Goal: Information Seeking & Learning: Check status

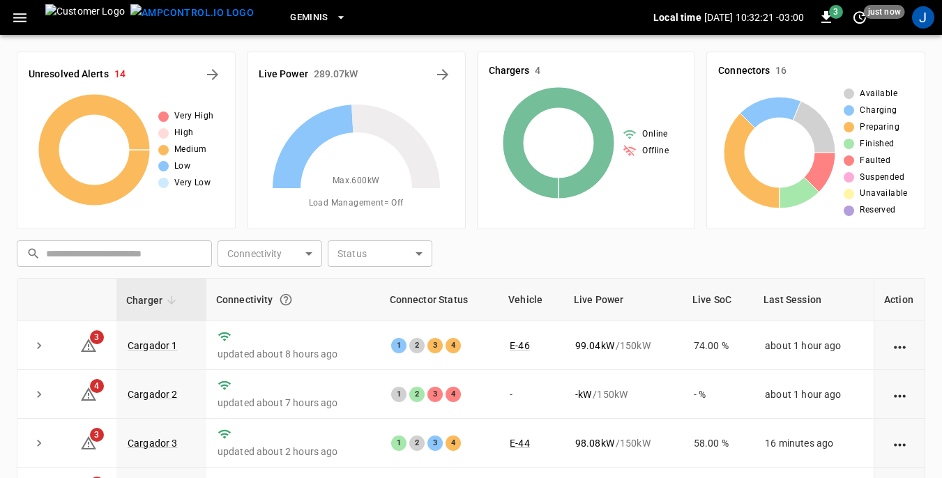
scroll to position [70, 0]
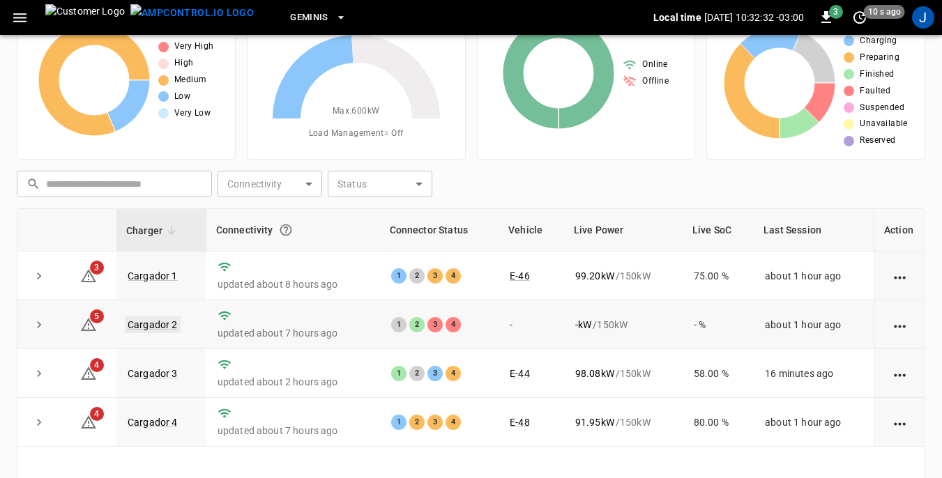
click at [162, 324] on link "Cargador 2" at bounding box center [153, 325] width 56 height 17
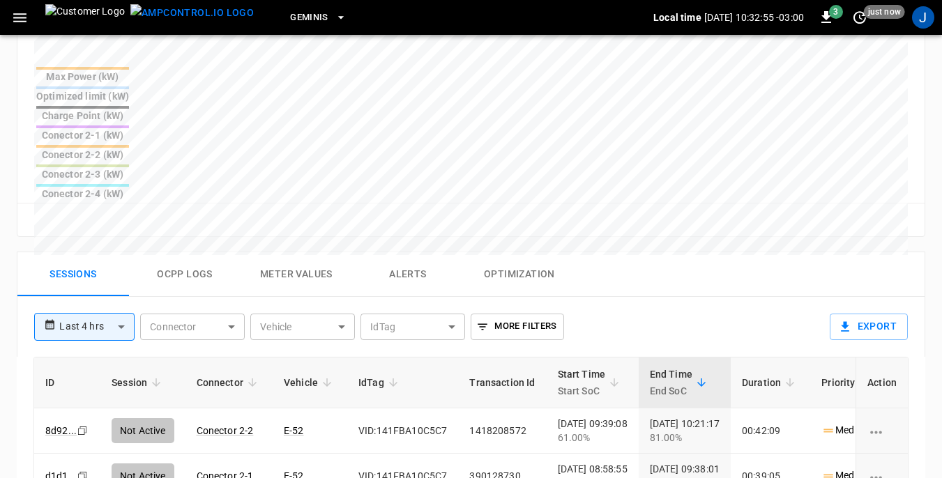
scroll to position [418, 0]
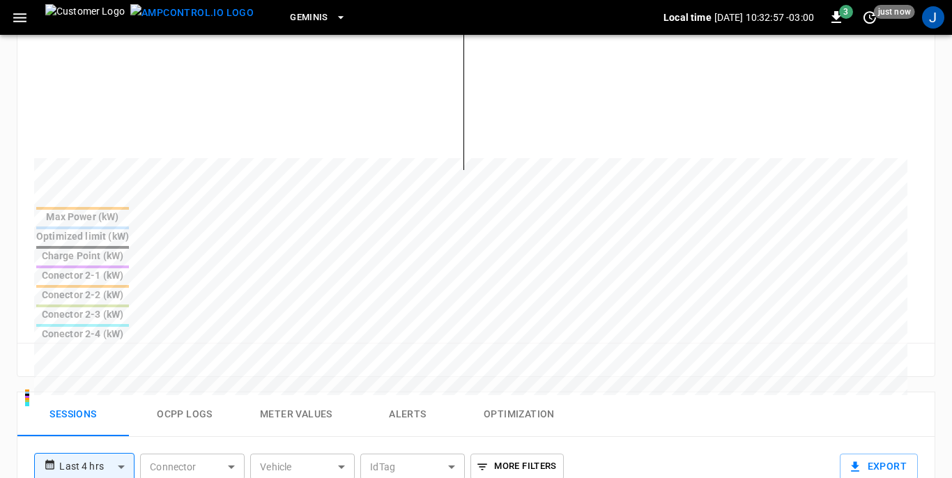
click at [119, 359] on body "**********" at bounding box center [476, 234] width 952 height 1305
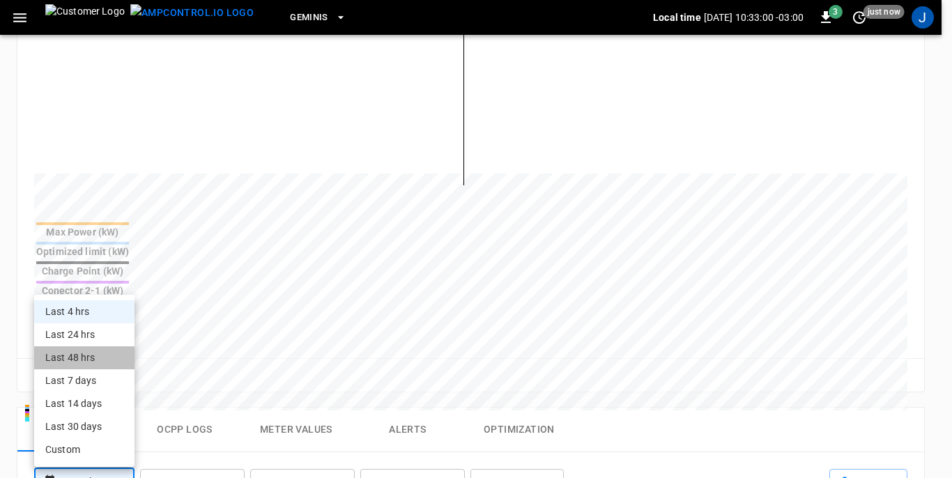
click at [68, 360] on li "Last 48 hrs" at bounding box center [84, 358] width 100 height 23
type input "**********"
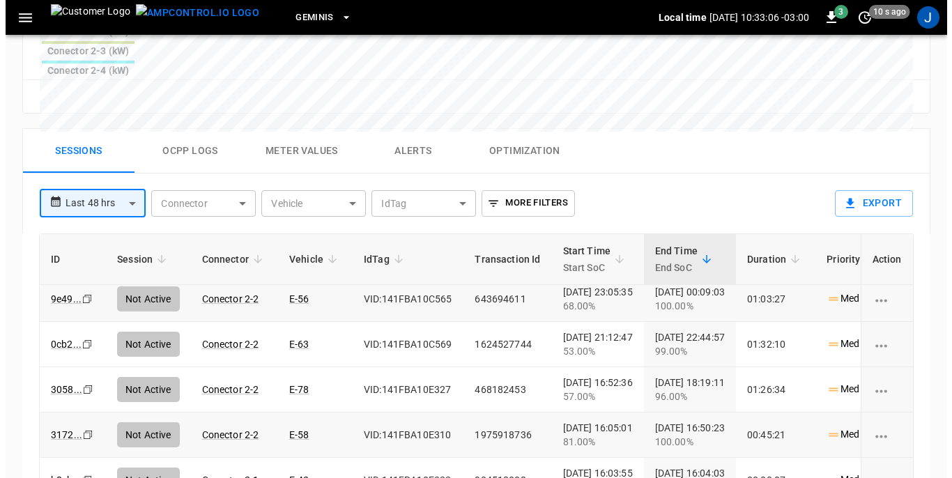
scroll to position [0, 0]
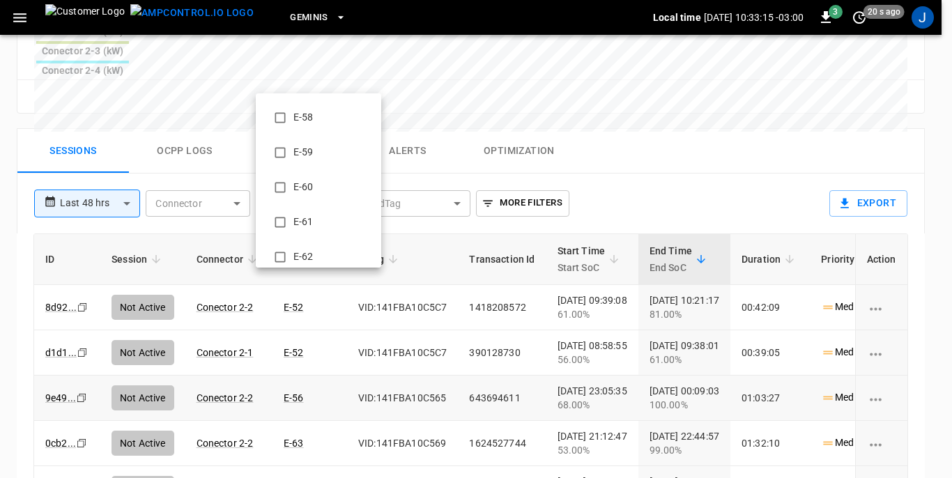
scroll to position [628, 0]
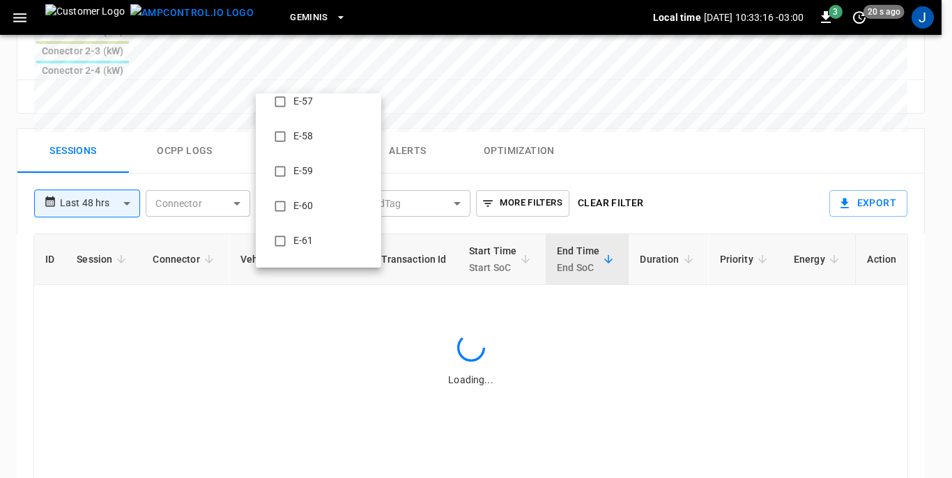
type input "**********"
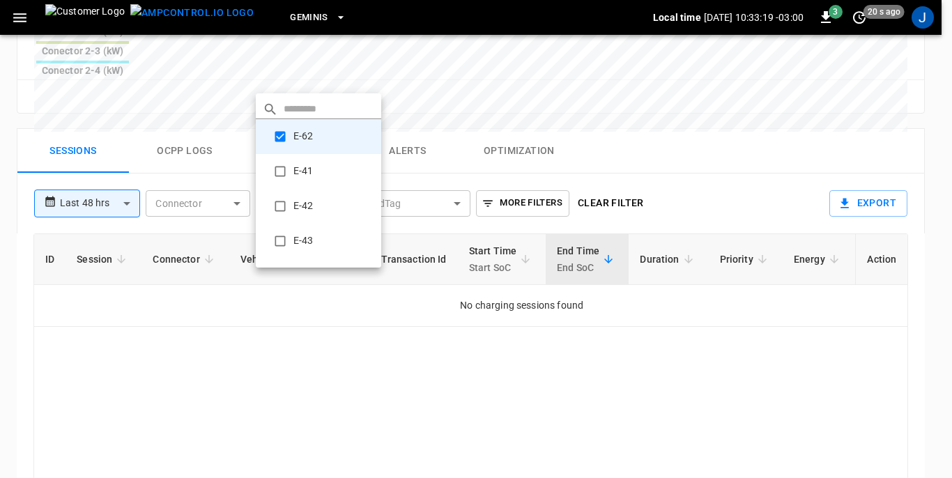
click at [442, 275] on div at bounding box center [476, 239] width 952 height 478
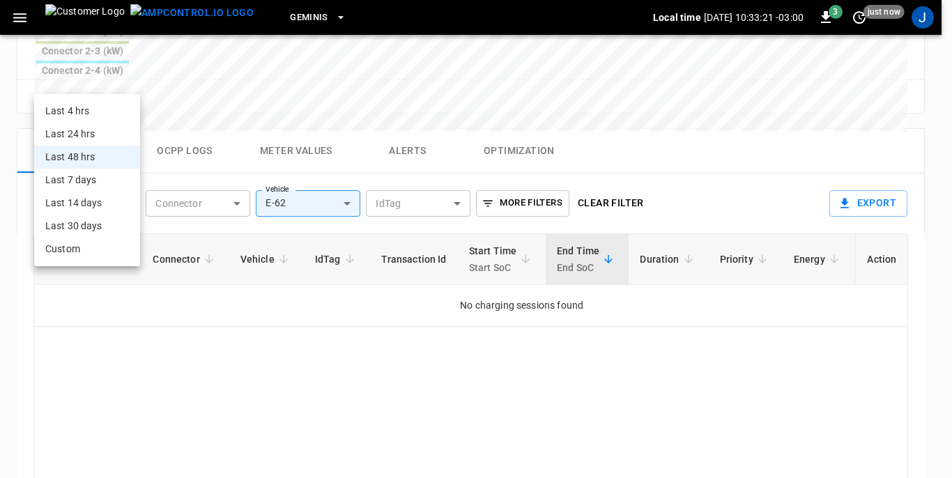
click at [84, 157] on li "Last 48 hrs" at bounding box center [87, 157] width 106 height 23
click at [78, 181] on li "Last 7 days" at bounding box center [87, 180] width 106 height 23
type input "**********"
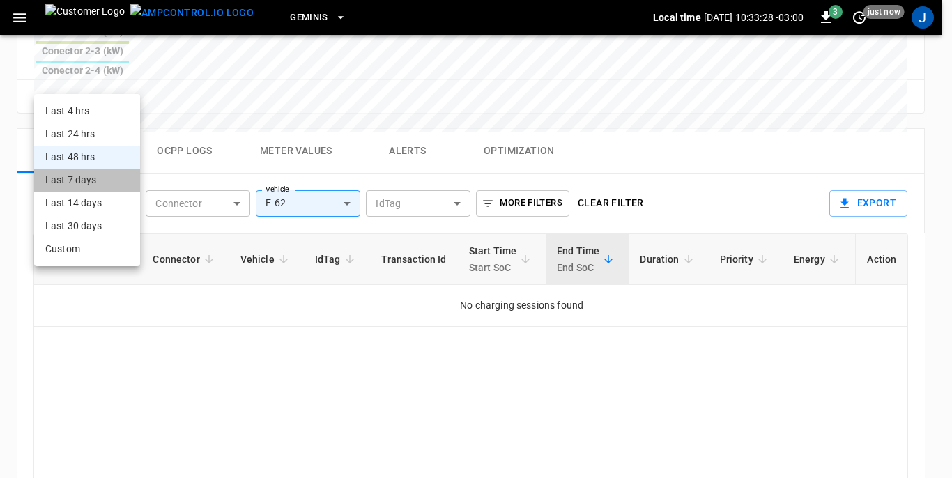
type input "***"
type input "**********"
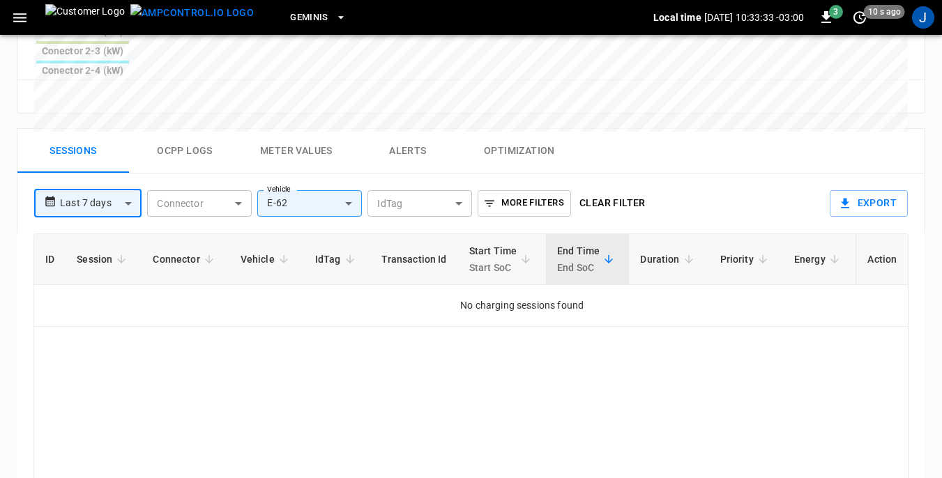
click at [17, 18] on icon "button" at bounding box center [19, 17] width 13 height 9
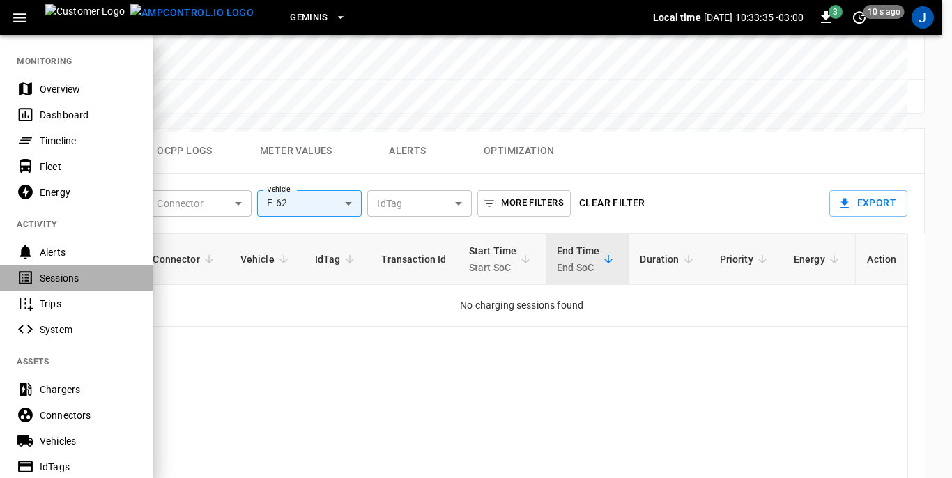
click at [50, 275] on div "Sessions" at bounding box center [88, 278] width 97 height 14
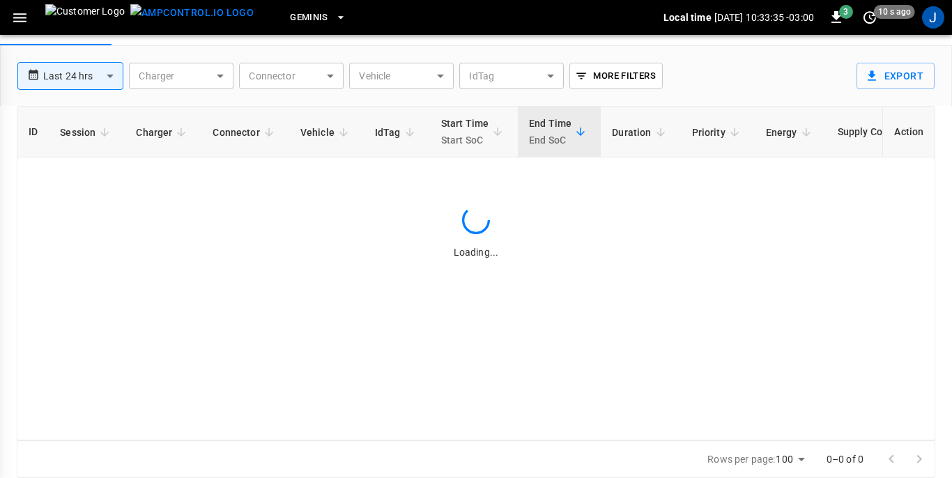
scroll to position [67, 0]
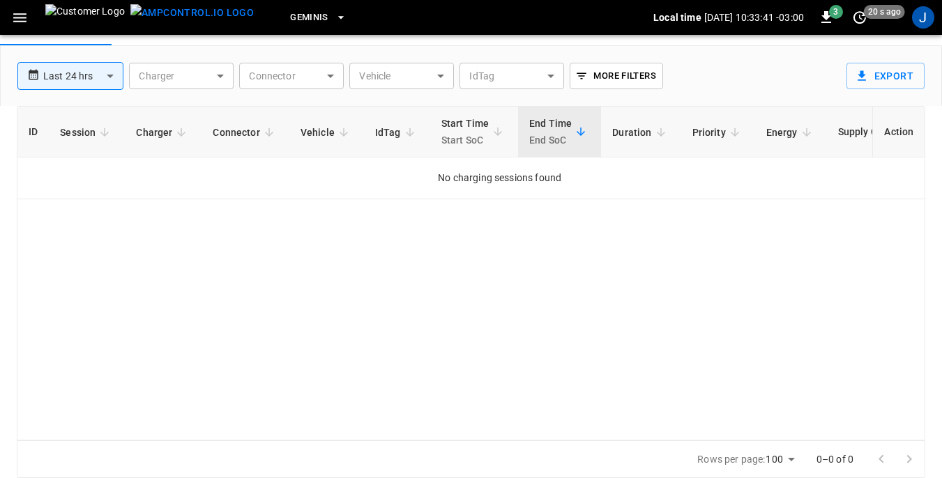
click at [441, 75] on body "**********" at bounding box center [471, 205] width 942 height 545
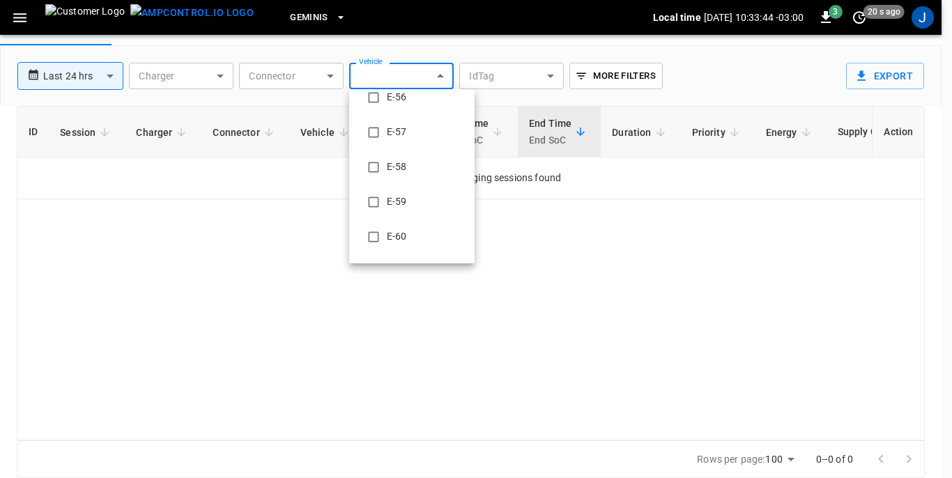
scroll to position [628, 0]
type input "**********"
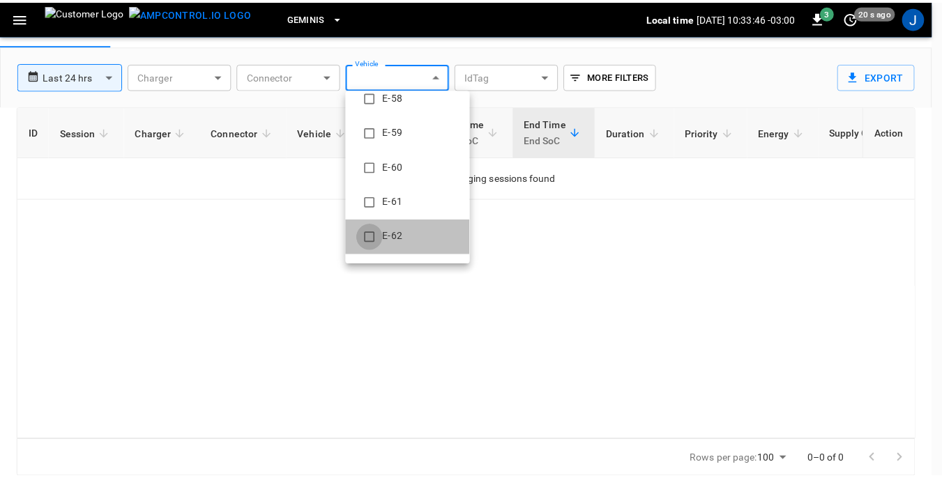
scroll to position [0, 0]
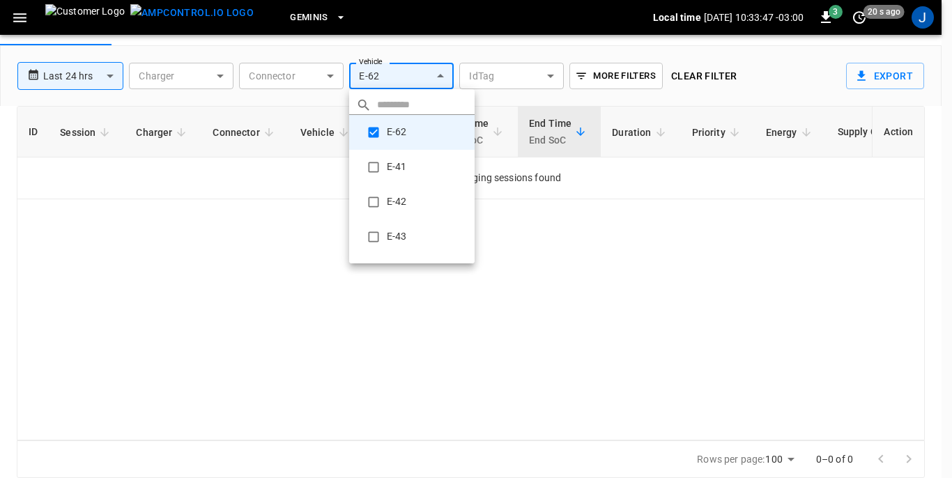
click at [259, 226] on div at bounding box center [476, 239] width 952 height 478
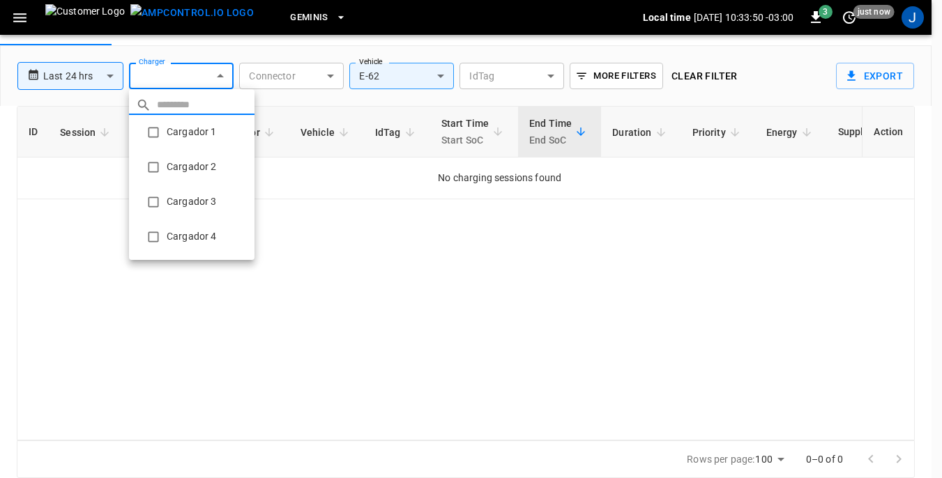
click at [219, 74] on body "**********" at bounding box center [471, 205] width 942 height 545
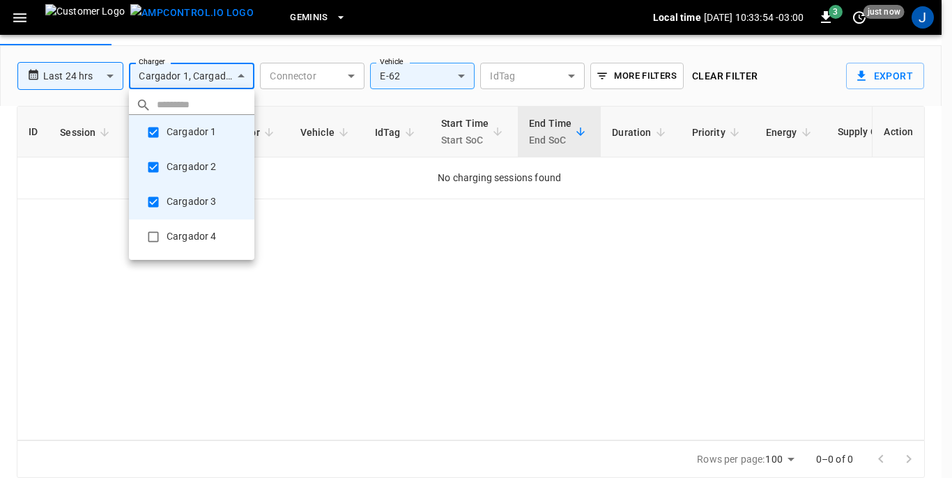
type input "**********"
click at [213, 331] on div at bounding box center [476, 239] width 952 height 478
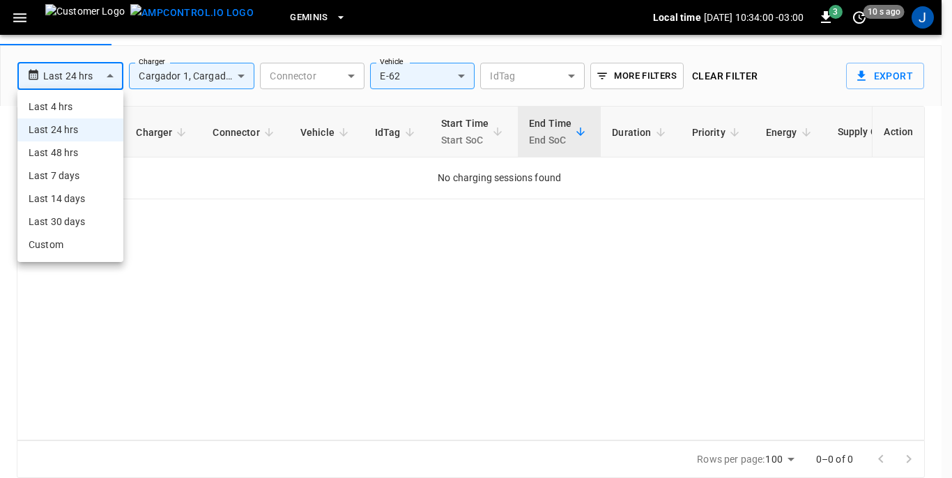
click at [114, 74] on body "**********" at bounding box center [476, 205] width 952 height 545
click at [66, 177] on li "Last 7 days" at bounding box center [70, 176] width 106 height 23
type input "**********"
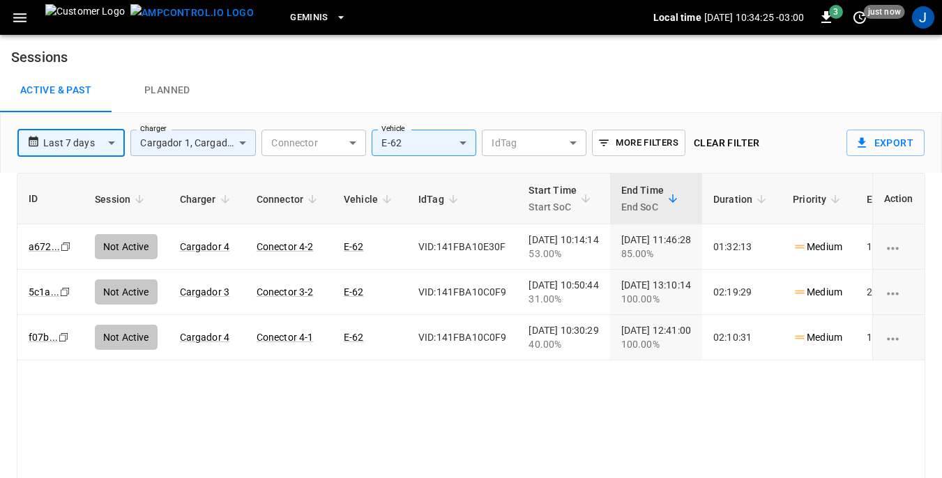
click at [238, 143] on body "**********" at bounding box center [471, 272] width 942 height 545
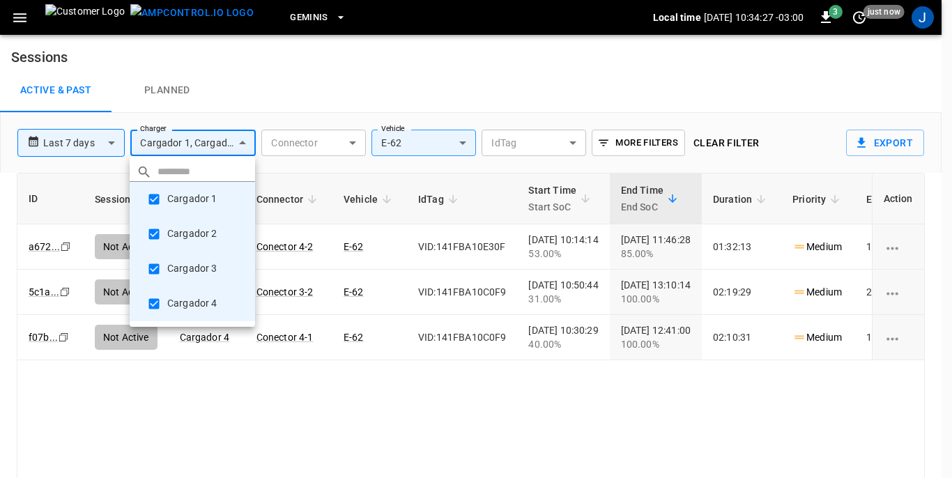
click at [238, 143] on div at bounding box center [476, 239] width 952 height 478
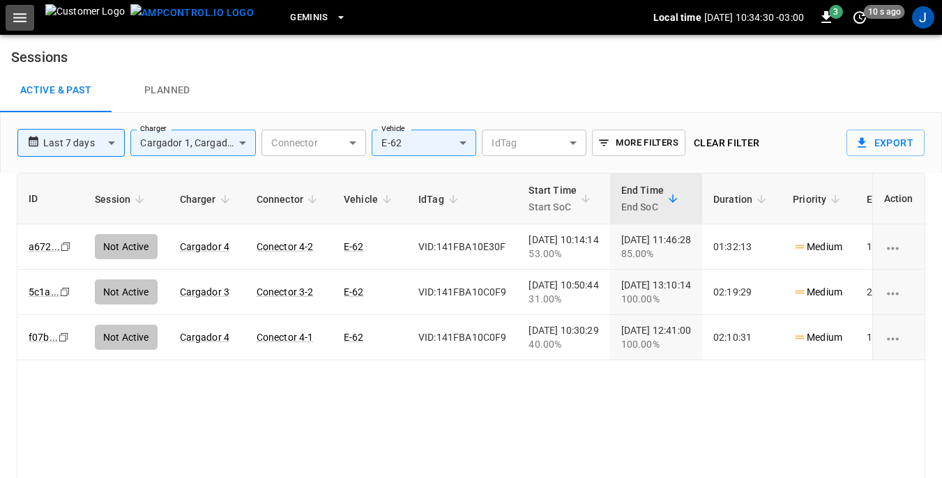
click at [14, 22] on icon "button" at bounding box center [19, 17] width 13 height 9
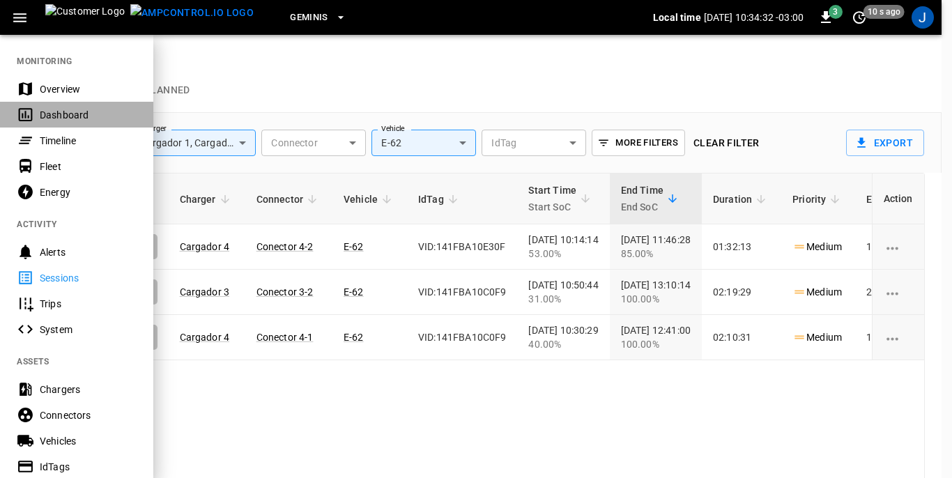
click at [41, 112] on div "Dashboard" at bounding box center [88, 115] width 97 height 14
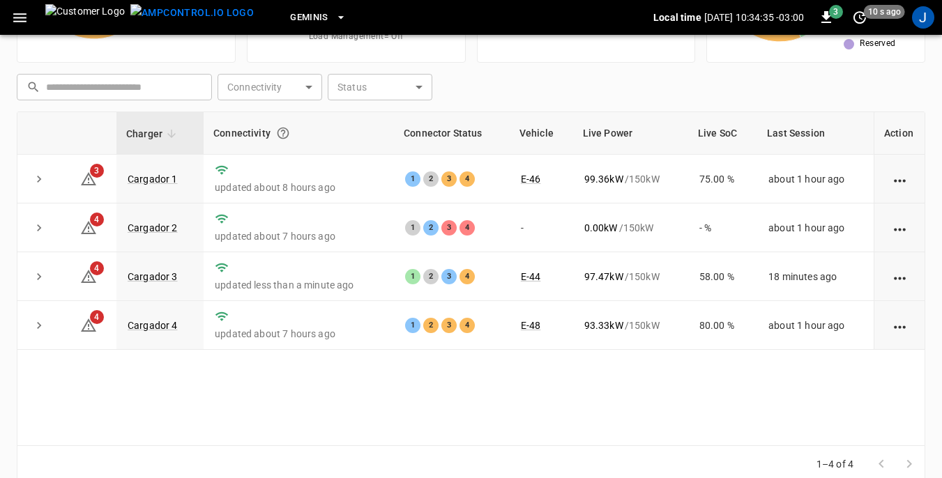
scroll to position [188, 0]
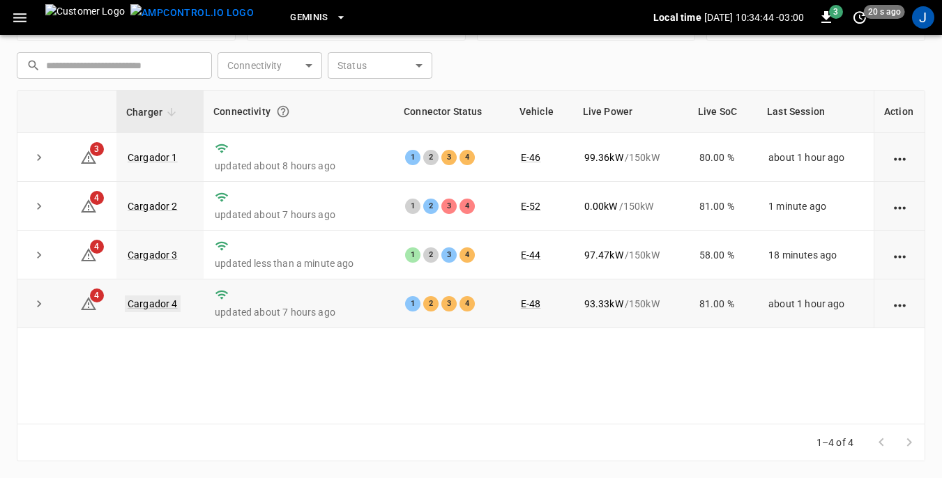
click at [159, 305] on link "Cargador 4" at bounding box center [153, 304] width 56 height 17
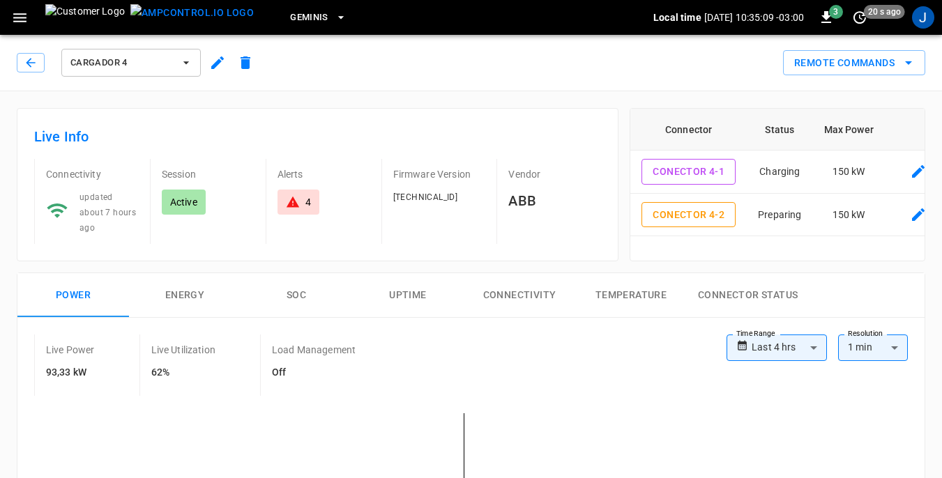
click at [183, 62] on icon "button" at bounding box center [186, 63] width 14 height 14
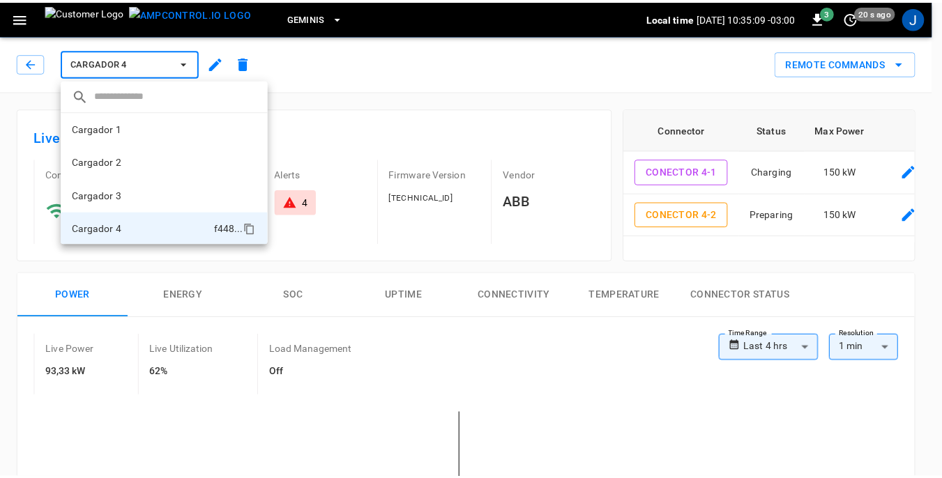
scroll to position [1, 0]
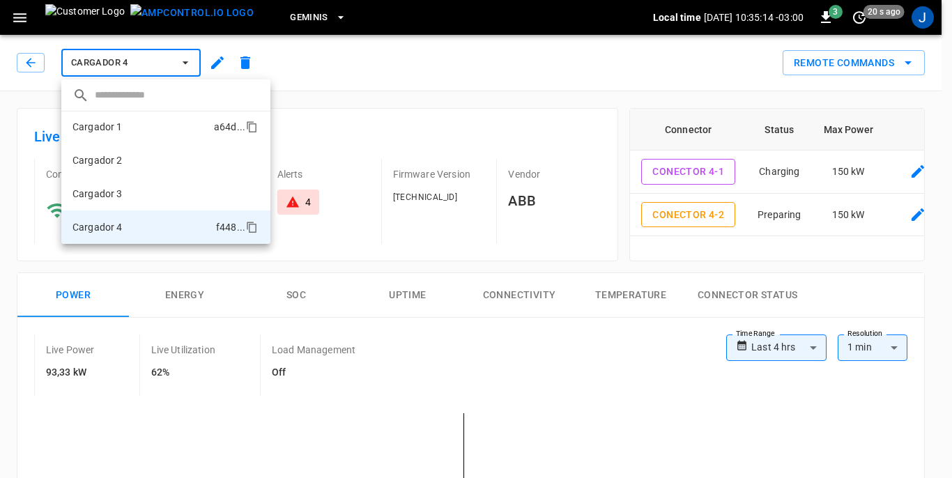
click at [98, 127] on p "Cargador 1" at bounding box center [98, 127] width 50 height 14
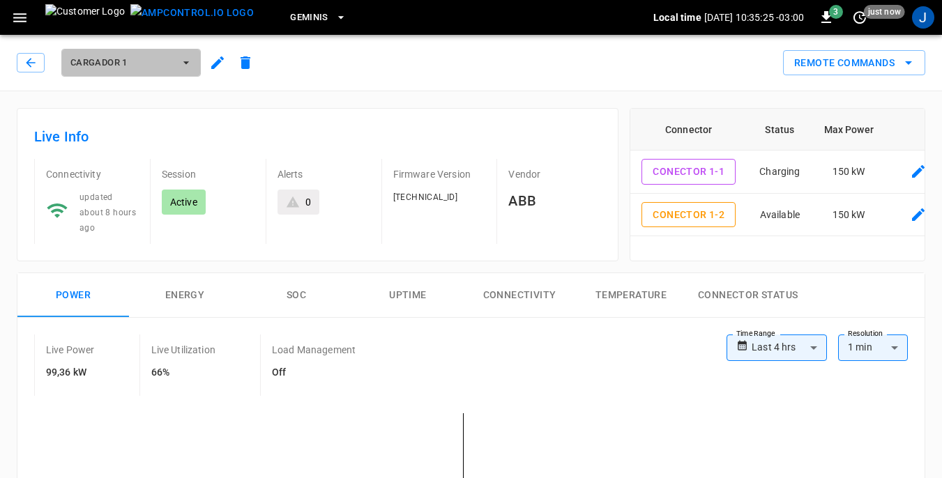
click at [188, 61] on icon "button" at bounding box center [186, 63] width 14 height 14
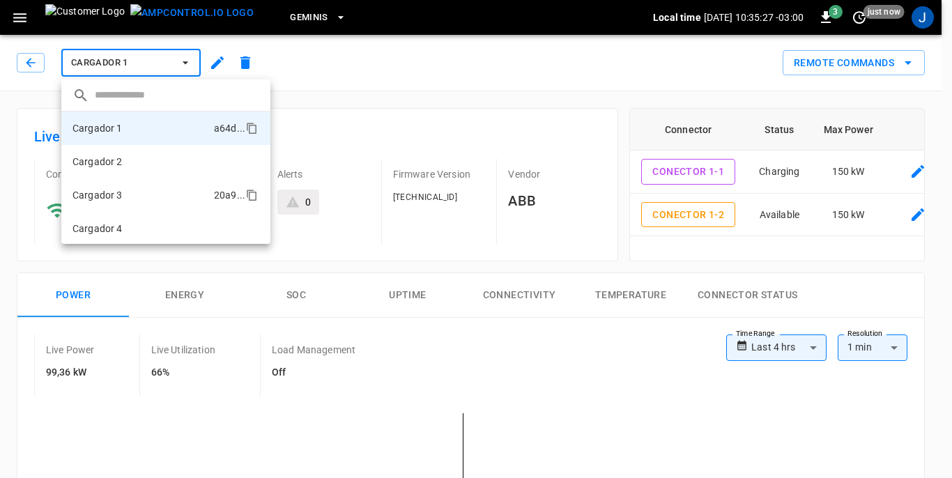
click at [128, 198] on li "Cargador 3 20a9 ..." at bounding box center [165, 195] width 209 height 33
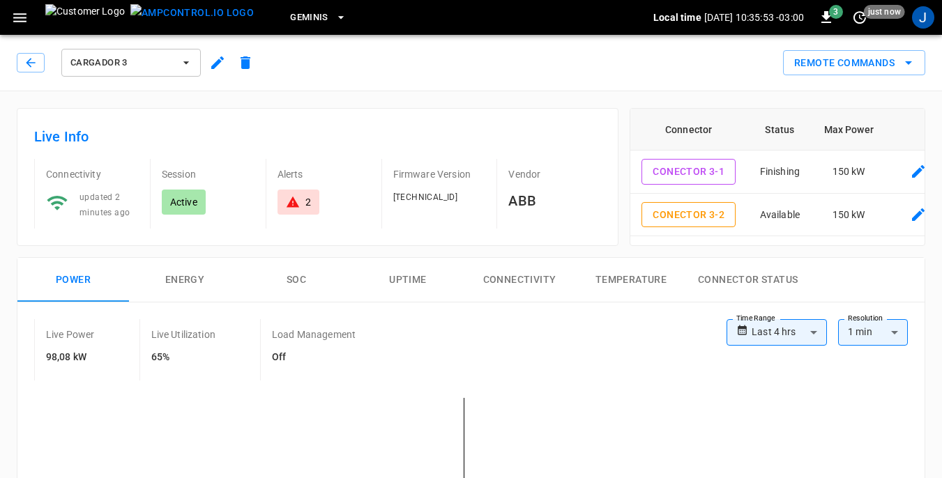
click at [187, 62] on icon "button" at bounding box center [186, 62] width 6 height 3
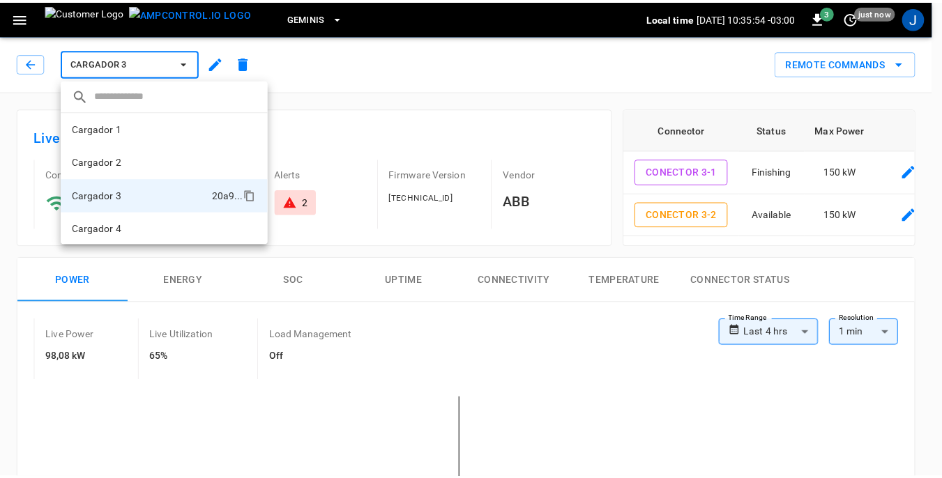
scroll to position [1, 0]
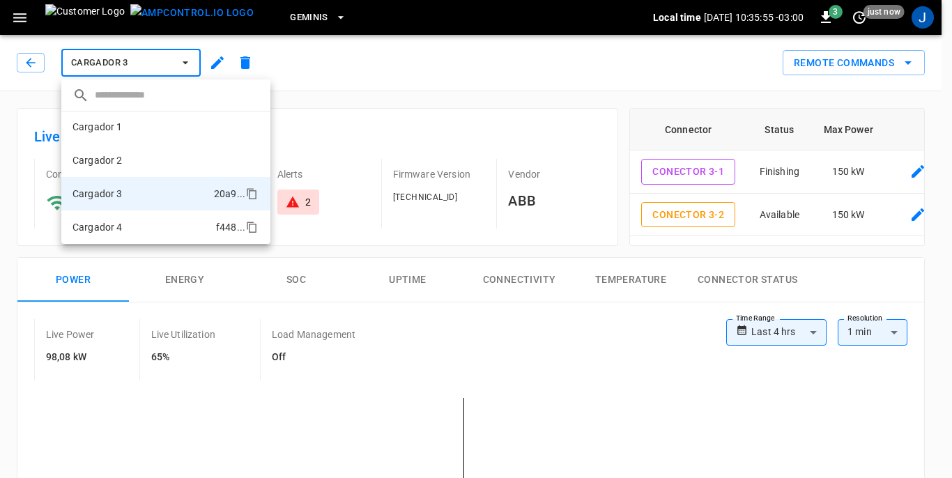
click at [112, 227] on p "Cargador 4" at bounding box center [98, 227] width 50 height 14
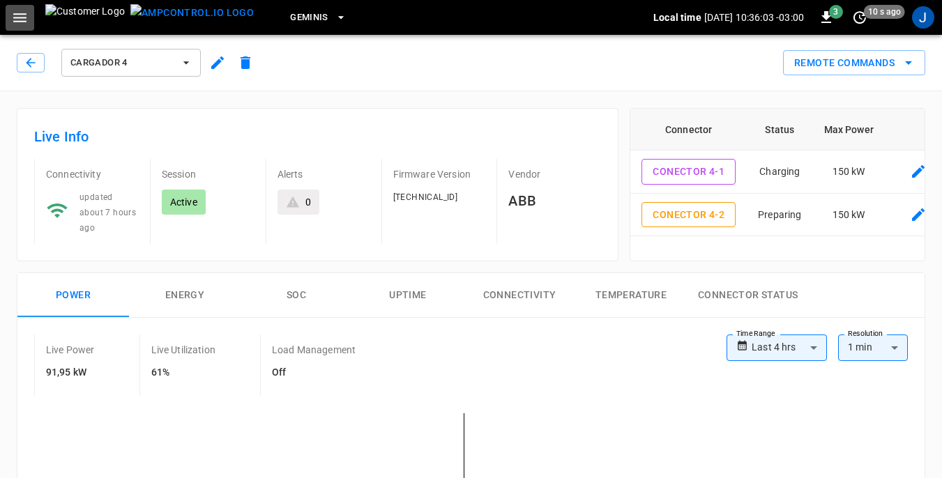
click at [22, 18] on icon "button" at bounding box center [19, 17] width 13 height 9
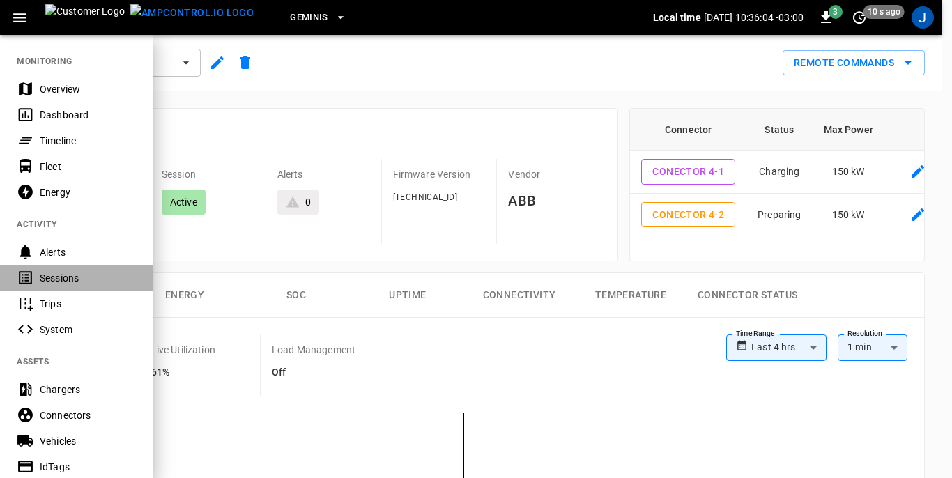
click at [52, 276] on div "Sessions" at bounding box center [88, 278] width 97 height 14
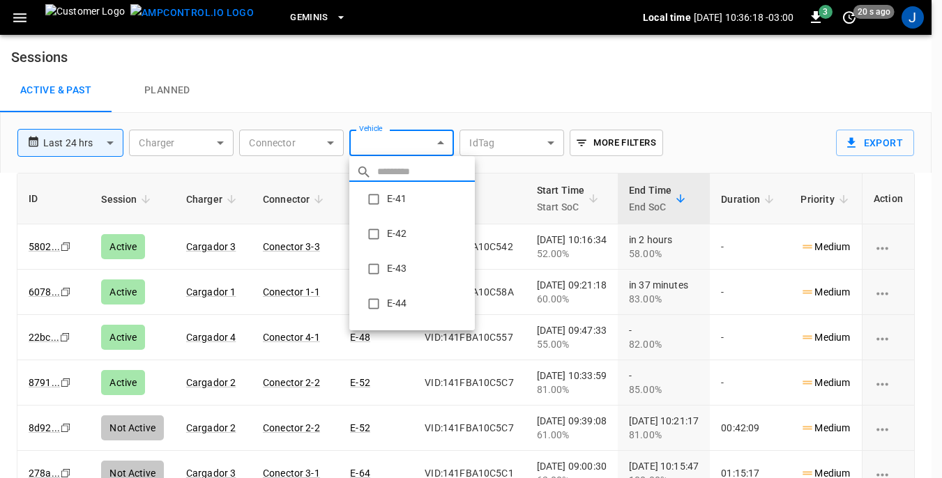
click at [439, 139] on body "**********" at bounding box center [471, 272] width 942 height 545
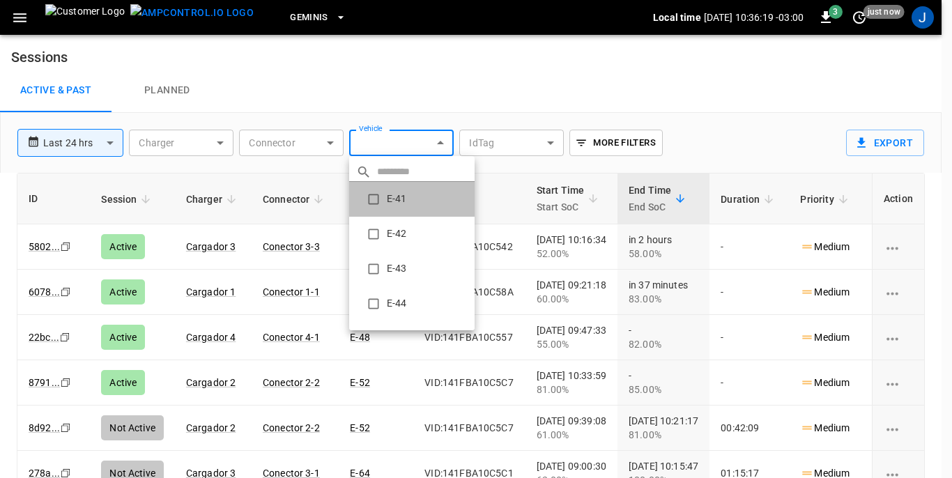
click at [398, 203] on li "E-41" at bounding box center [412, 199] width 126 height 35
type input "**********"
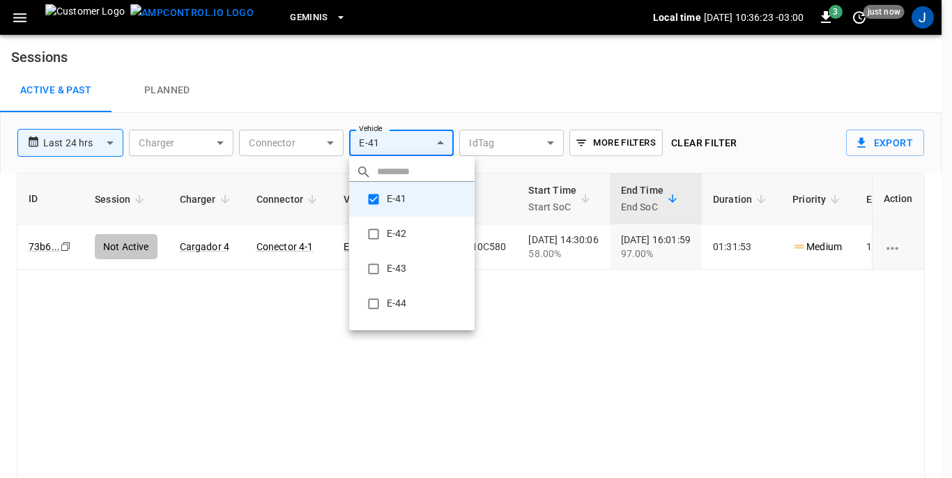
click at [263, 344] on div at bounding box center [476, 239] width 952 height 478
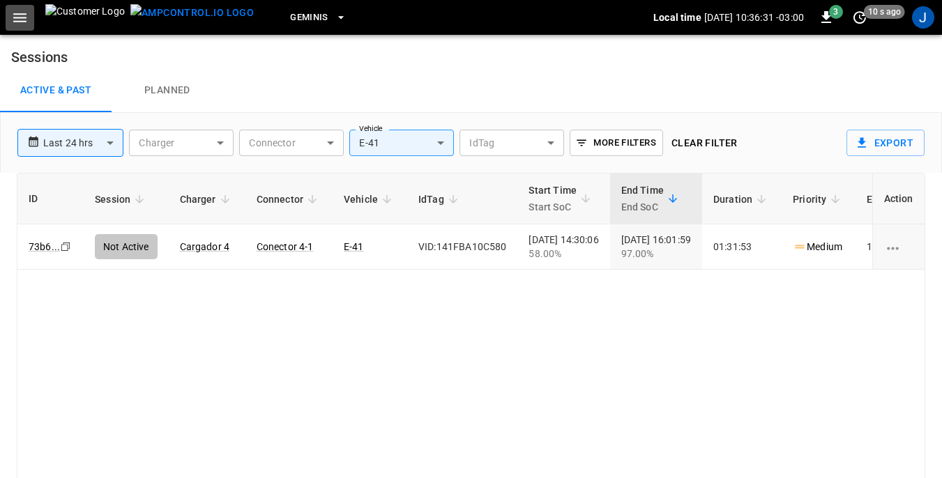
click at [21, 13] on icon "button" at bounding box center [19, 17] width 13 height 9
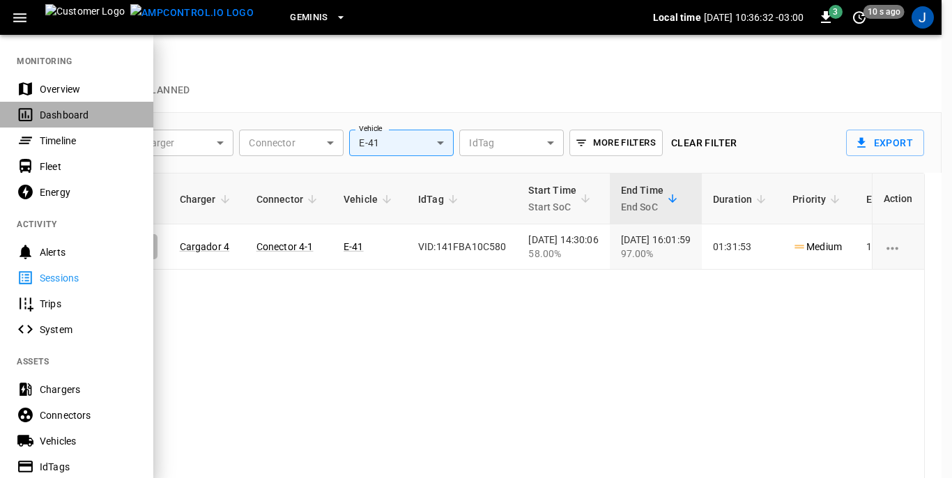
click at [54, 113] on div "Dashboard" at bounding box center [88, 115] width 97 height 14
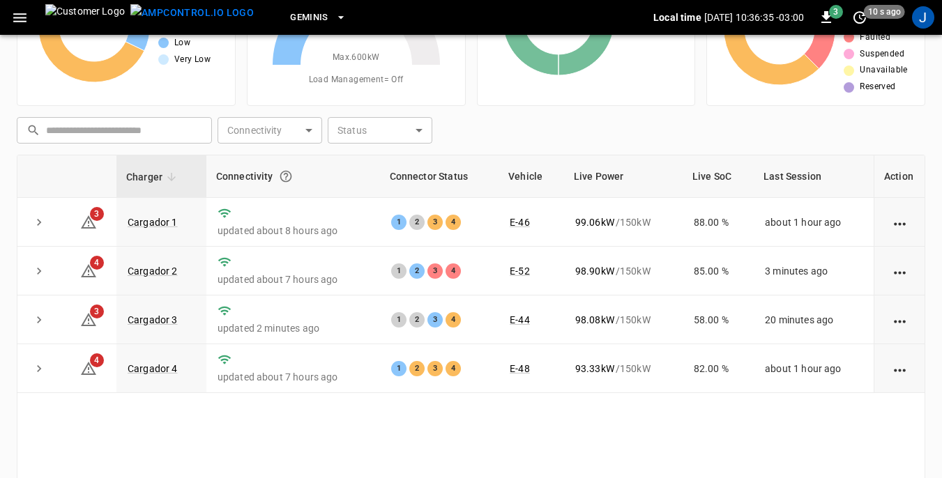
scroll to position [139, 0]
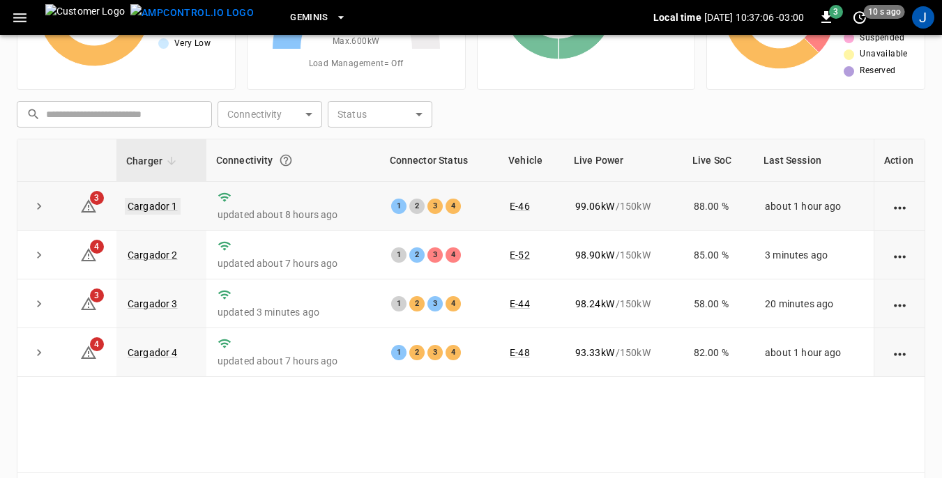
click at [160, 203] on link "Cargador 1" at bounding box center [153, 206] width 56 height 17
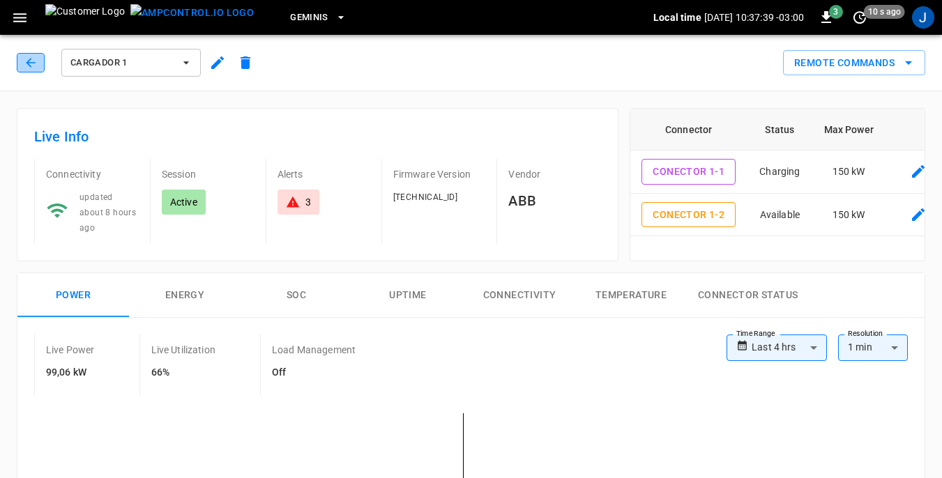
click at [33, 63] on icon "button" at bounding box center [31, 63] width 14 height 14
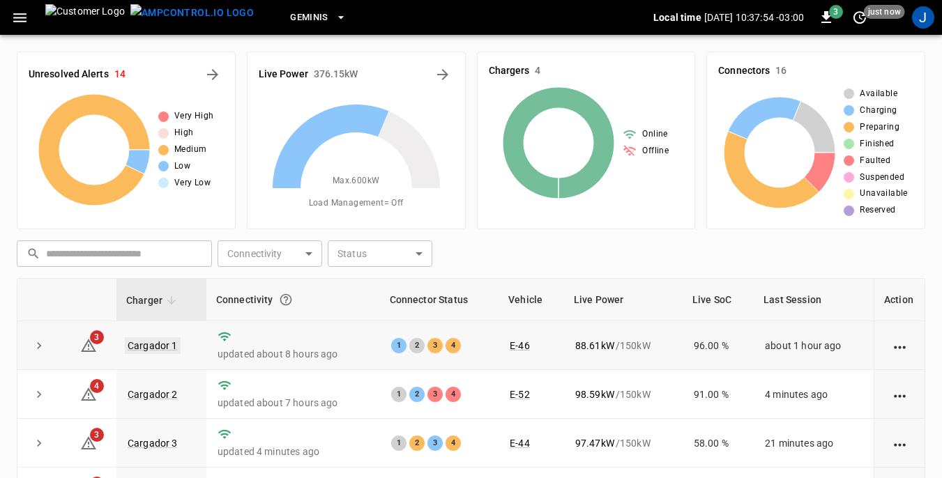
click at [142, 345] on link "Cargador 1" at bounding box center [153, 345] width 56 height 17
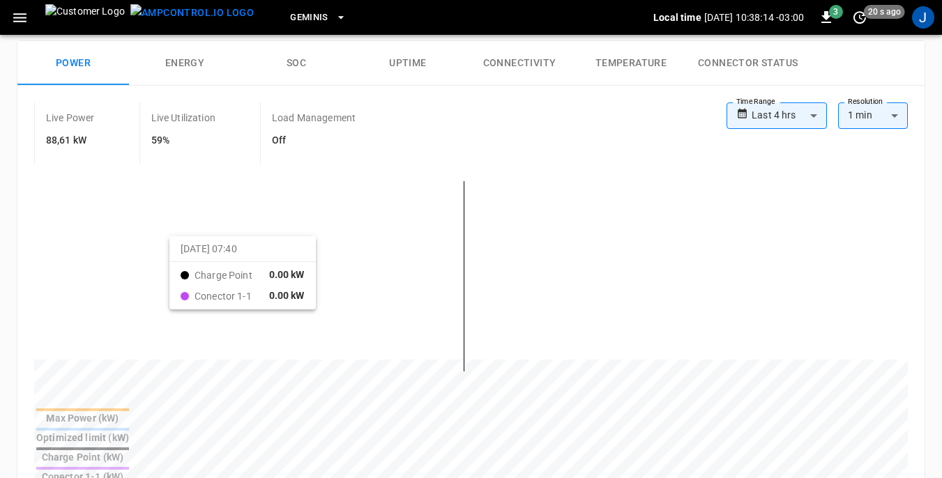
scroll to position [139, 0]
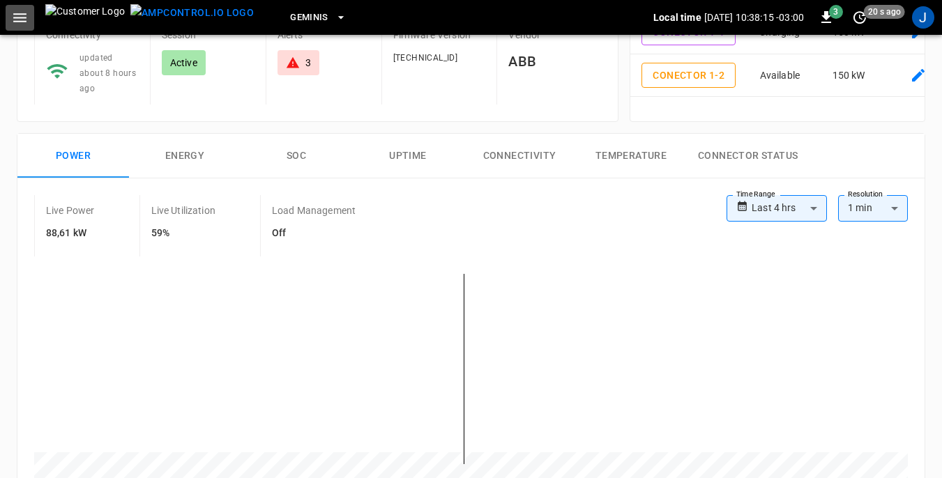
click at [19, 15] on icon "button" at bounding box center [19, 17] width 17 height 17
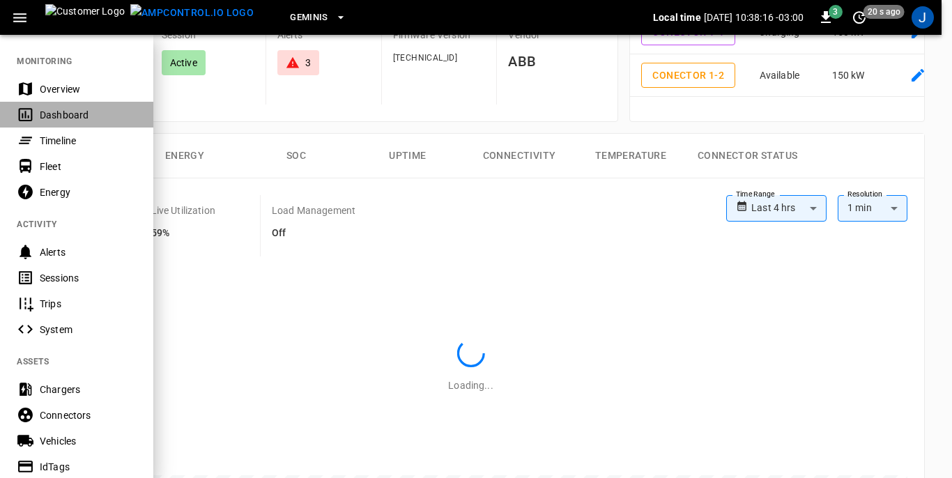
click at [42, 114] on div "Dashboard" at bounding box center [88, 115] width 97 height 14
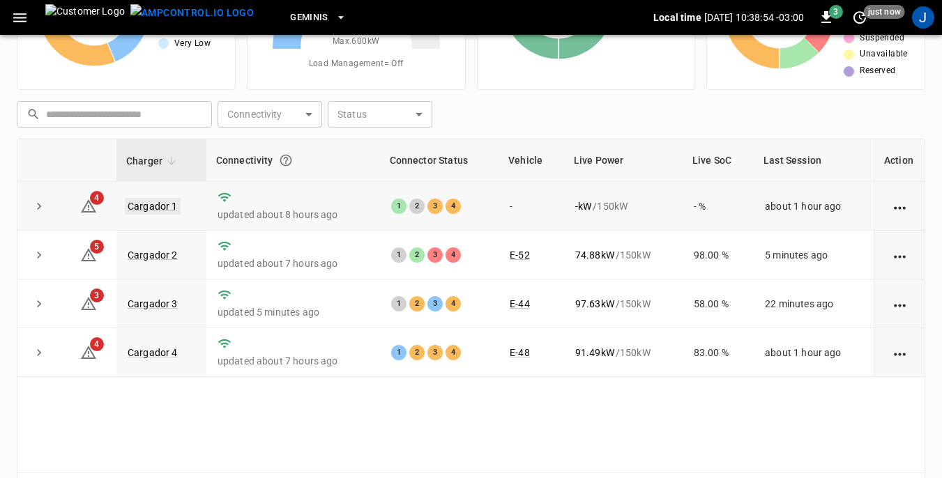
click at [156, 203] on link "Cargador 1" at bounding box center [153, 206] width 56 height 17
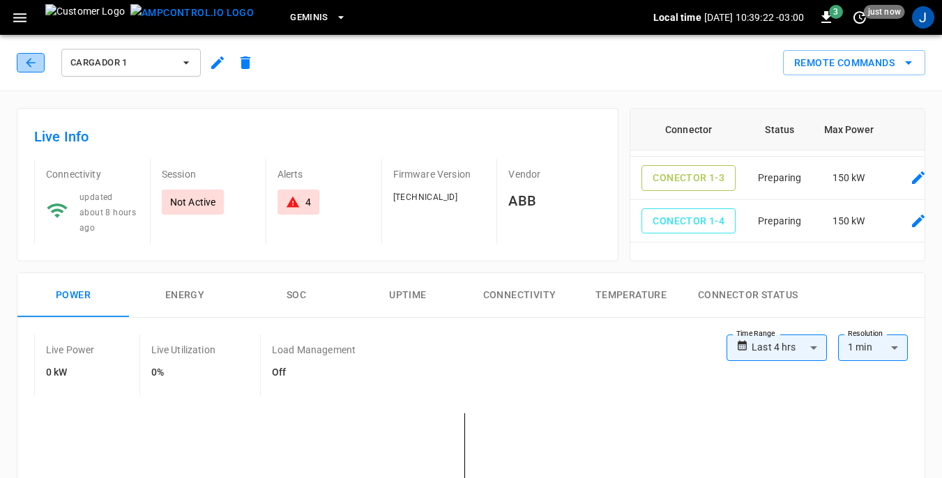
click at [32, 62] on icon "button" at bounding box center [31, 63] width 14 height 14
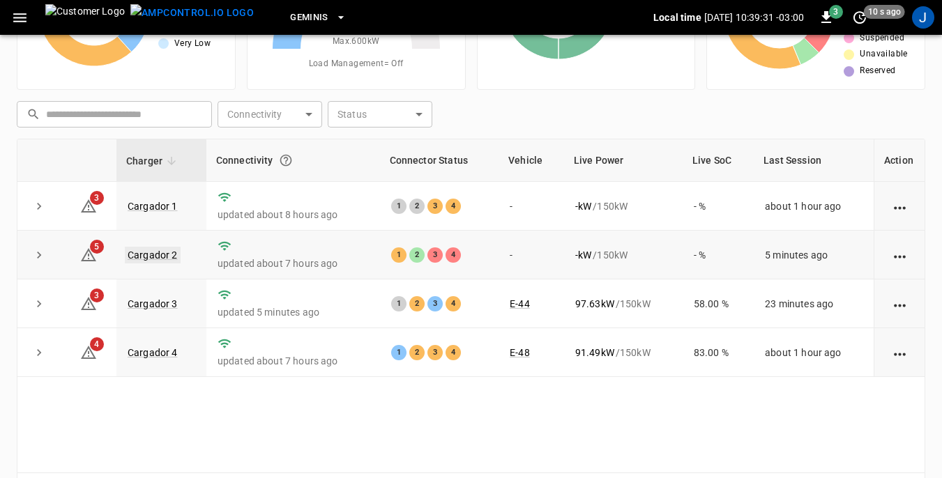
click at [155, 255] on link "Cargador 2" at bounding box center [153, 255] width 56 height 17
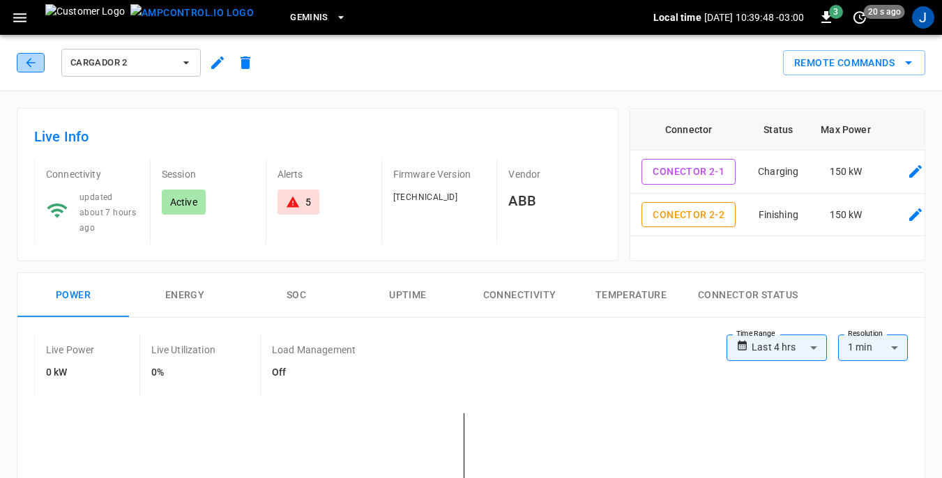
click at [31, 63] on icon "button" at bounding box center [30, 62] width 9 height 9
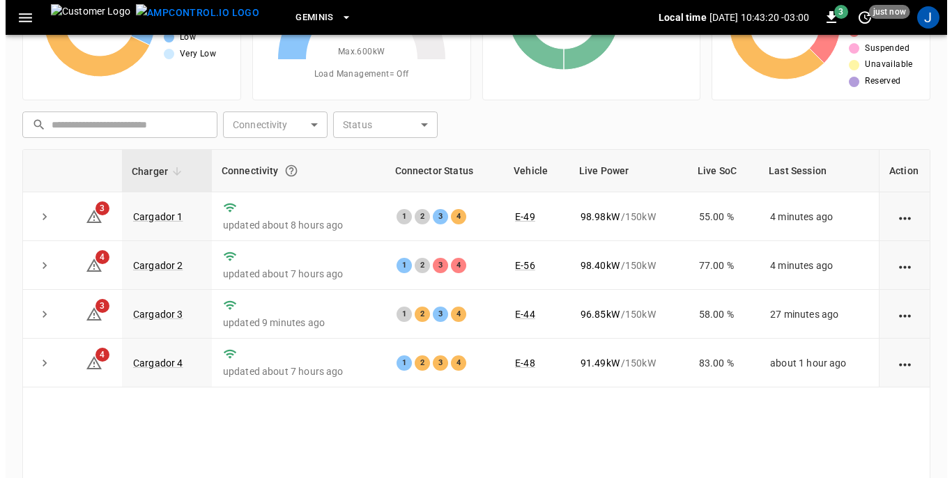
scroll to position [139, 0]
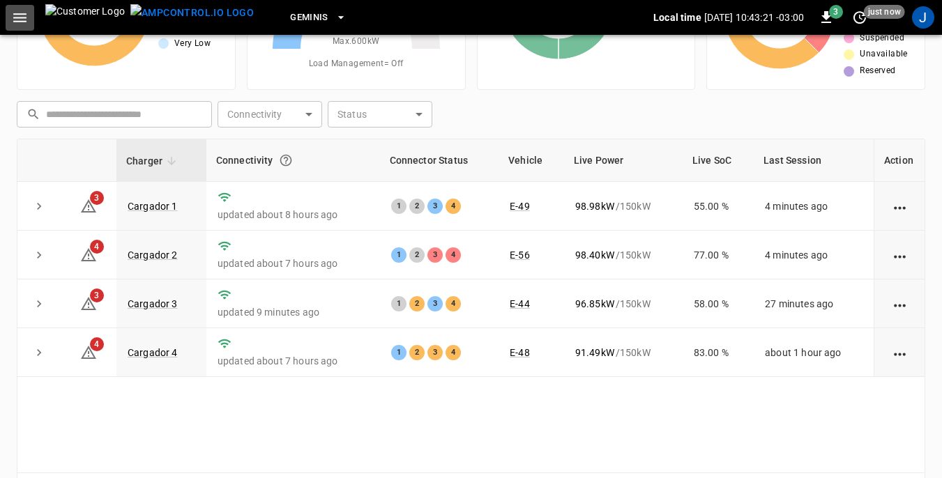
click at [23, 20] on icon "button" at bounding box center [19, 17] width 17 height 17
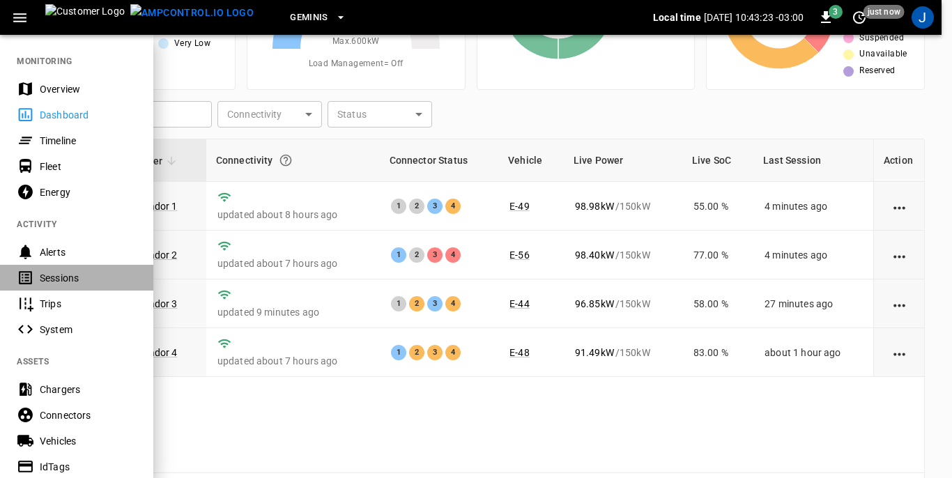
click at [61, 281] on div "Sessions" at bounding box center [88, 278] width 97 height 14
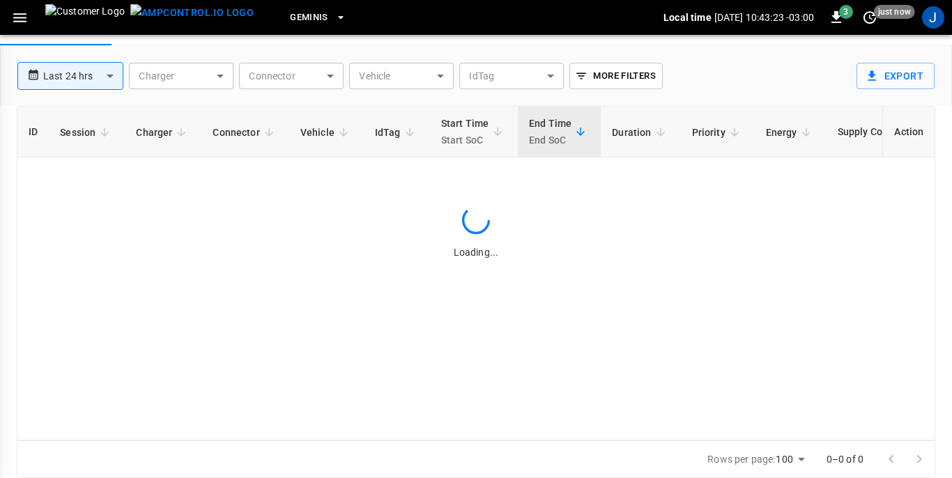
scroll to position [67, 0]
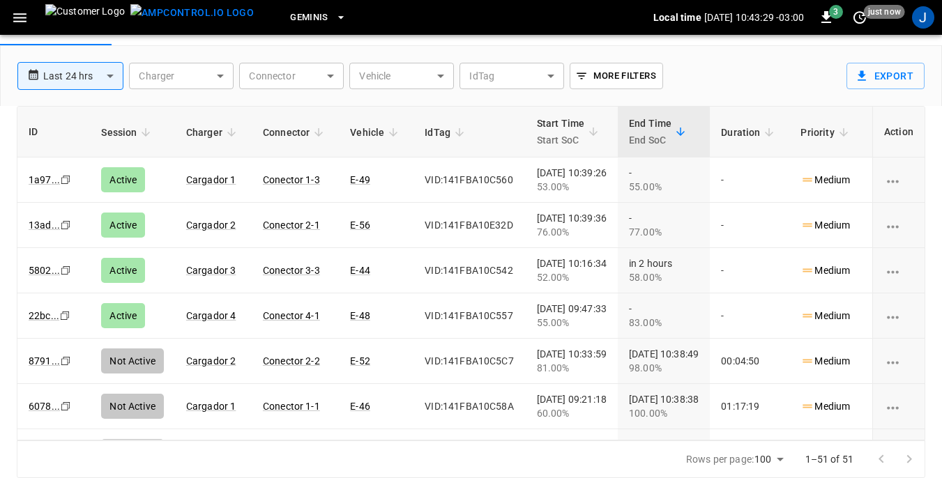
click at [443, 73] on body "**********" at bounding box center [471, 205] width 942 height 545
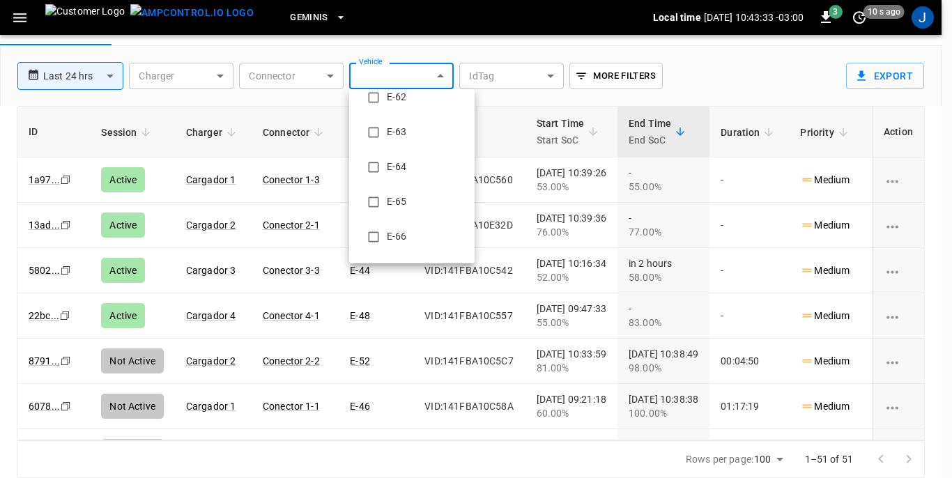
scroll to position [906, 0]
type input "**********"
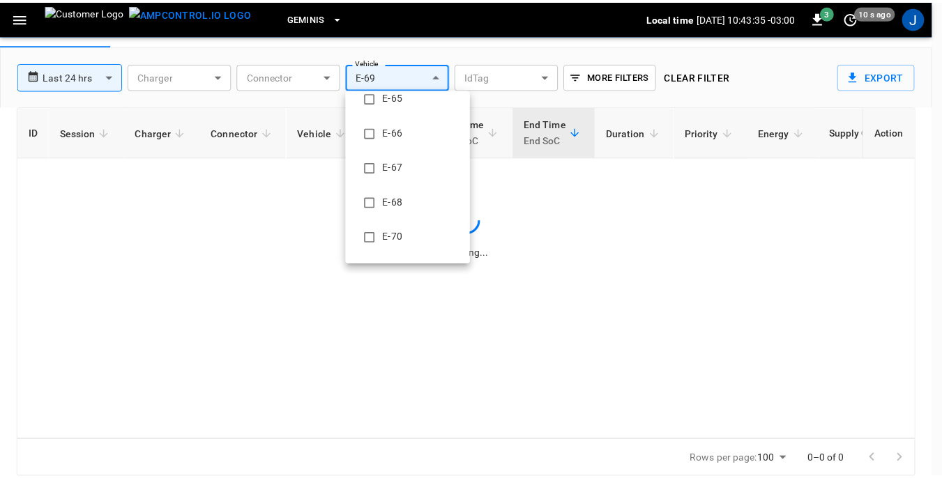
scroll to position [0, 0]
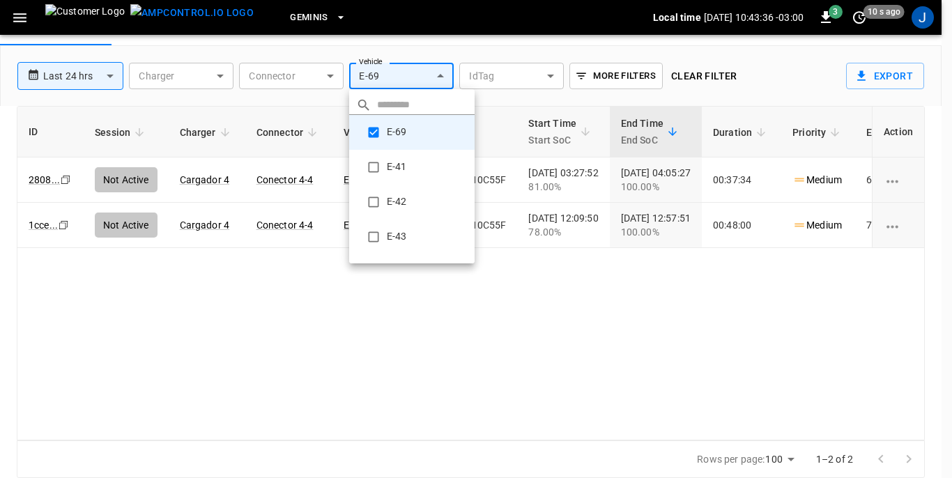
click at [502, 367] on div at bounding box center [476, 239] width 952 height 478
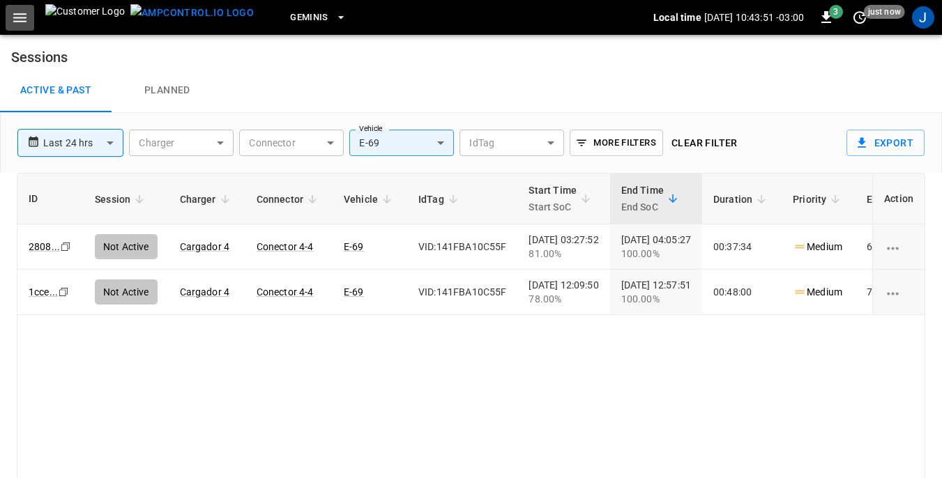
click at [26, 21] on icon "button" at bounding box center [19, 17] width 13 height 9
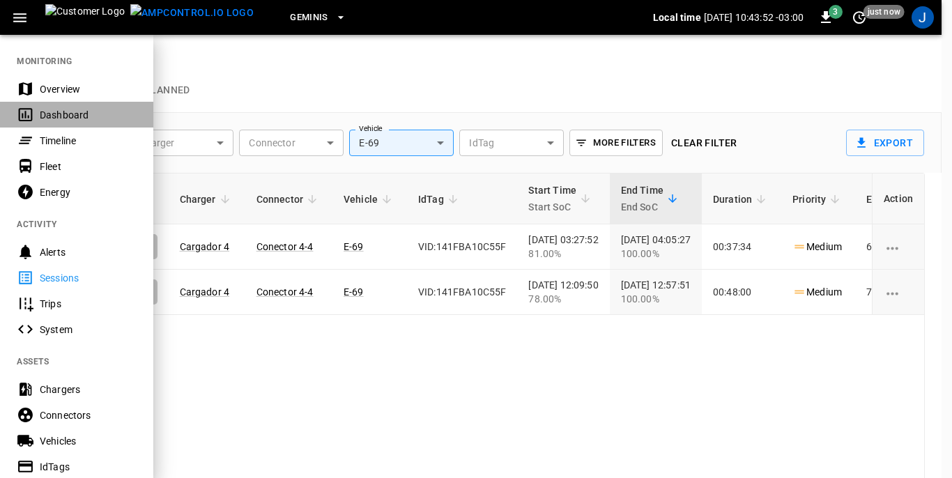
click at [54, 114] on div "Dashboard" at bounding box center [88, 115] width 97 height 14
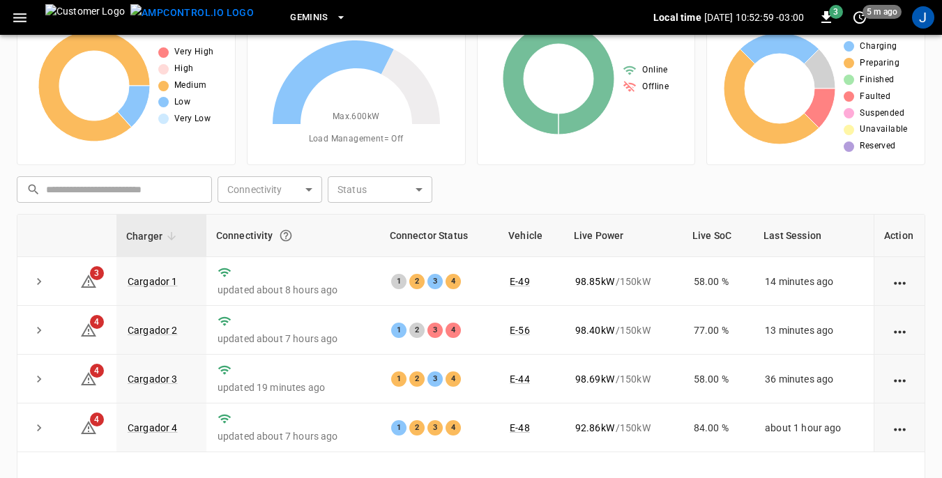
scroll to position [139, 0]
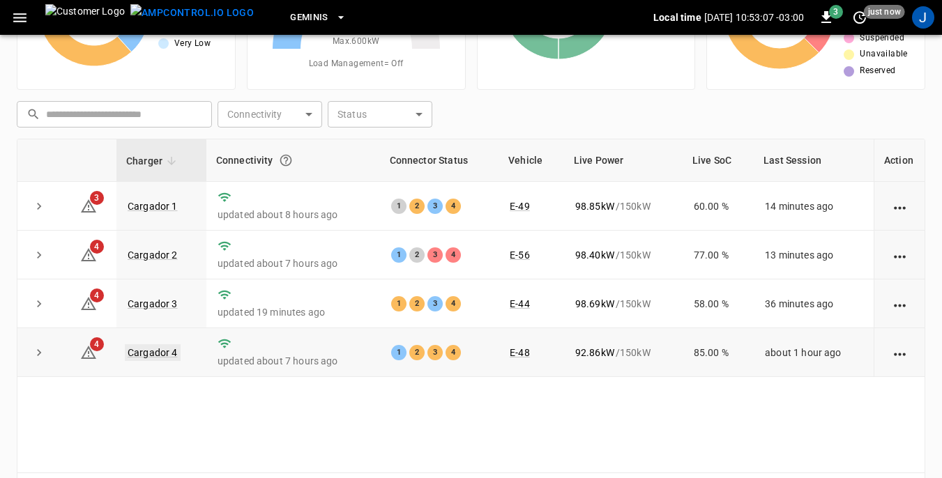
click at [161, 358] on link "Cargador 4" at bounding box center [153, 352] width 56 height 17
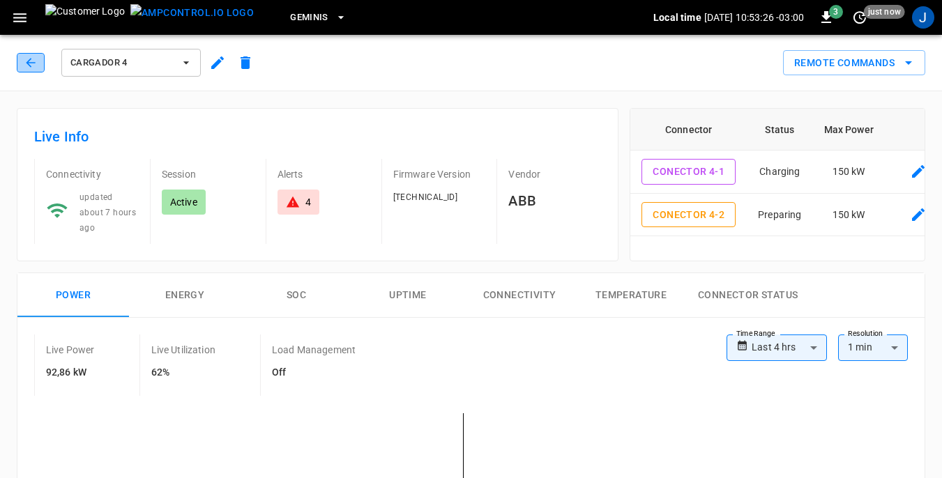
click at [31, 59] on icon "button" at bounding box center [30, 62] width 9 height 9
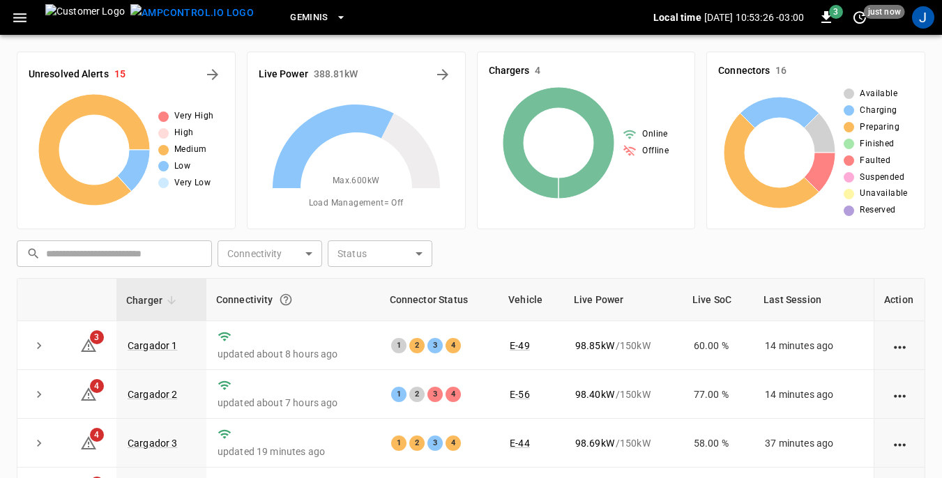
scroll to position [139, 0]
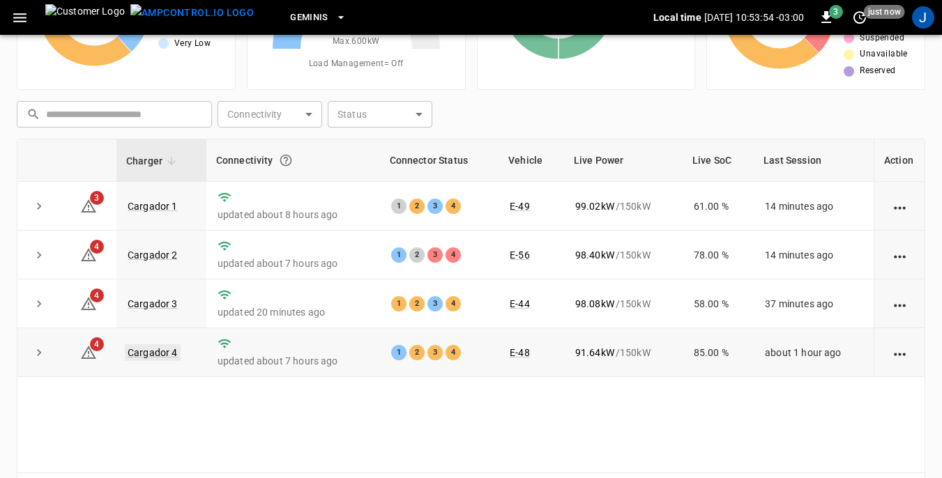
click at [146, 355] on link "Cargador 4" at bounding box center [153, 352] width 56 height 17
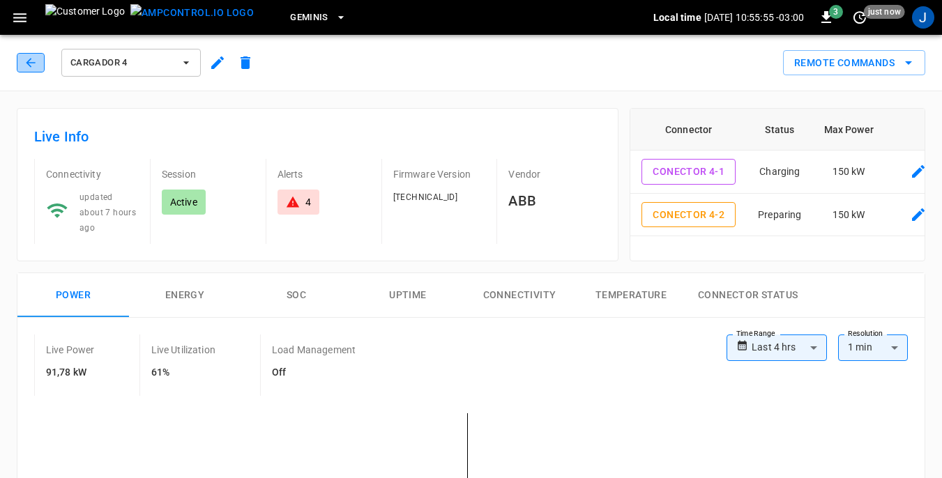
click at [33, 63] on icon "button" at bounding box center [30, 62] width 9 height 9
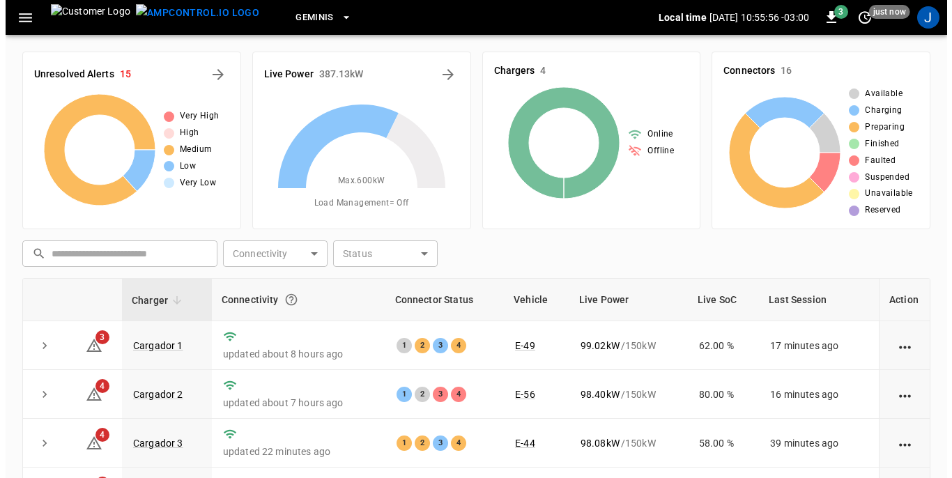
scroll to position [139, 0]
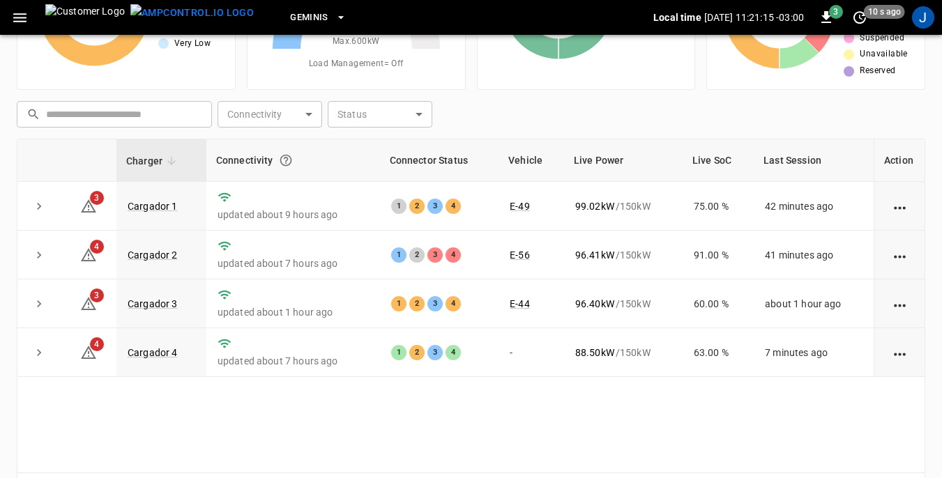
click at [15, 16] on icon "button" at bounding box center [19, 17] width 17 height 17
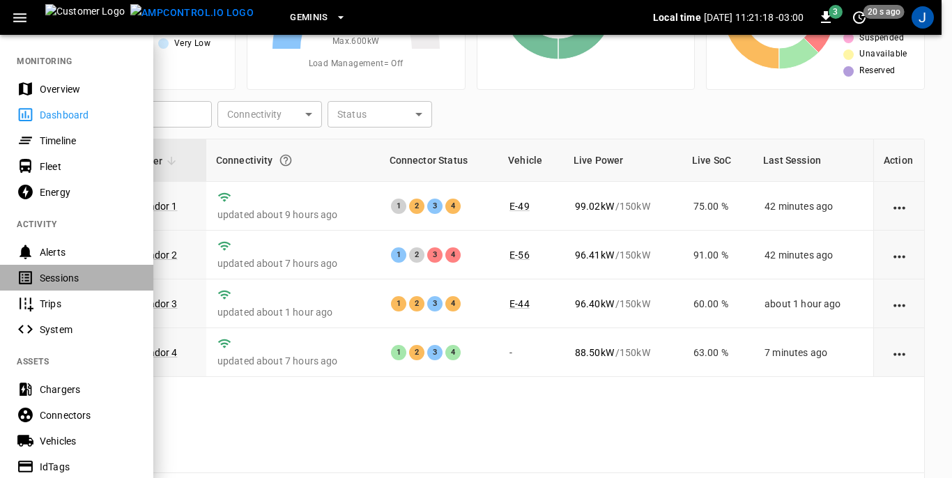
click at [52, 277] on div "Sessions" at bounding box center [88, 278] width 97 height 14
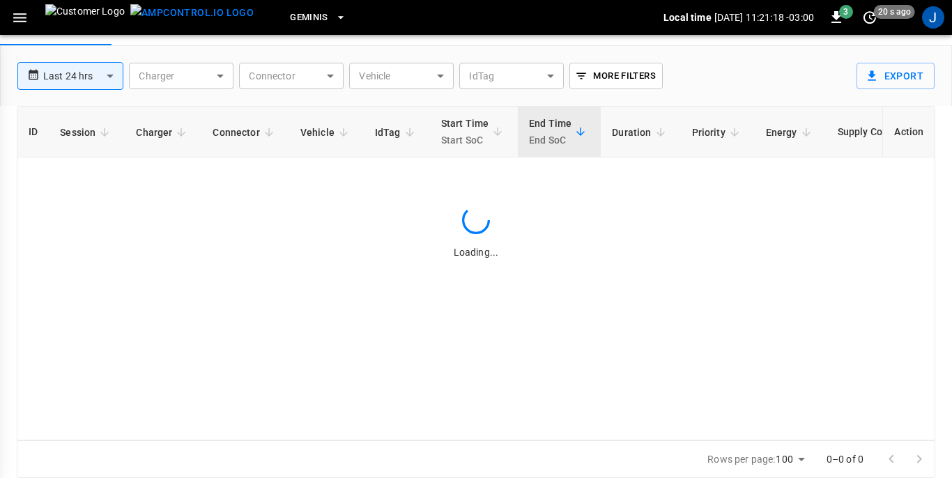
scroll to position [67, 0]
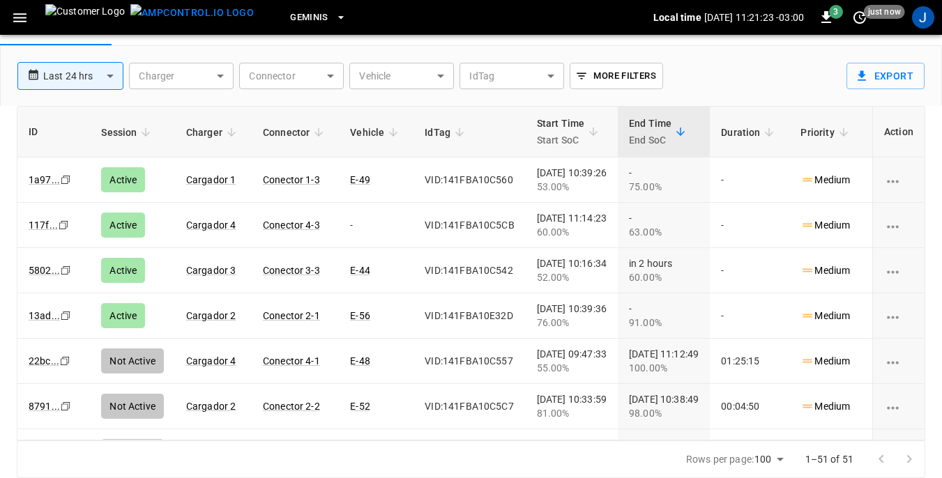
click at [439, 77] on body "**********" at bounding box center [471, 205] width 942 height 545
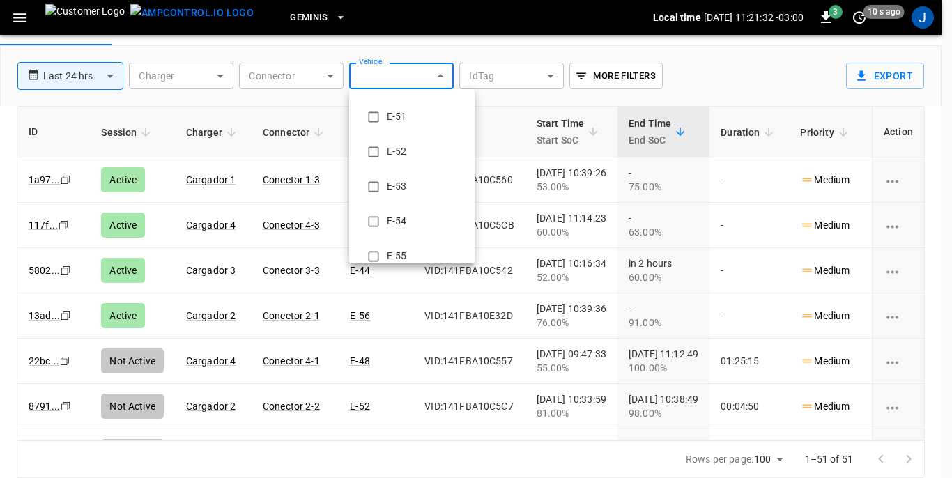
scroll to position [372, 0]
type input "**********"
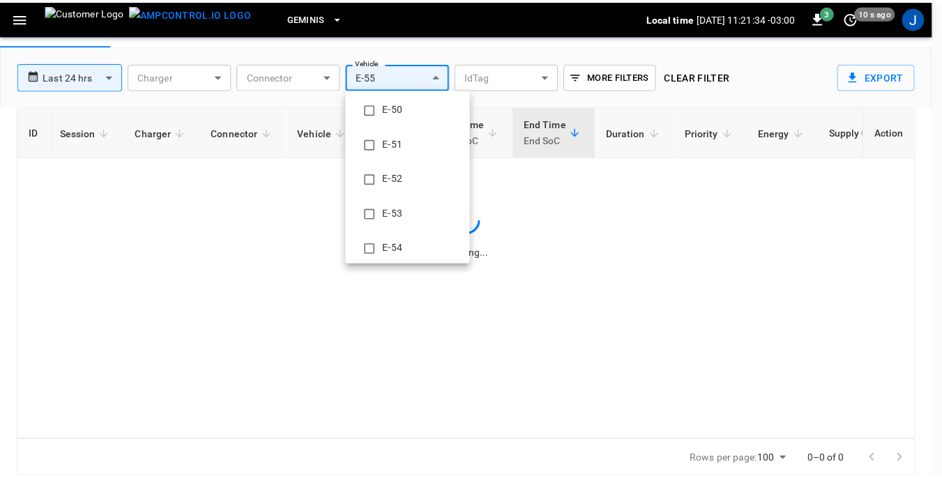
scroll to position [0, 0]
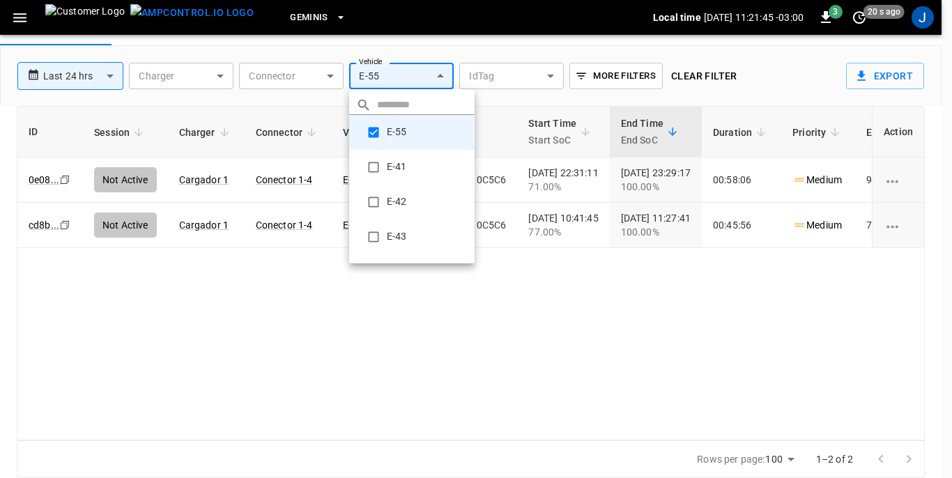
click at [17, 18] on div at bounding box center [476, 239] width 952 height 478
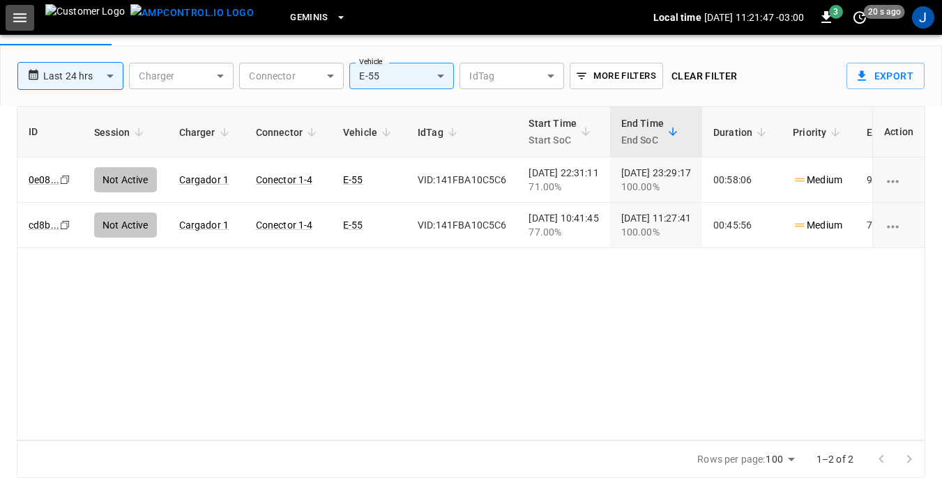
click at [17, 18] on icon "button" at bounding box center [19, 17] width 13 height 9
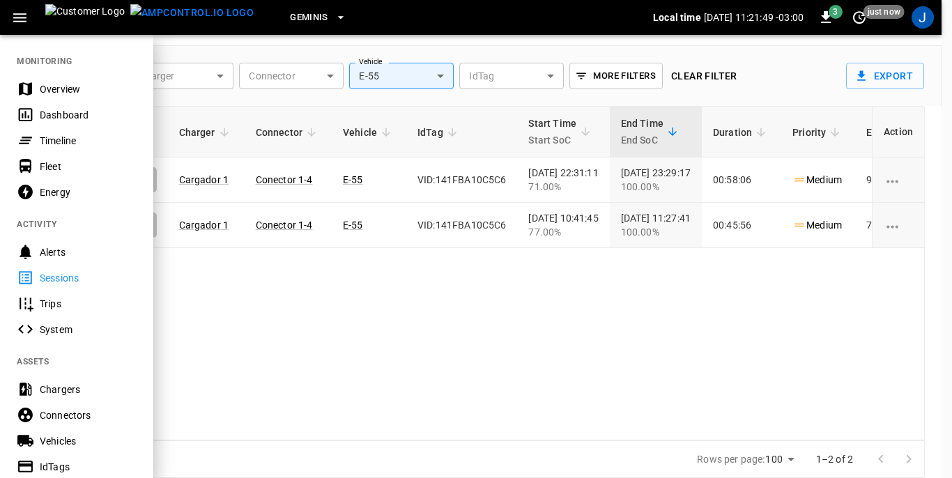
click at [60, 114] on div "Dashboard" at bounding box center [88, 115] width 97 height 14
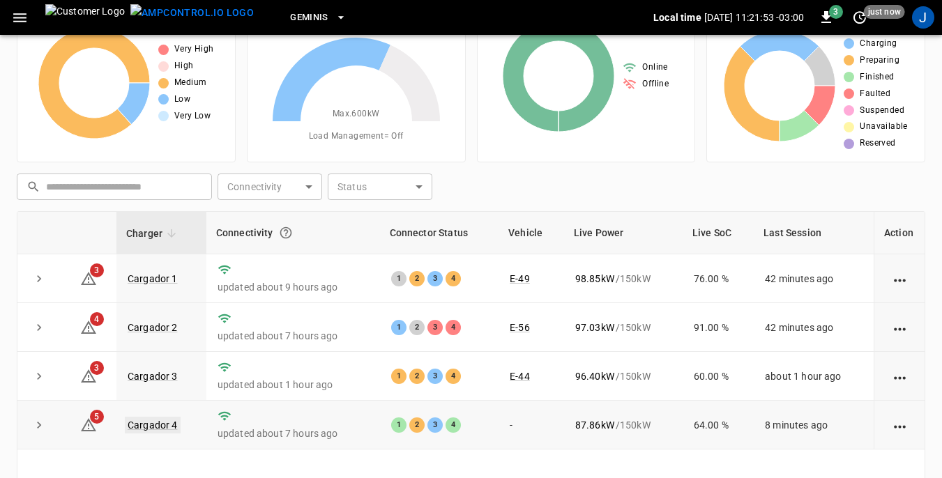
click at [146, 429] on link "Cargador 4" at bounding box center [153, 425] width 56 height 17
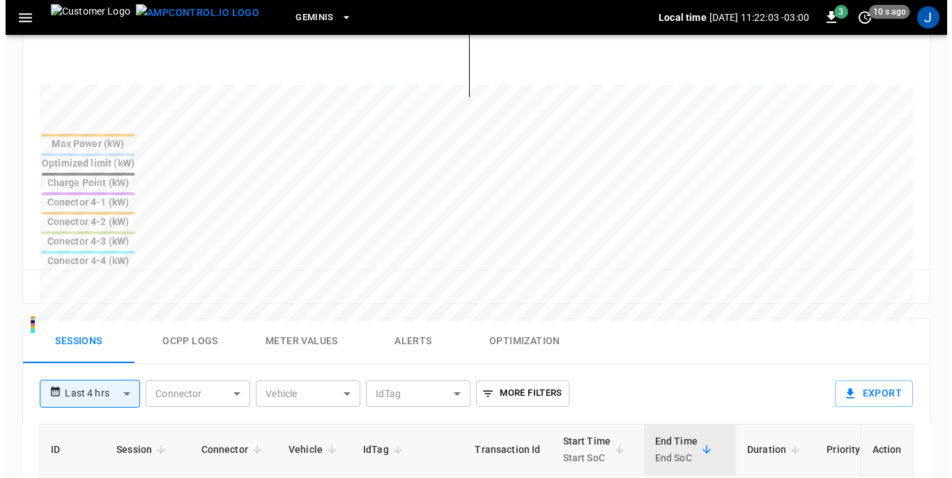
scroll to position [509, 0]
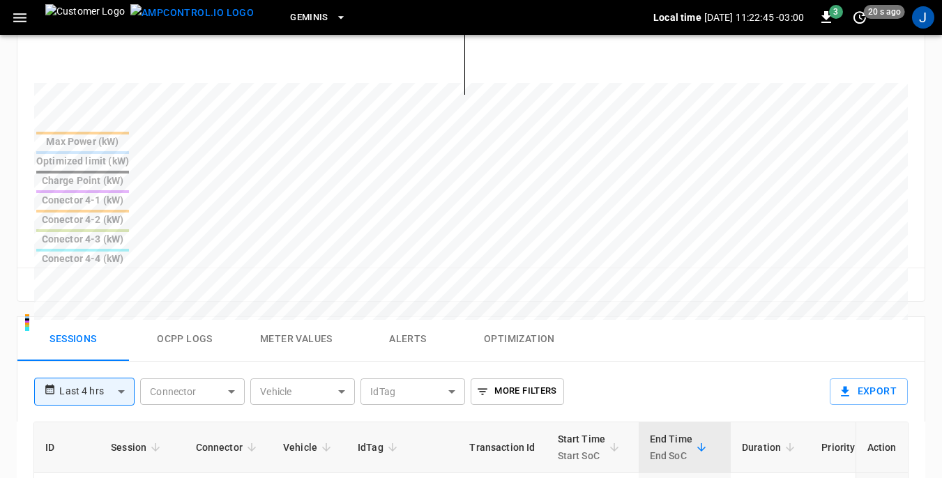
click at [18, 17] on icon "button" at bounding box center [19, 17] width 13 height 9
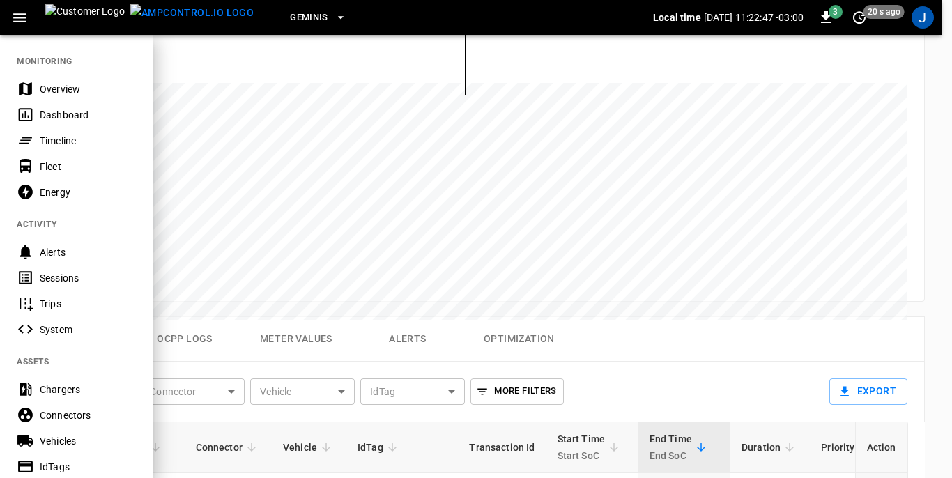
click at [52, 114] on div "Dashboard" at bounding box center [88, 115] width 97 height 14
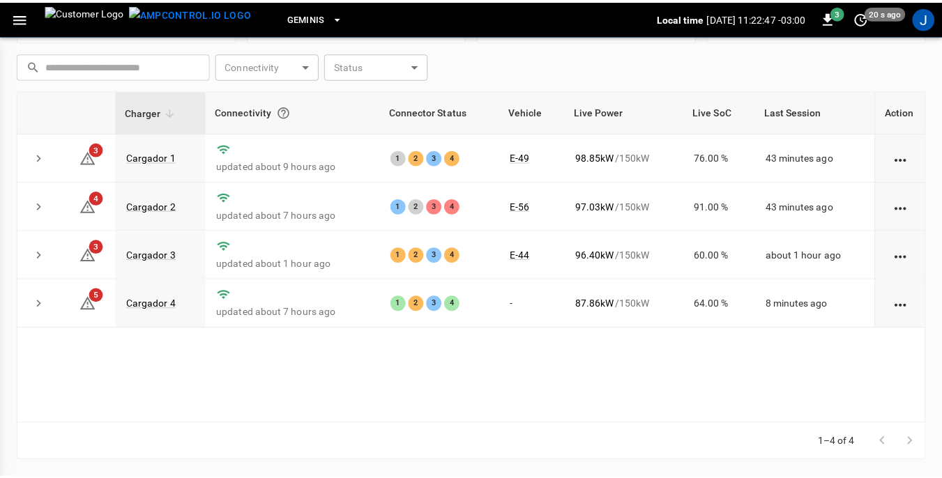
scroll to position [188, 0]
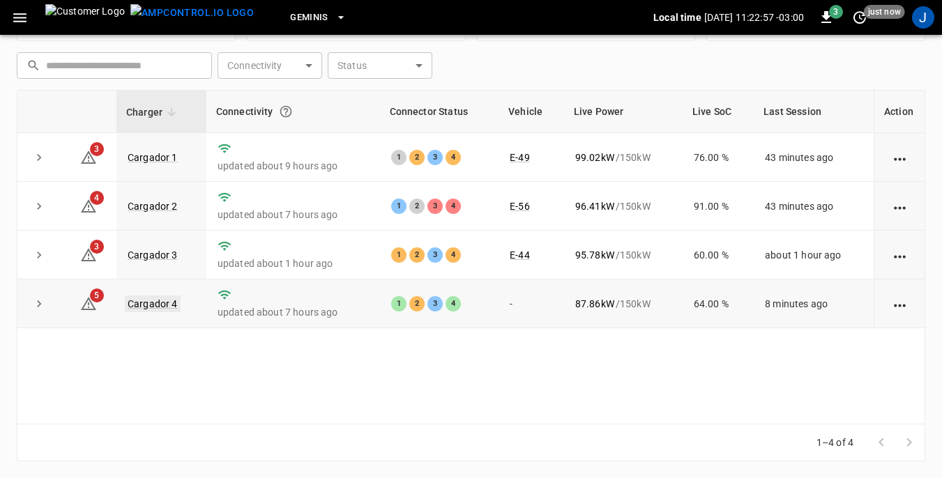
click at [144, 306] on link "Cargador 4" at bounding box center [153, 304] width 56 height 17
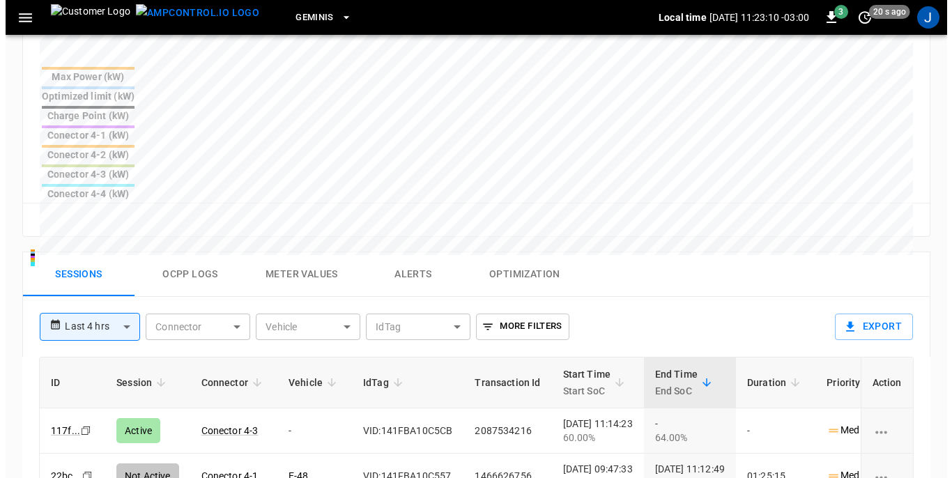
scroll to position [586, 0]
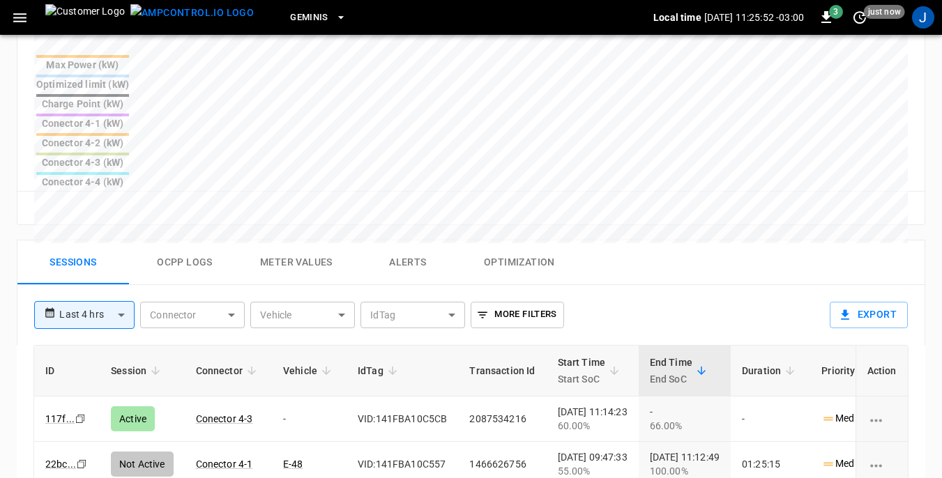
click at [24, 17] on icon "button" at bounding box center [19, 17] width 13 height 9
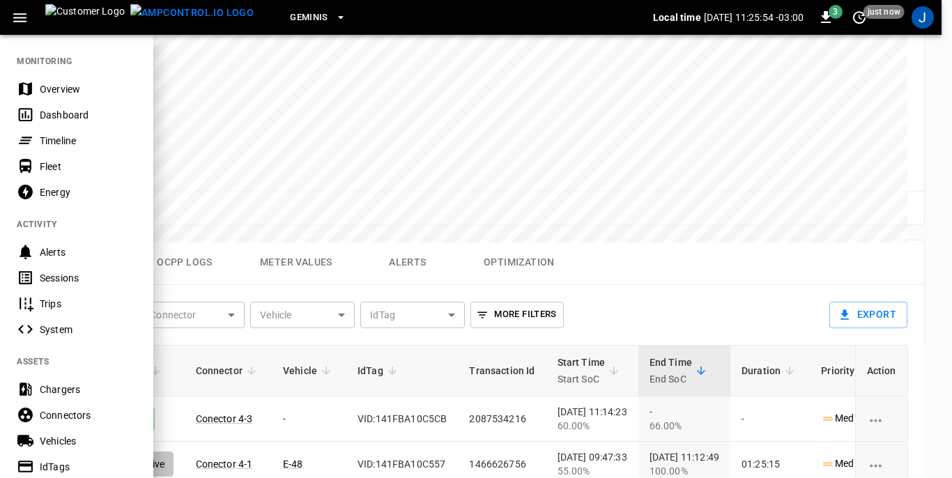
click at [54, 116] on div "Dashboard" at bounding box center [88, 115] width 97 height 14
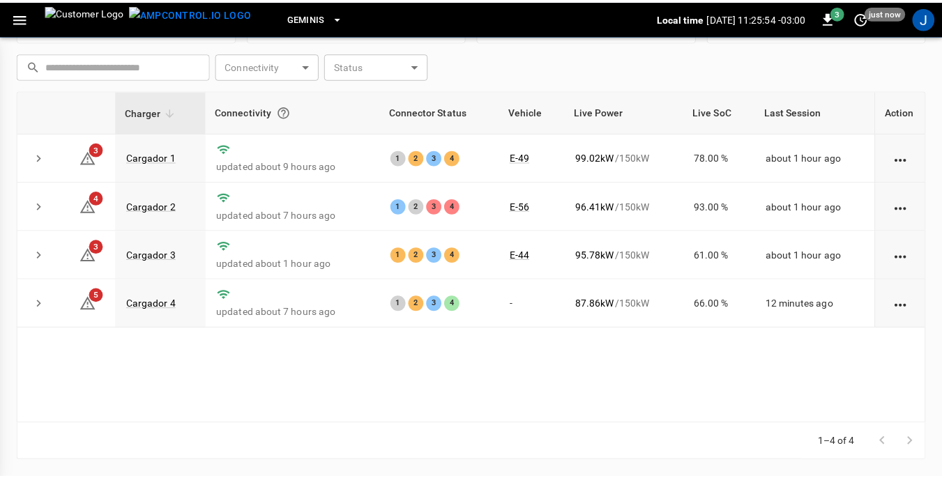
scroll to position [188, 0]
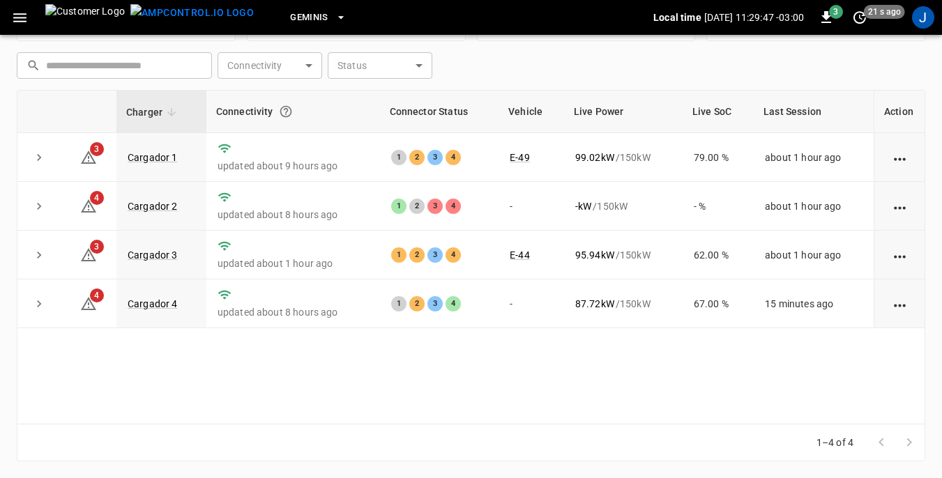
click at [60, 96] on th at bounding box center [38, 112] width 43 height 43
click at [56, 98] on th at bounding box center [38, 112] width 43 height 43
click at [137, 209] on link "Cargador 2" at bounding box center [153, 206] width 56 height 17
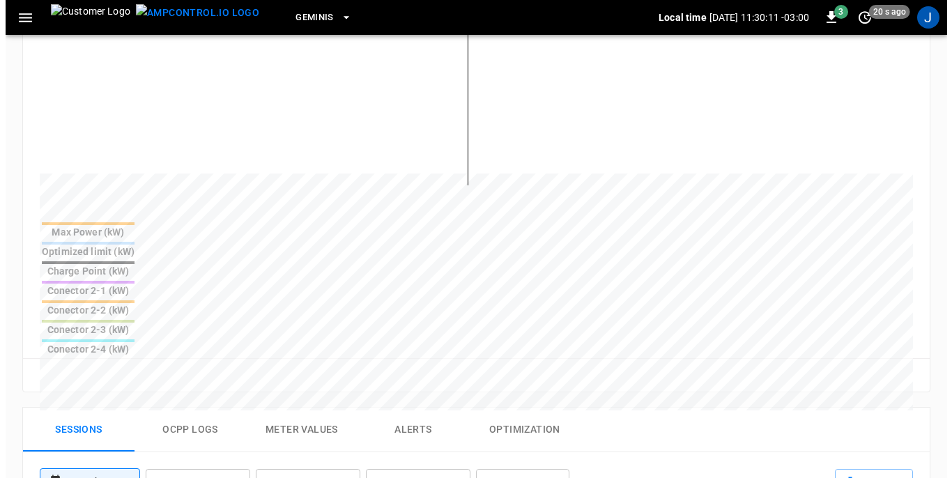
scroll to position [697, 0]
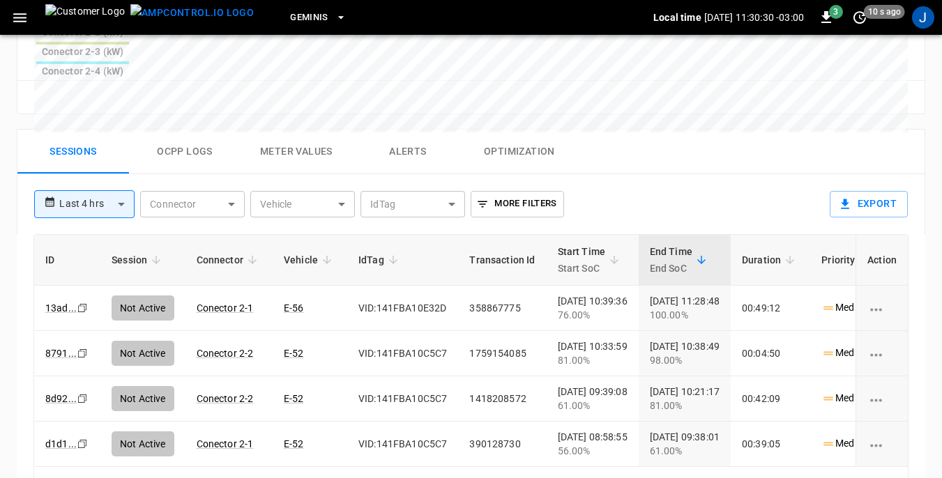
click at [17, 17] on icon "button" at bounding box center [19, 17] width 13 height 9
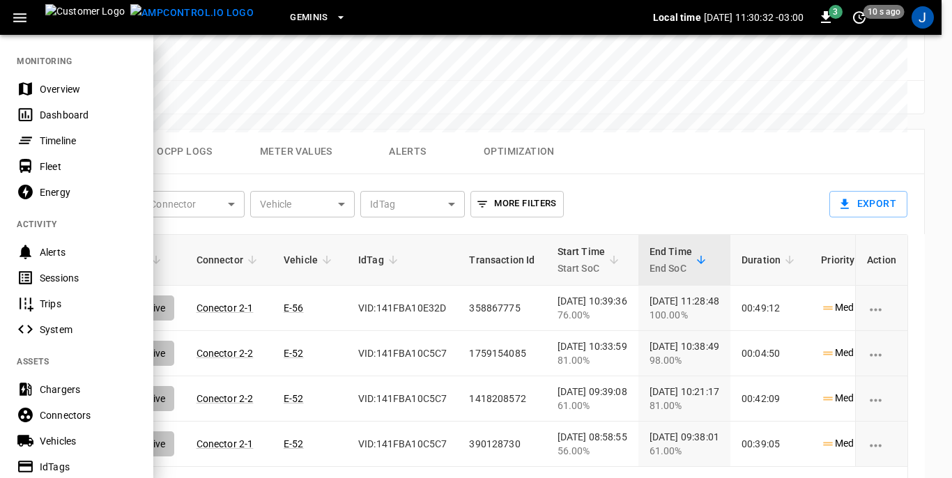
click at [54, 111] on div "Dashboard" at bounding box center [88, 115] width 97 height 14
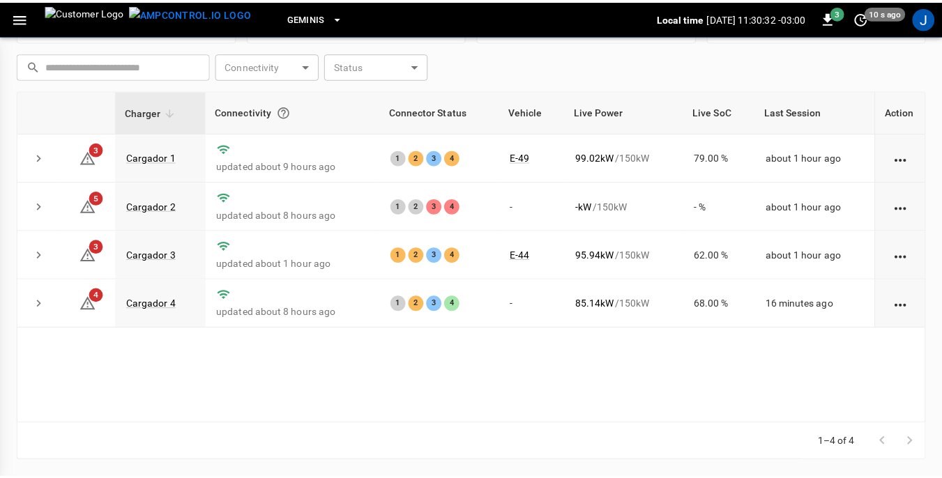
scroll to position [188, 0]
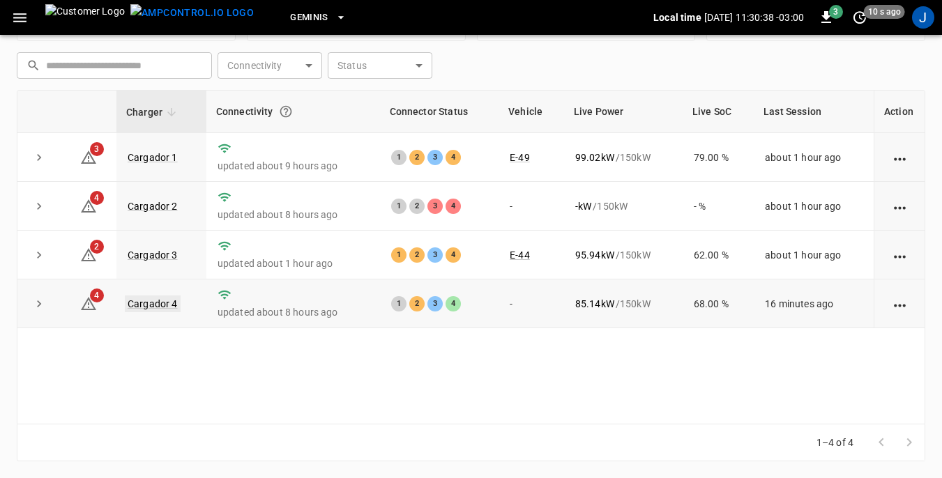
click at [163, 303] on link "Cargador 4" at bounding box center [153, 304] width 56 height 17
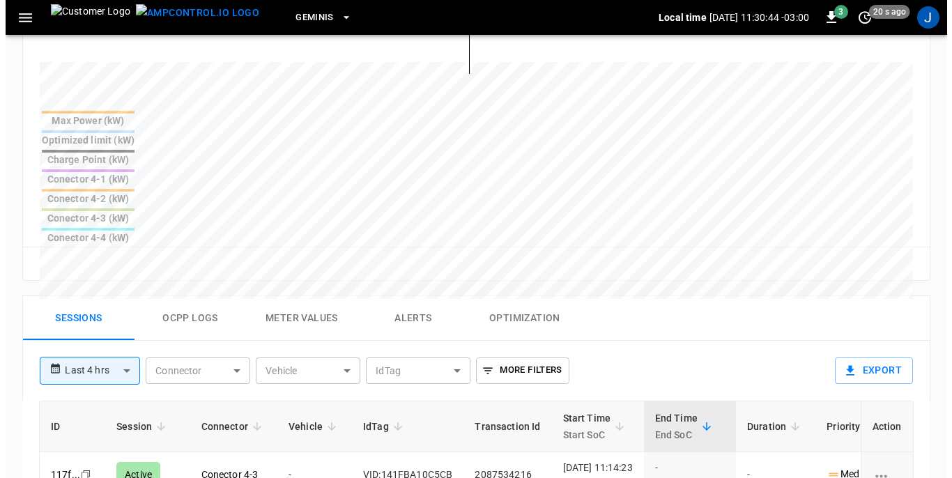
scroll to position [577, 0]
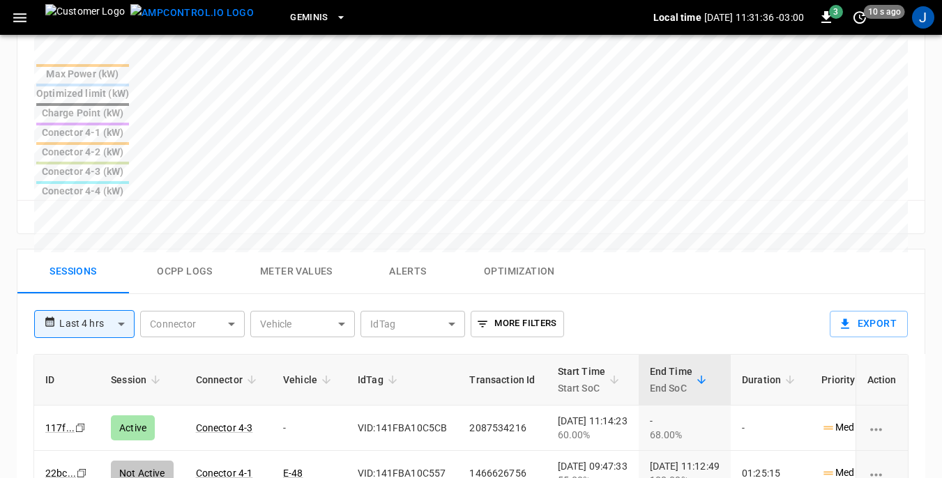
click at [18, 19] on icon "button" at bounding box center [19, 17] width 17 height 17
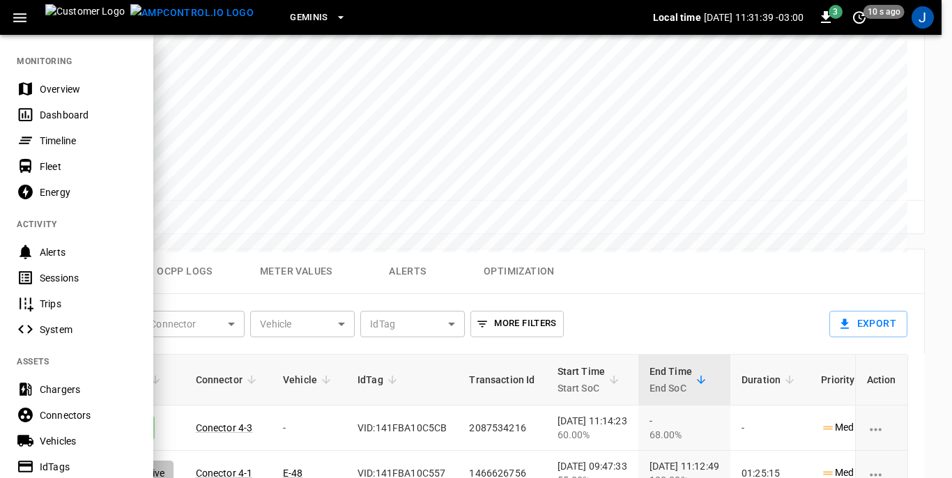
click at [55, 116] on div "Dashboard" at bounding box center [88, 115] width 97 height 14
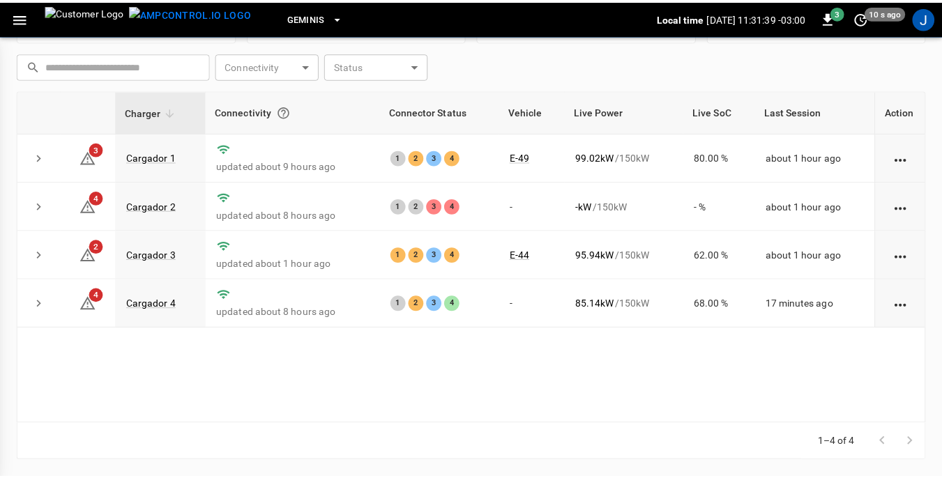
scroll to position [188, 0]
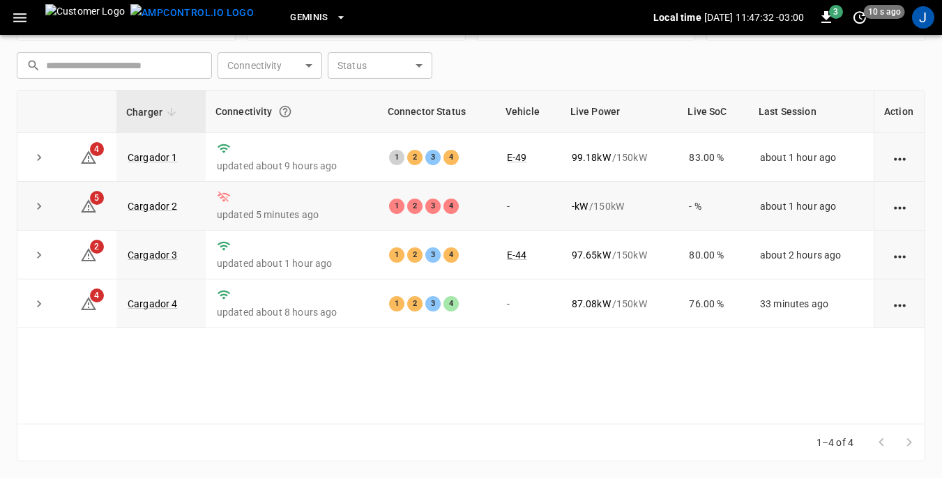
click at [169, 195] on td "Cargador 2" at bounding box center [160, 206] width 89 height 49
click at [160, 165] on td "Cargador 1" at bounding box center [160, 157] width 89 height 49
click at [156, 153] on link "Cargador 1" at bounding box center [153, 157] width 56 height 17
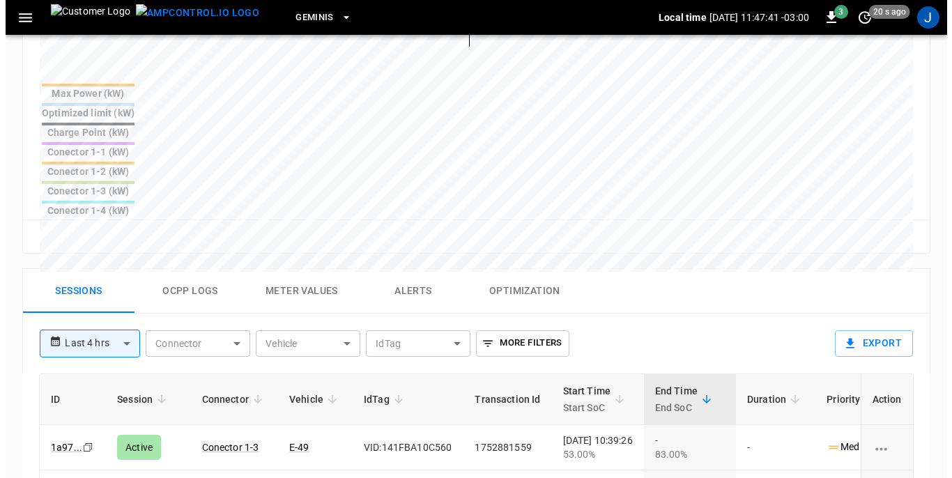
scroll to position [614, 0]
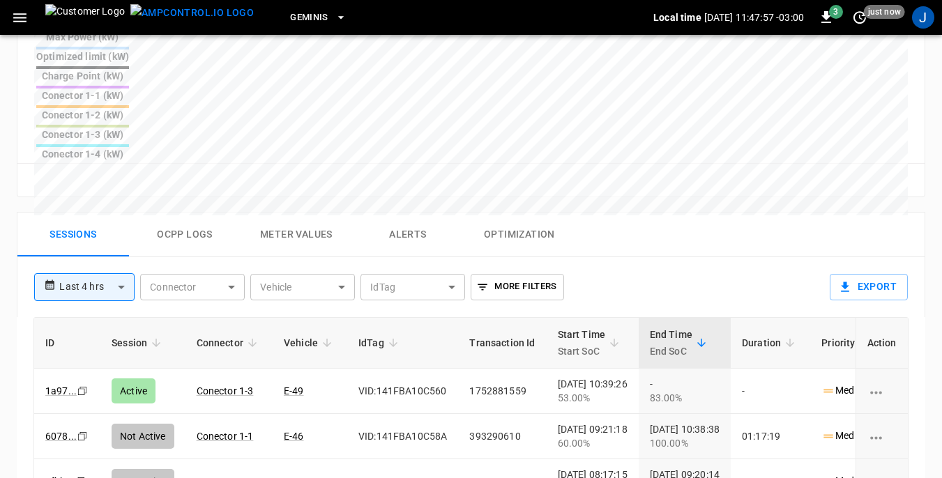
click at [24, 23] on icon "button" at bounding box center [19, 17] width 17 height 17
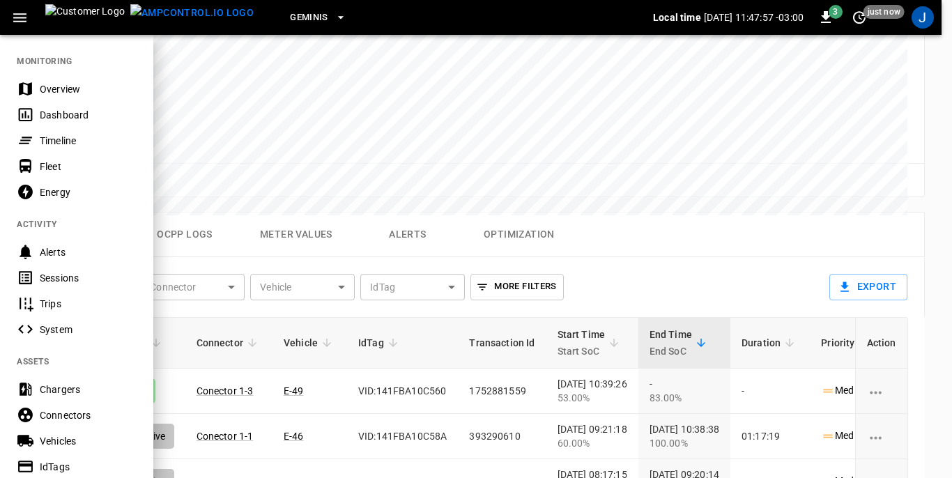
click at [24, 23] on icon "button" at bounding box center [19, 17] width 17 height 17
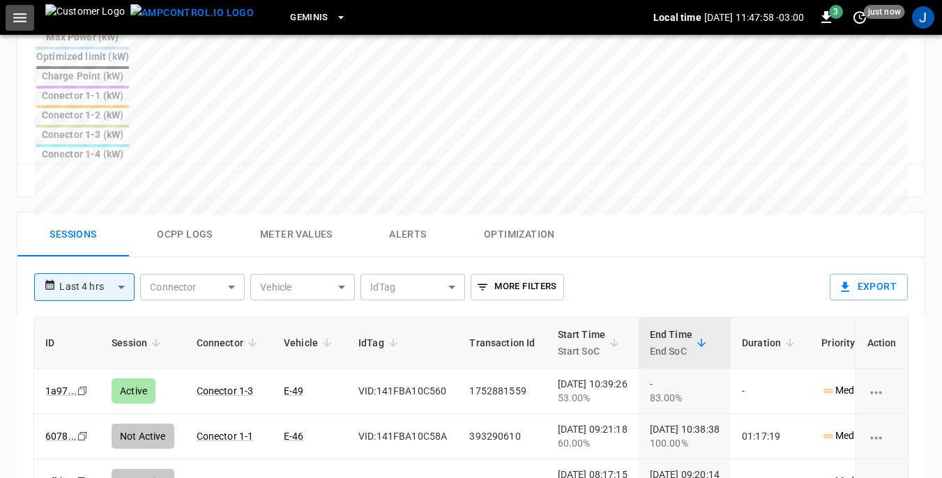
click at [19, 17] on icon "button" at bounding box center [19, 17] width 13 height 9
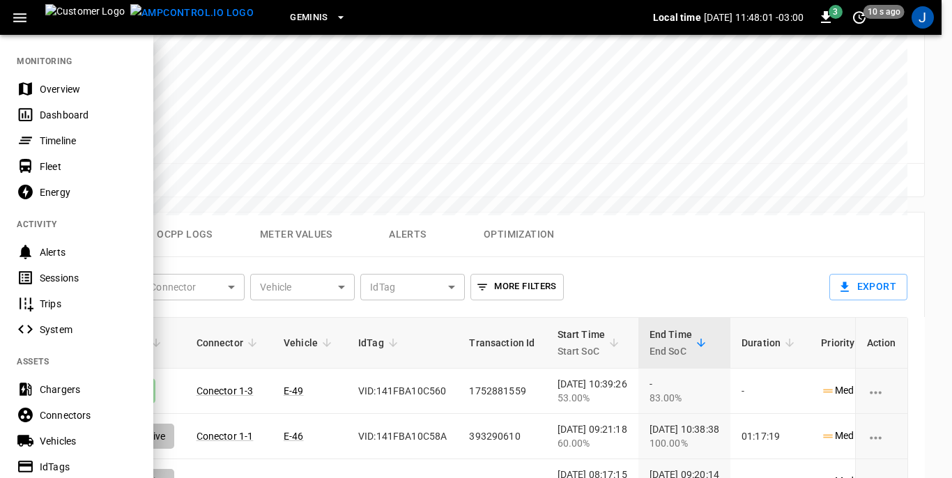
click at [60, 112] on div "Dashboard" at bounding box center [88, 115] width 97 height 14
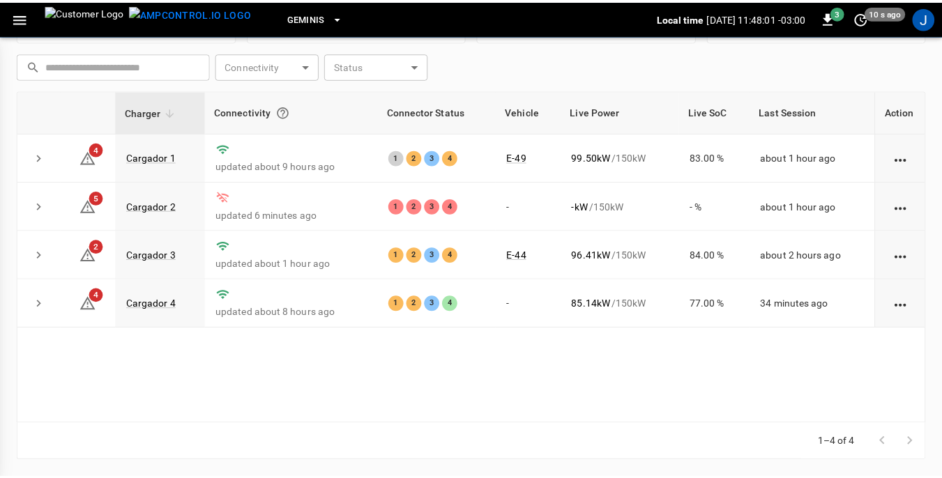
scroll to position [188, 0]
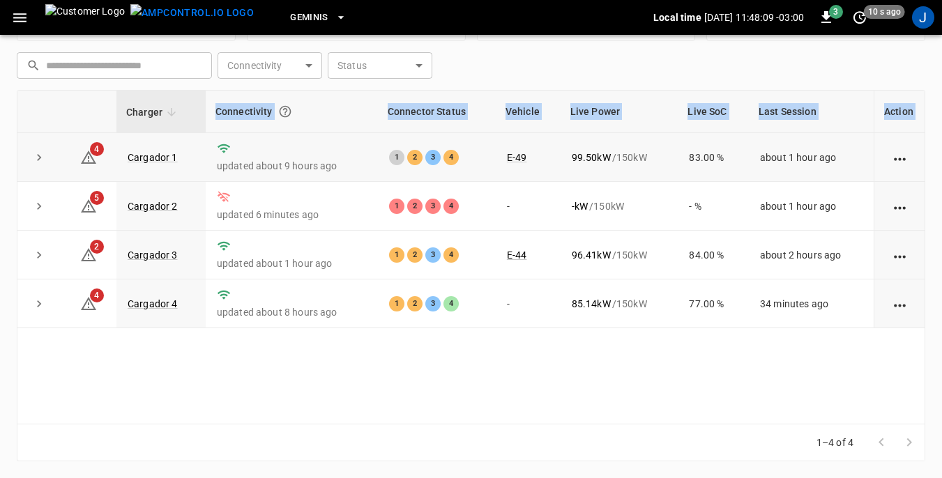
click at [19, 158] on table "Charger Connectivity Connector Status Vehicle Live Power Live SoC Last Session …" at bounding box center [470, 210] width 907 height 238
click at [152, 257] on link "Cargador 3" at bounding box center [153, 255] width 56 height 17
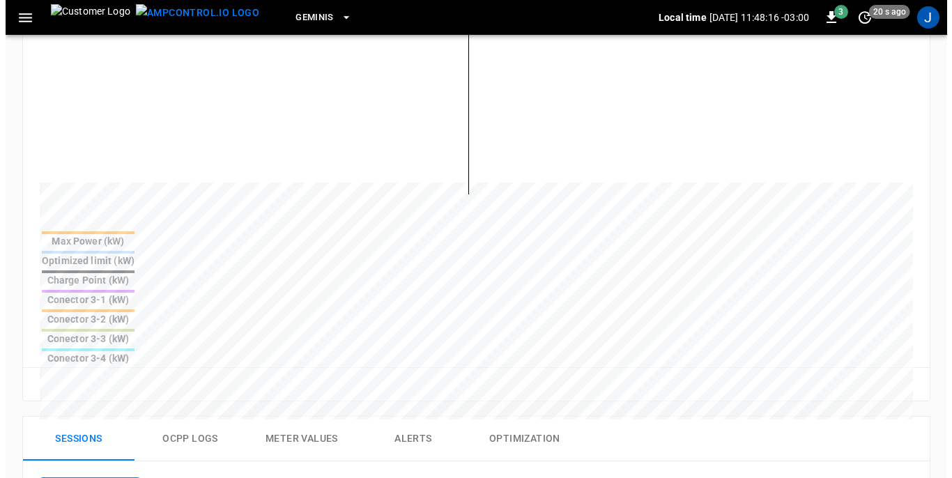
scroll to position [511, 0]
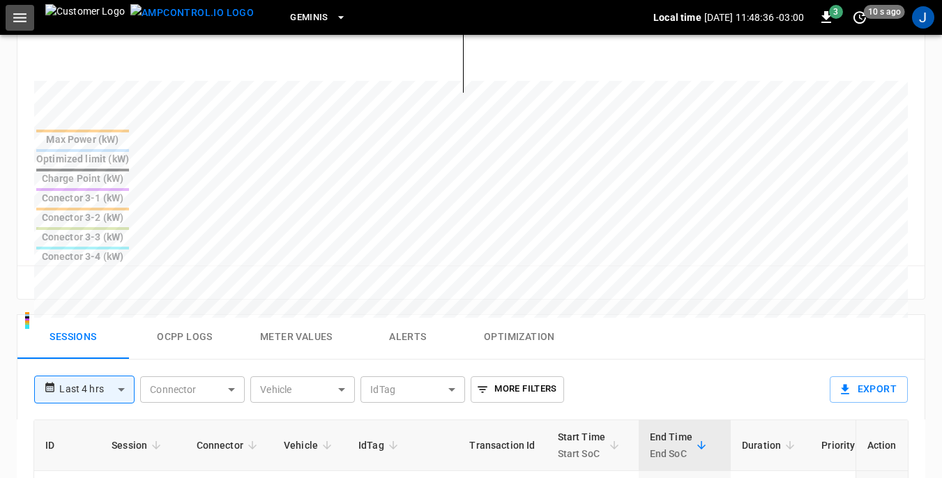
click at [17, 20] on icon "button" at bounding box center [19, 17] width 17 height 17
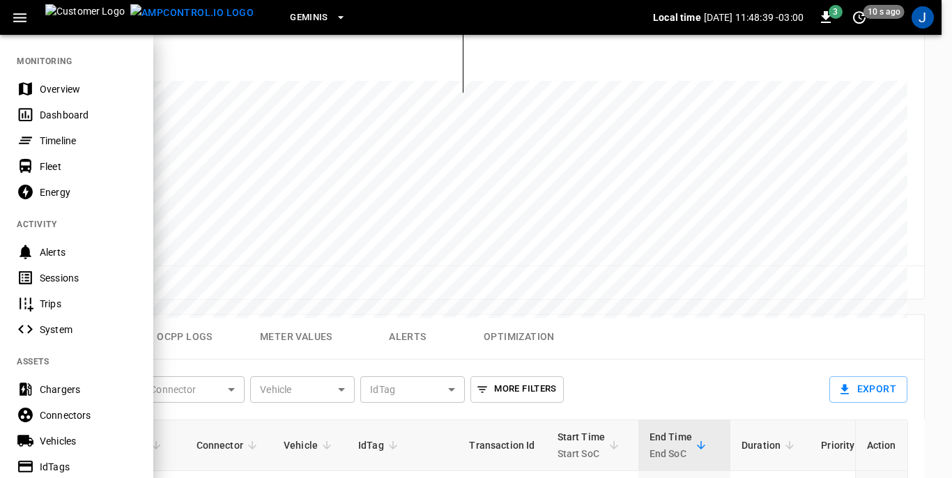
click at [60, 113] on div "Dashboard" at bounding box center [88, 115] width 97 height 14
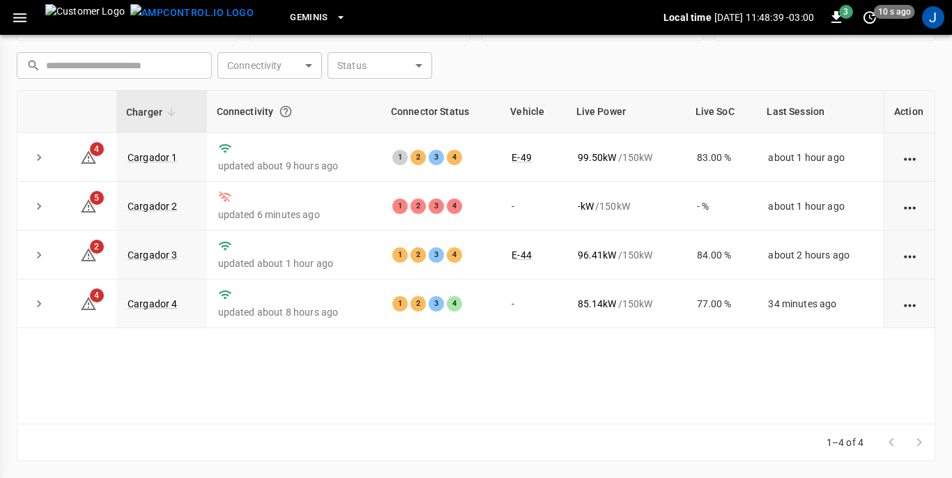
scroll to position [188, 0]
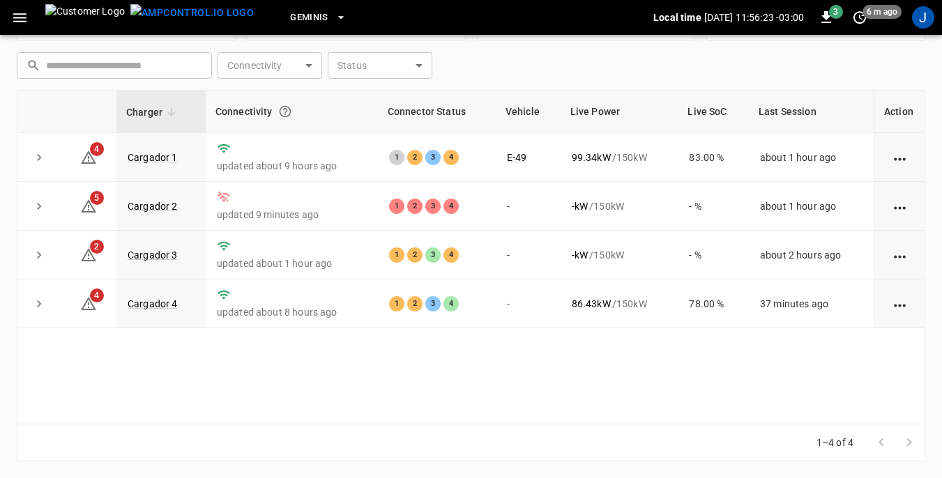
click at [20, 19] on icon "button" at bounding box center [19, 17] width 17 height 17
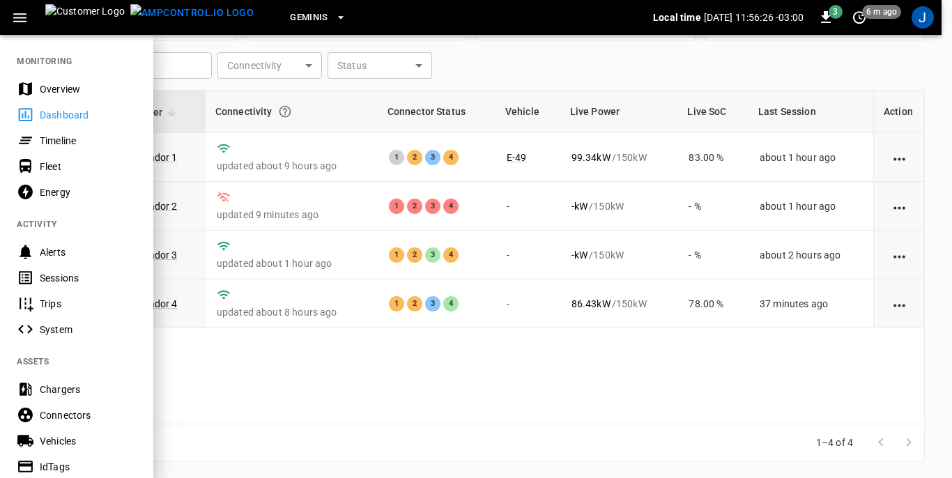
click at [98, 442] on div "Vehicles" at bounding box center [88, 441] width 97 height 14
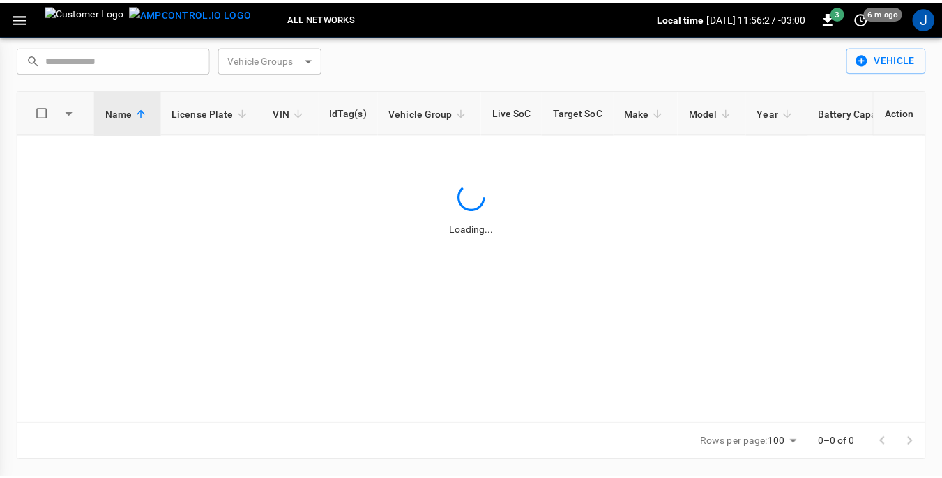
scroll to position [45, 0]
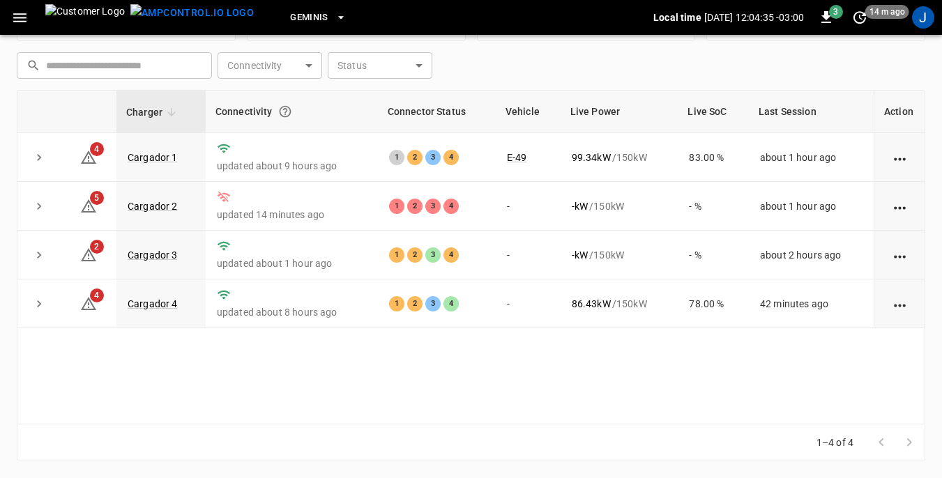
scroll to position [188, 0]
click at [67, 366] on div "Charger Connectivity Connector Status Vehicle Live Power Live SoC Last Session …" at bounding box center [471, 258] width 909 height 335
click at [147, 260] on link "Cargador 3" at bounding box center [153, 256] width 56 height 17
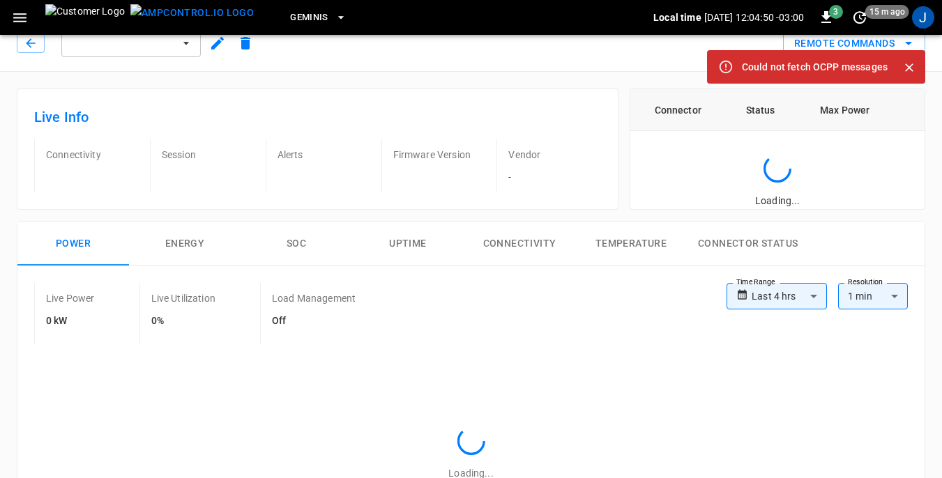
scroll to position [28, 0]
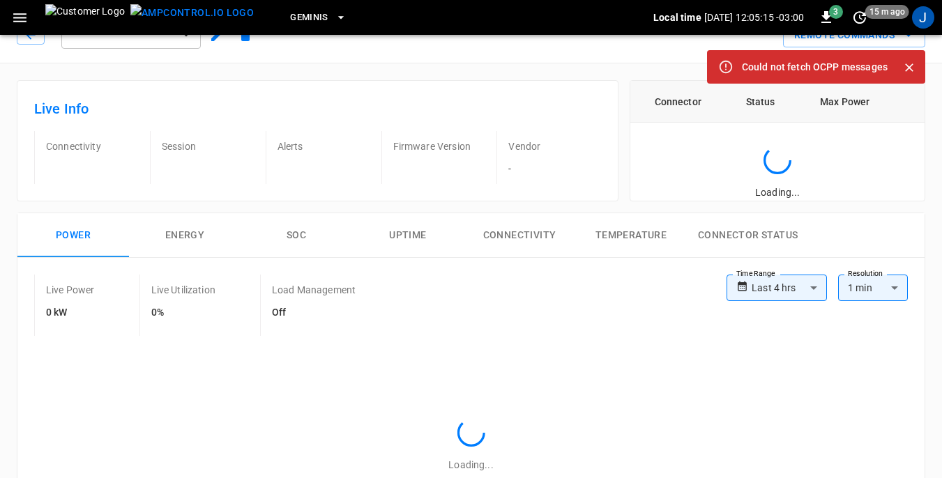
drag, startPoint x: 933, startPoint y: 468, endPoint x: 849, endPoint y: 497, distance: 88.7
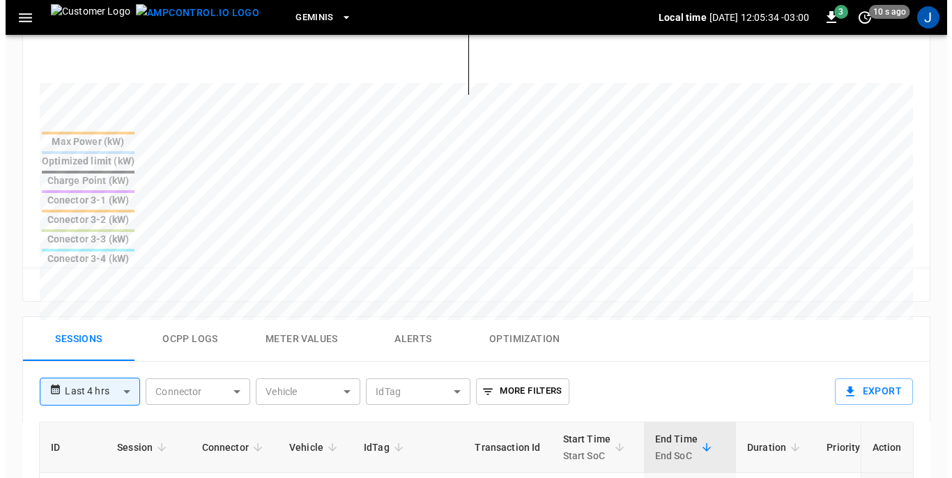
scroll to position [526, 0]
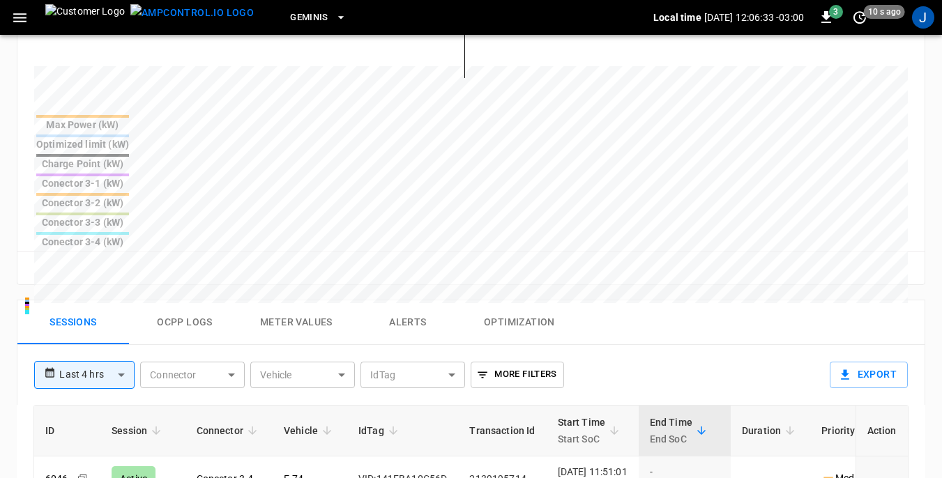
click at [24, 15] on icon "button" at bounding box center [19, 17] width 17 height 17
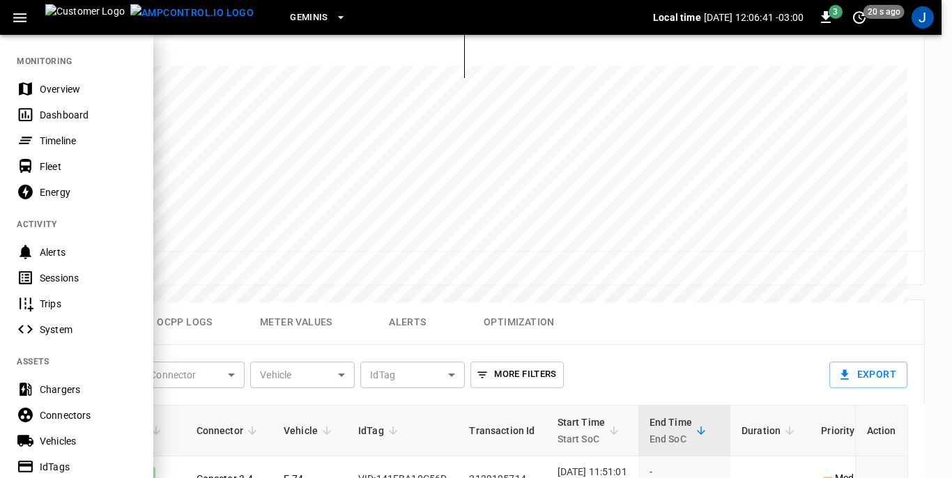
click at [42, 116] on div "Dashboard" at bounding box center [88, 115] width 97 height 14
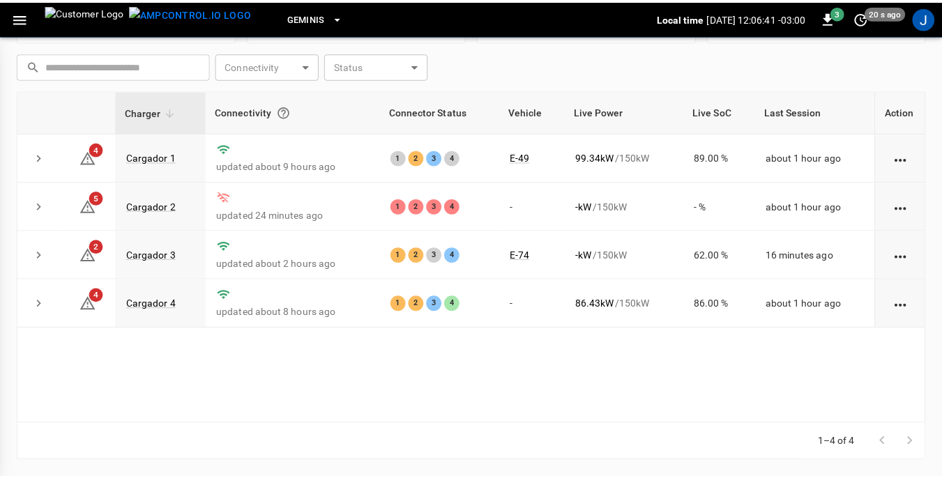
scroll to position [188, 0]
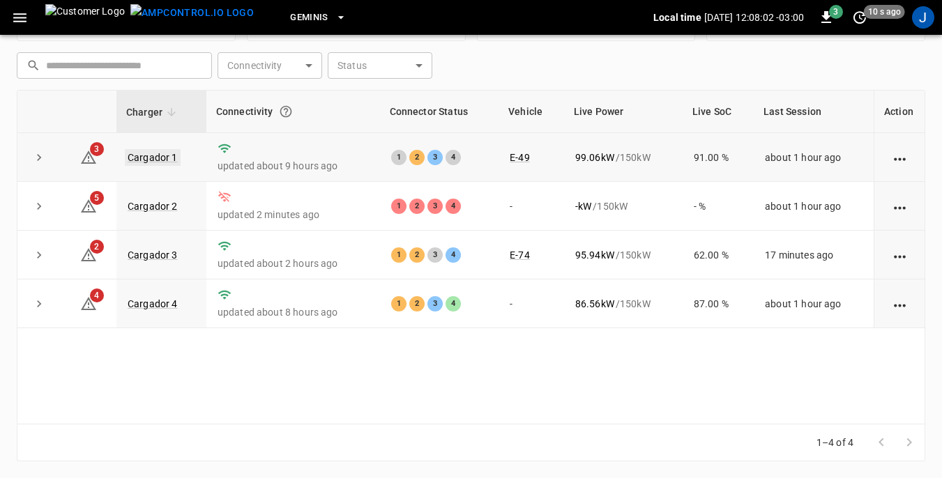
click at [154, 157] on link "Cargador 1" at bounding box center [153, 157] width 56 height 17
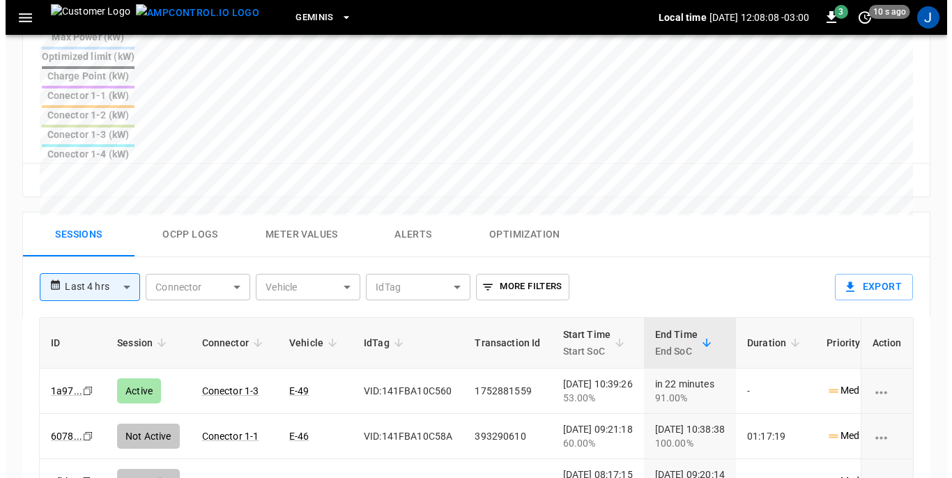
scroll to position [651, 0]
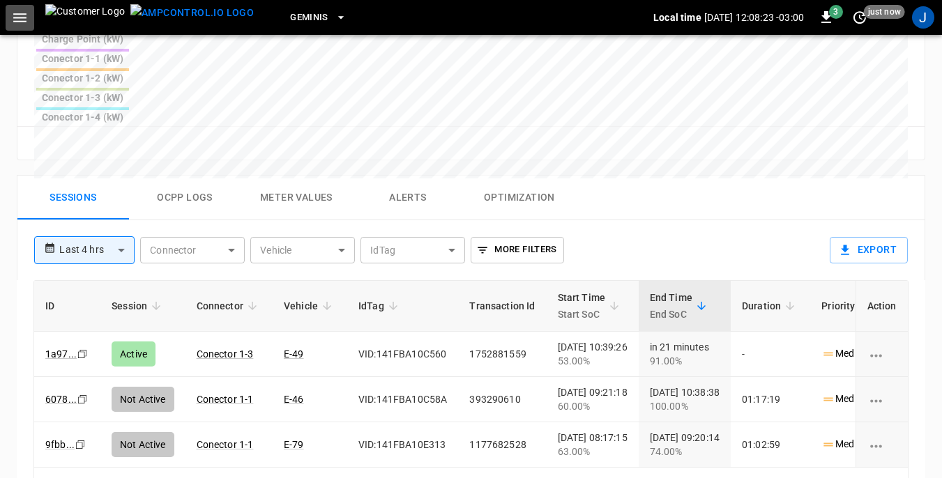
click at [22, 16] on icon "button" at bounding box center [19, 17] width 17 height 17
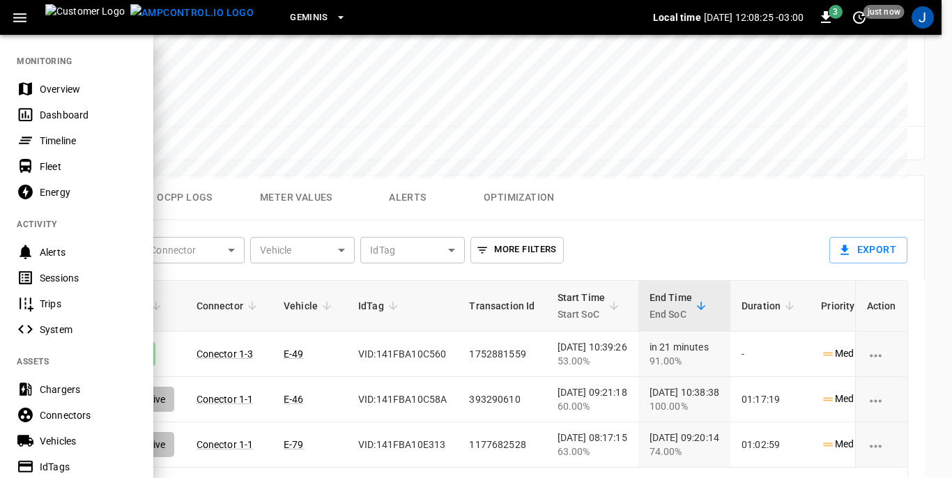
click at [44, 114] on div "Dashboard" at bounding box center [88, 115] width 97 height 14
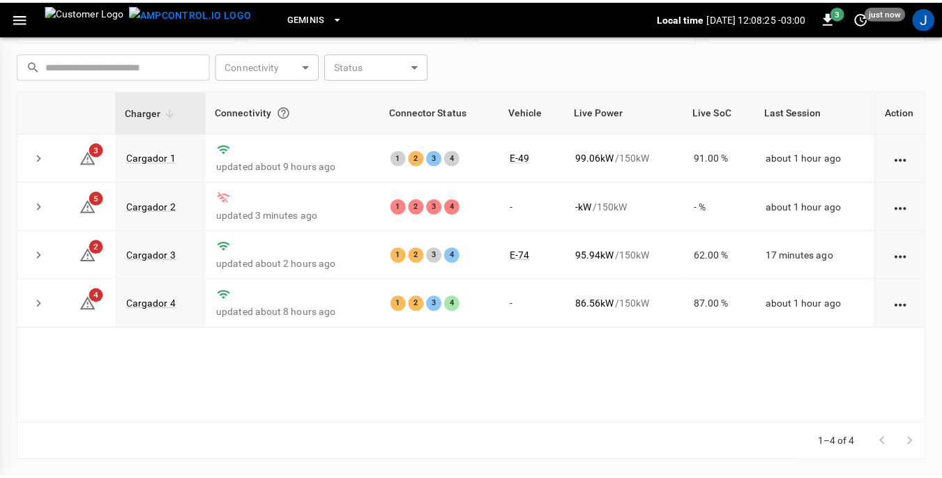
scroll to position [188, 0]
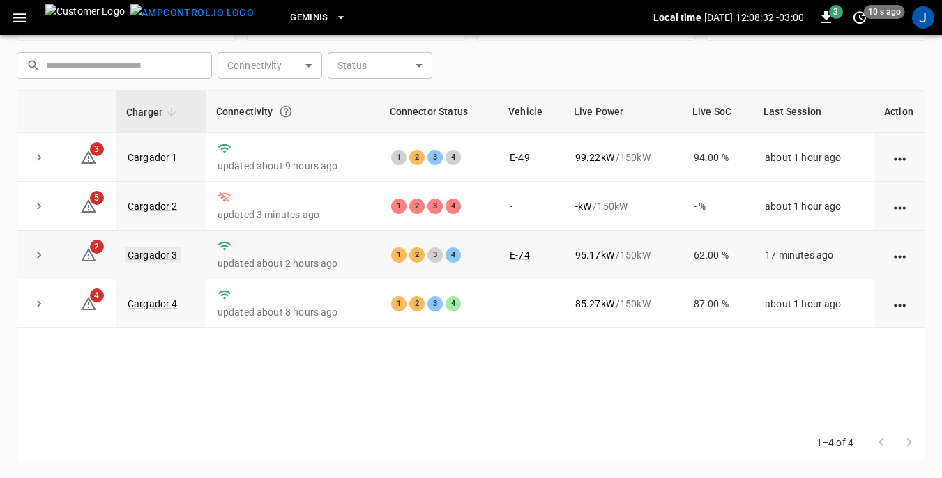
click at [155, 256] on link "Cargador 3" at bounding box center [153, 255] width 56 height 17
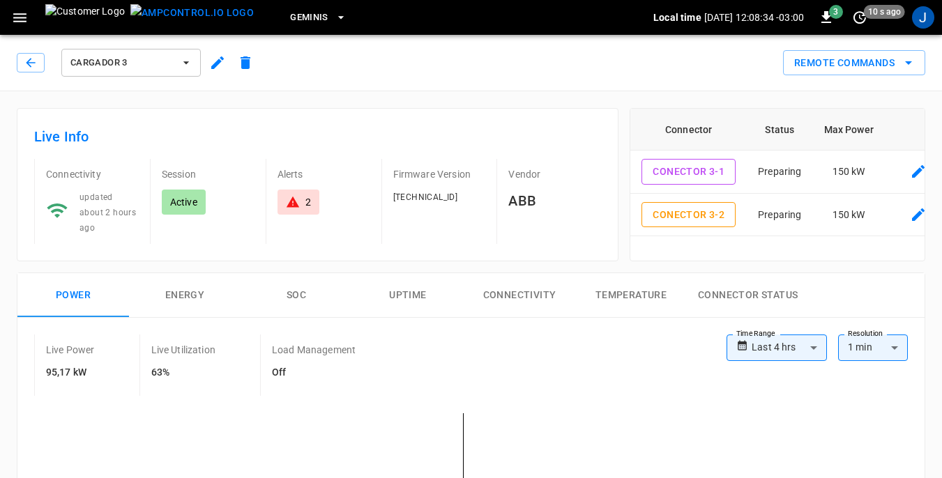
drag, startPoint x: 155, startPoint y: 256, endPoint x: 457, endPoint y: 366, distance: 321.4
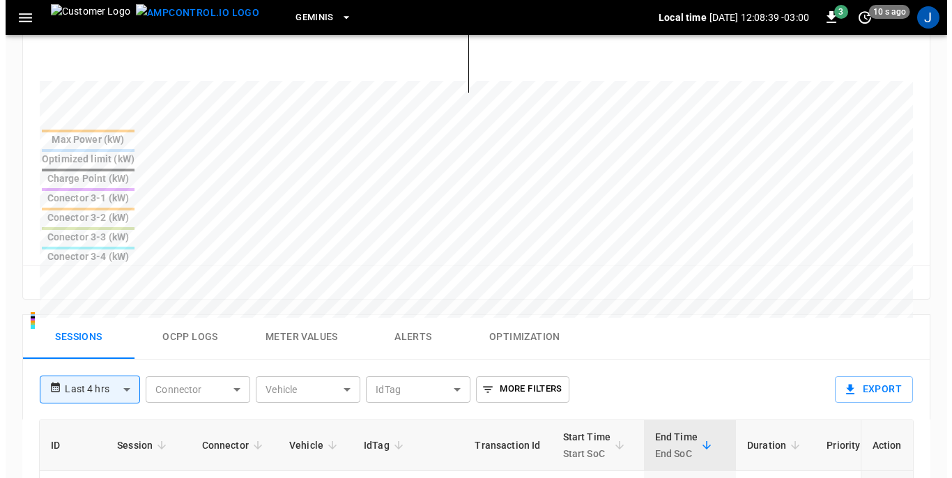
scroll to position [558, 0]
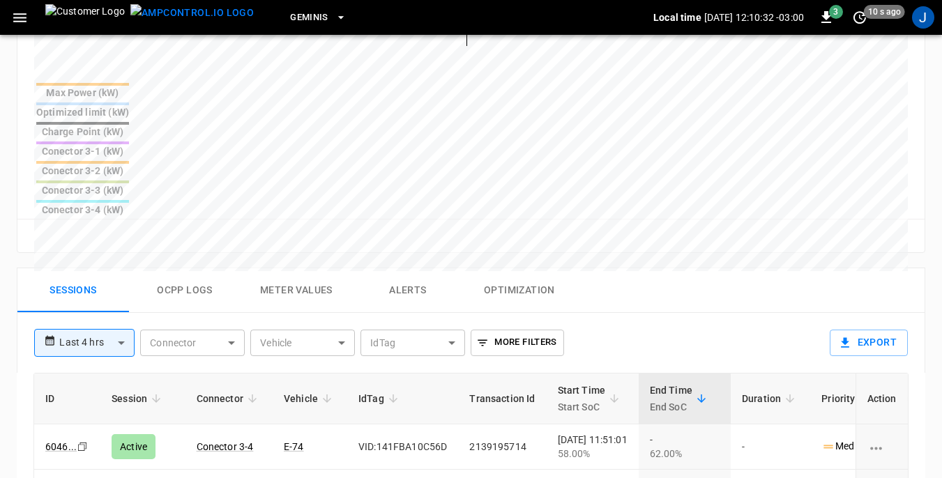
click at [17, 18] on icon "button" at bounding box center [19, 17] width 13 height 9
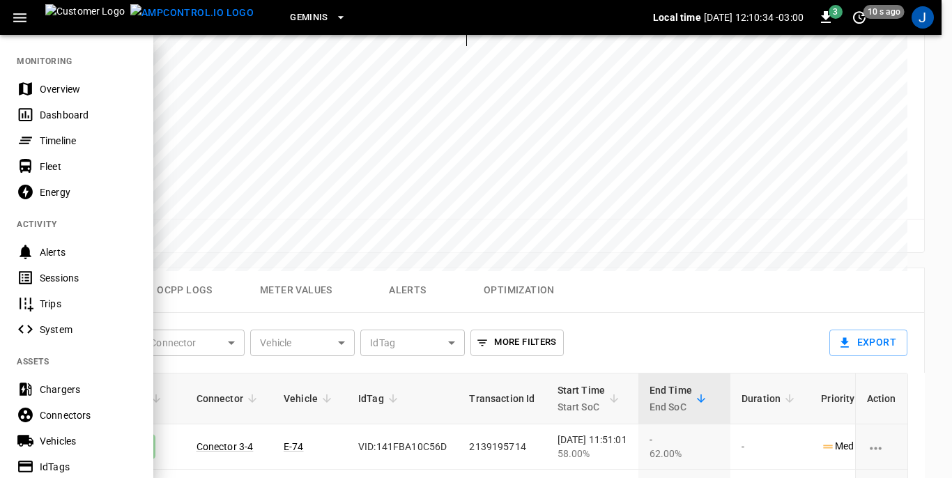
click at [49, 114] on div "Dashboard" at bounding box center [88, 115] width 97 height 14
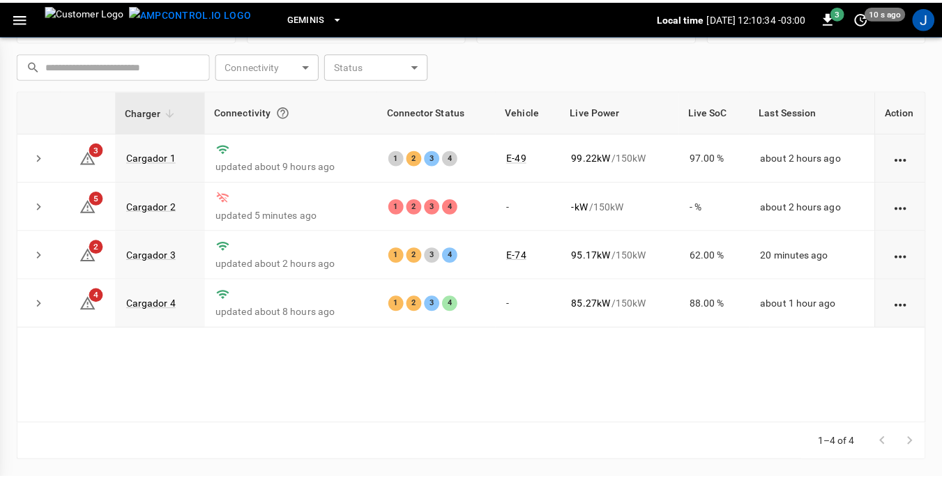
scroll to position [188, 0]
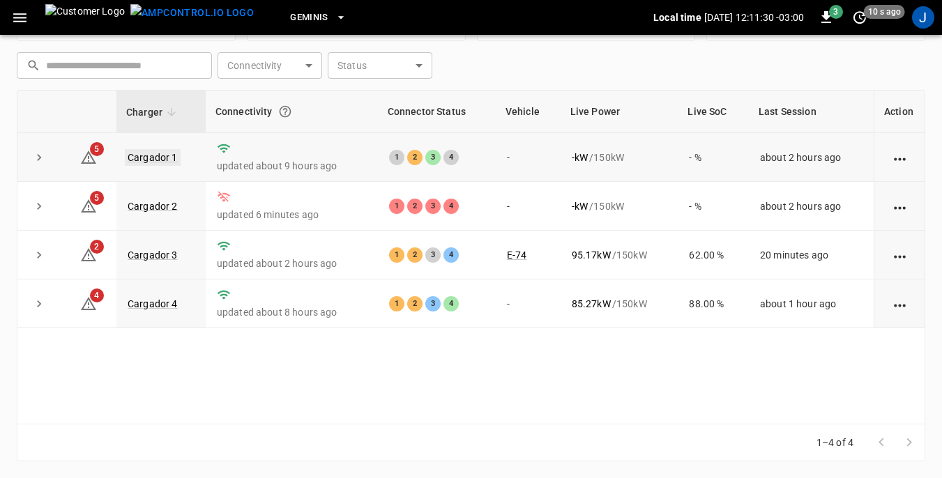
click at [148, 160] on link "Cargador 1" at bounding box center [153, 157] width 56 height 17
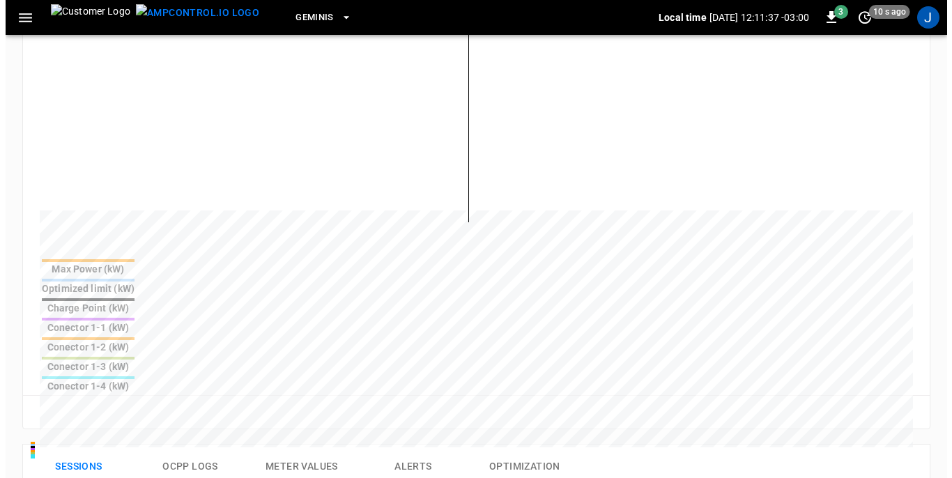
scroll to position [437, 0]
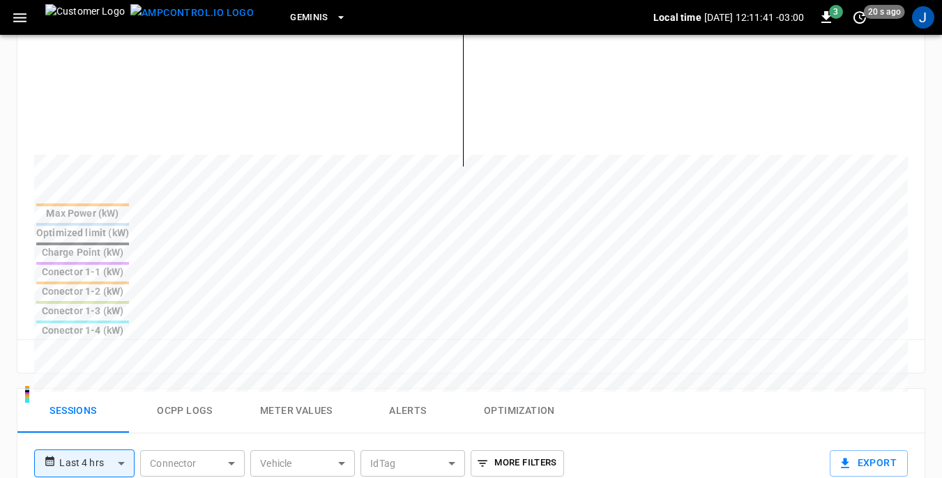
click at [24, 52] on div "Max Power (kW) Optimized limit (kW) Charge Point (kW) Conector 1-1 (kW) Conecto…" at bounding box center [470, 151] width 907 height 375
click at [20, 18] on icon "button" at bounding box center [19, 17] width 13 height 9
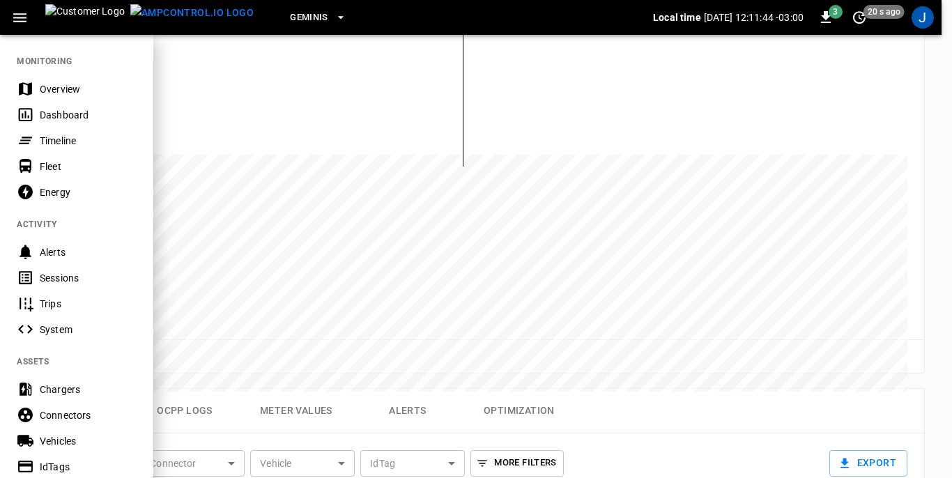
click at [43, 115] on div "Dashboard" at bounding box center [88, 115] width 97 height 14
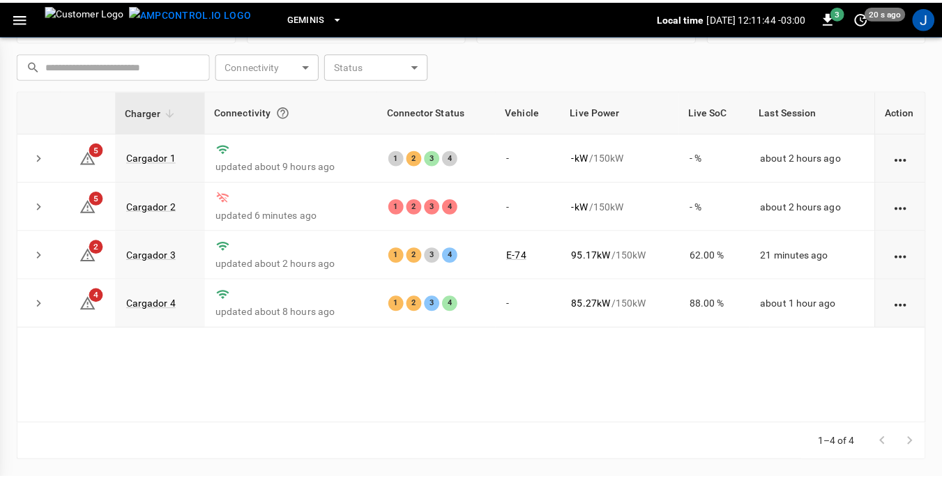
scroll to position [188, 0]
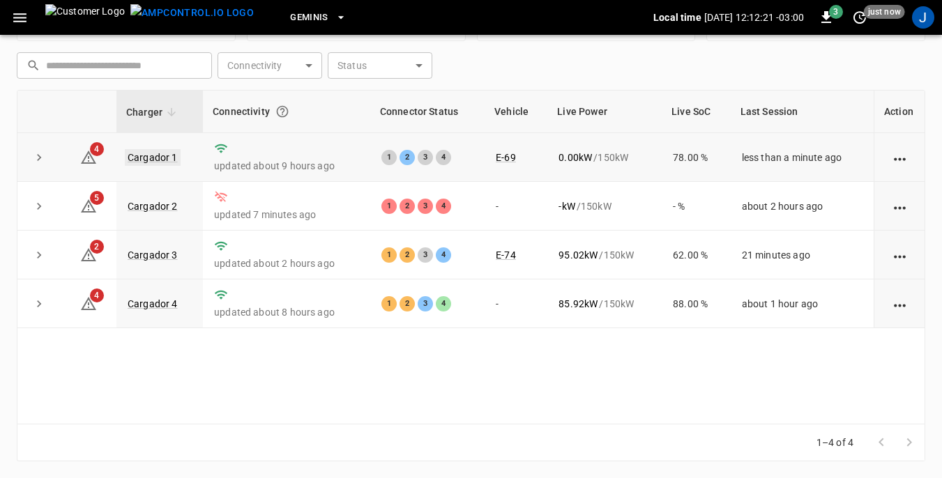
click at [147, 158] on link "Cargador 1" at bounding box center [153, 157] width 56 height 17
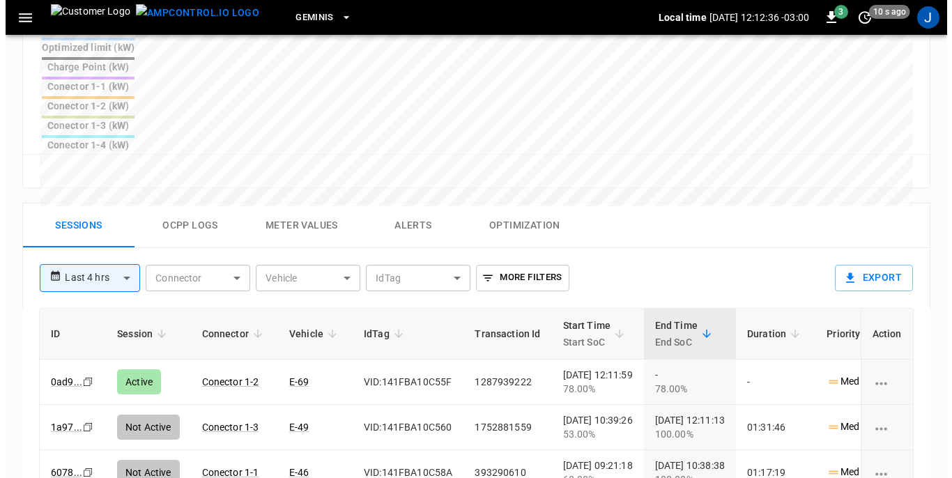
scroll to position [642, 0]
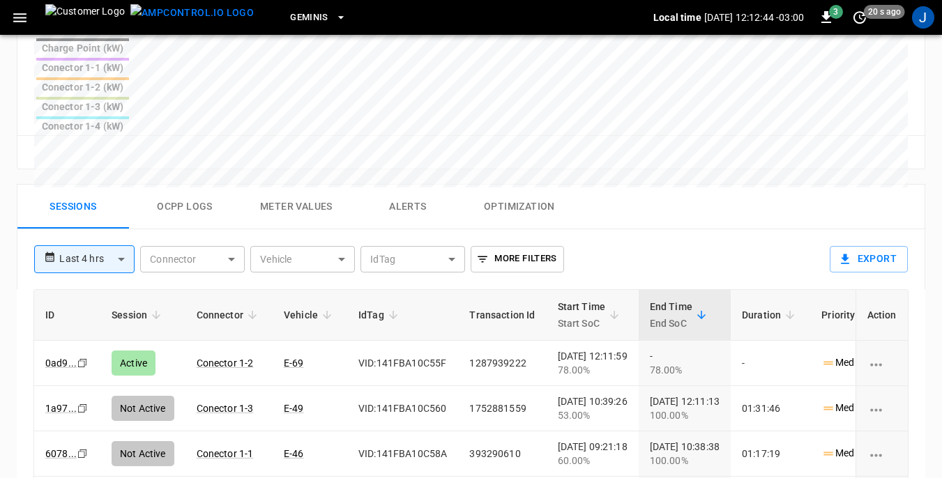
click at [20, 18] on icon "button" at bounding box center [19, 17] width 13 height 9
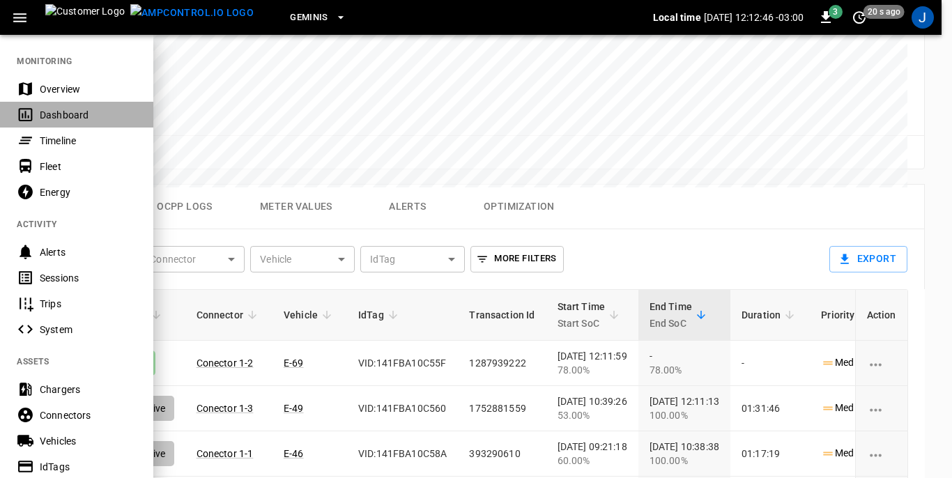
click at [54, 112] on div "Dashboard" at bounding box center [88, 115] width 97 height 14
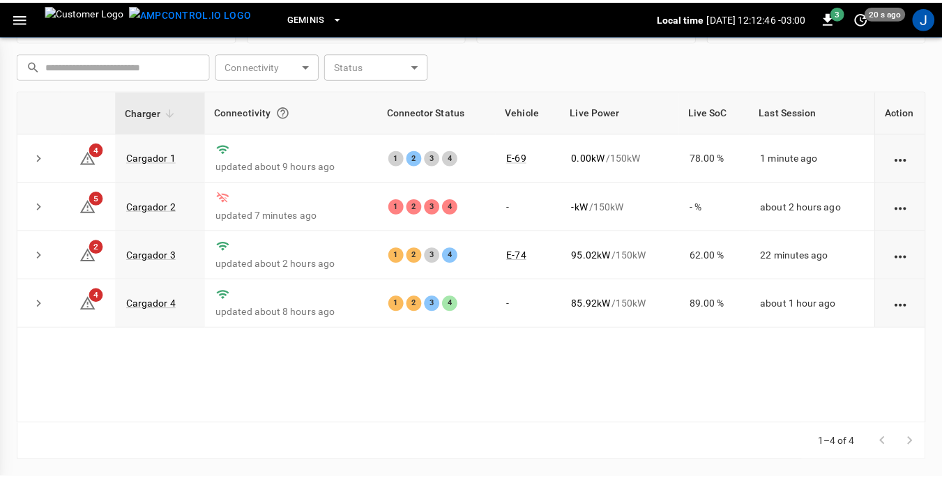
scroll to position [188, 0]
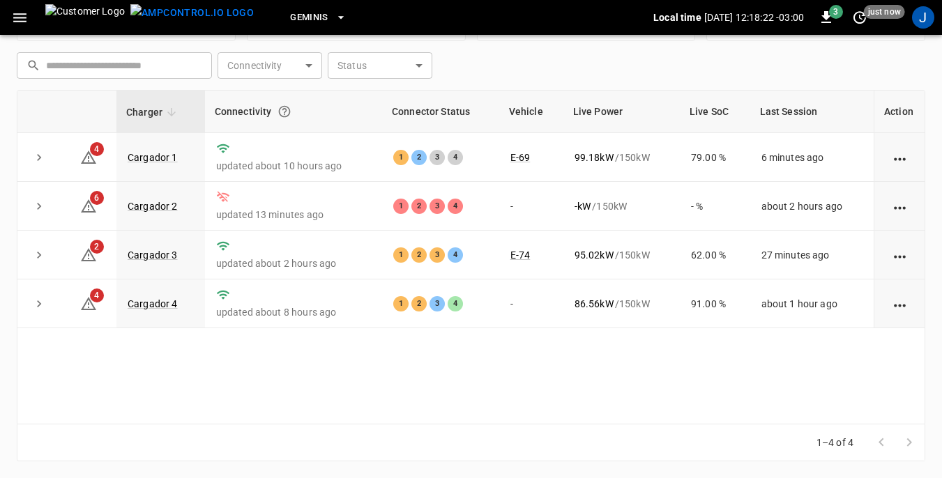
click at [216, 117] on div "Connectivity" at bounding box center [294, 111] width 158 height 25
click at [653, 444] on div "1–4 of 4" at bounding box center [471, 443] width 909 height 37
click at [735, 356] on div "Charger Connectivity Connector Status Vehicle Live Power Live SoC Last Session …" at bounding box center [471, 257] width 909 height 335
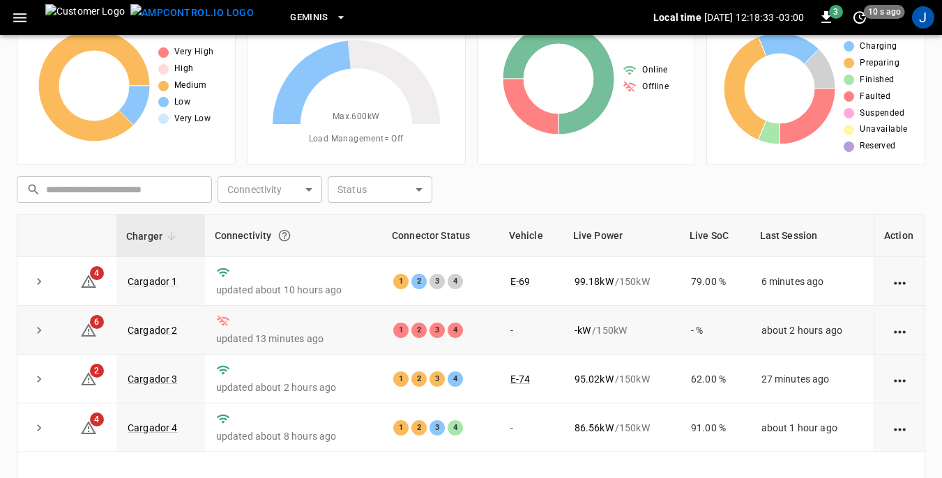
scroll to position [66, 0]
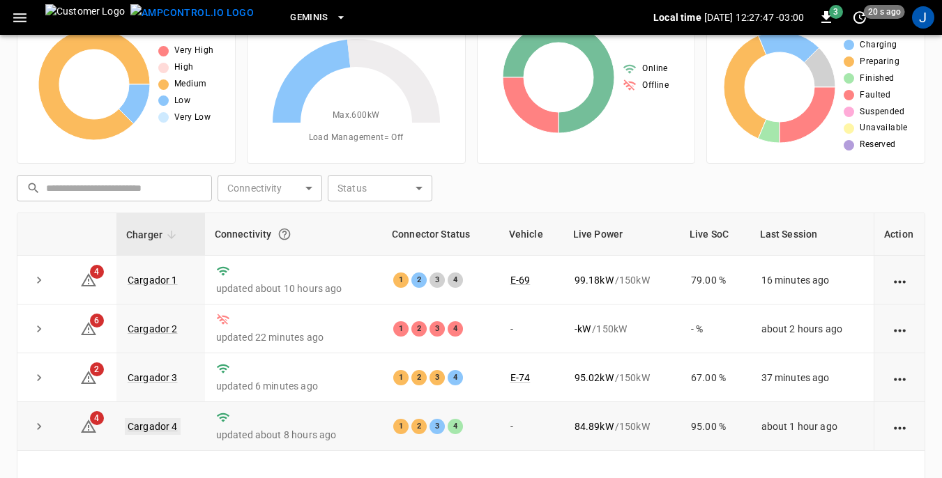
click at [158, 430] on link "Cargador 4" at bounding box center [153, 426] width 56 height 17
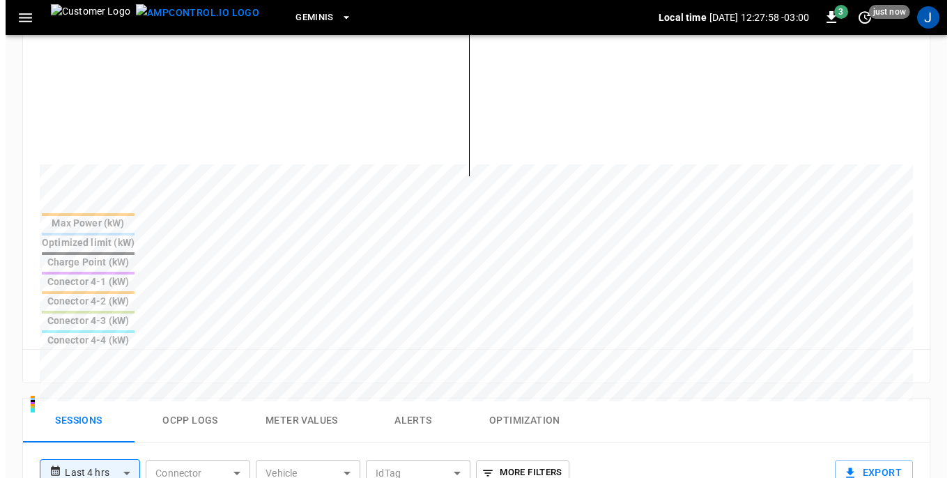
scroll to position [511, 0]
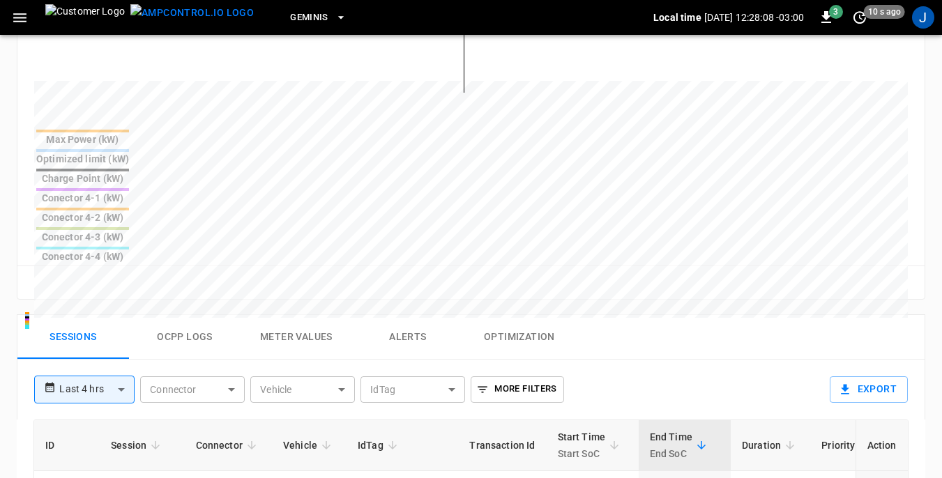
click at [23, 15] on icon "button" at bounding box center [19, 17] width 17 height 17
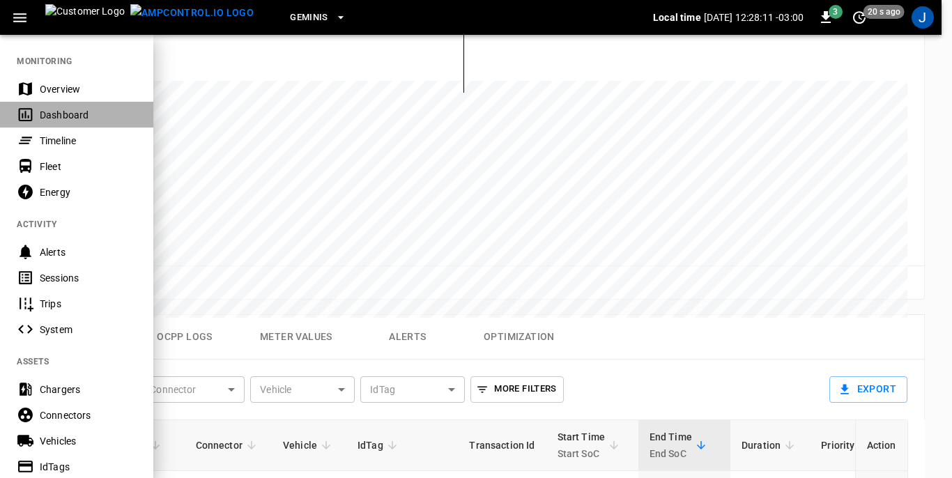
click at [51, 114] on div "Dashboard" at bounding box center [88, 115] width 97 height 14
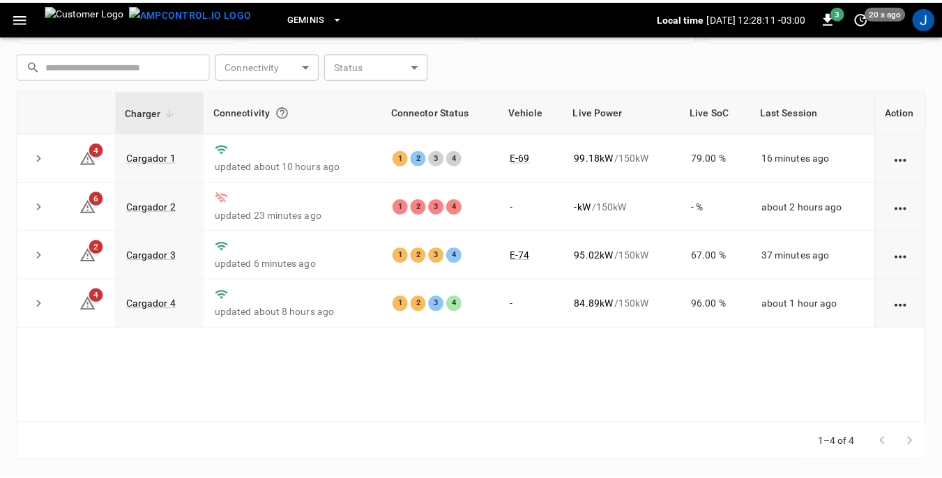
scroll to position [188, 0]
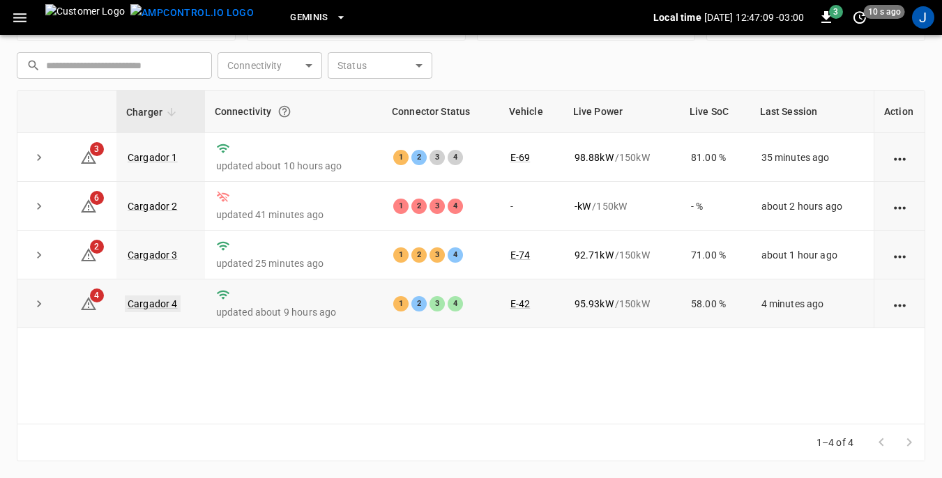
click at [154, 305] on link "Cargador 4" at bounding box center [153, 304] width 56 height 17
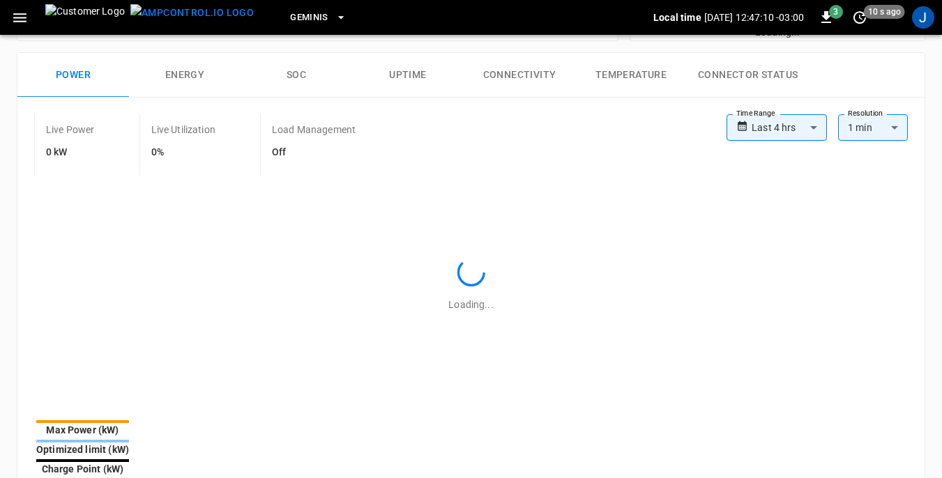
type input "**********"
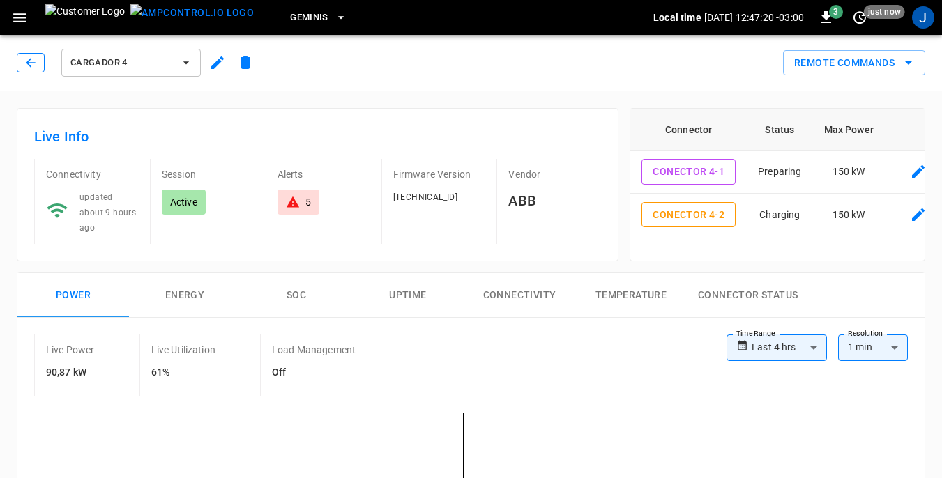
click at [31, 63] on icon "button" at bounding box center [30, 62] width 9 height 9
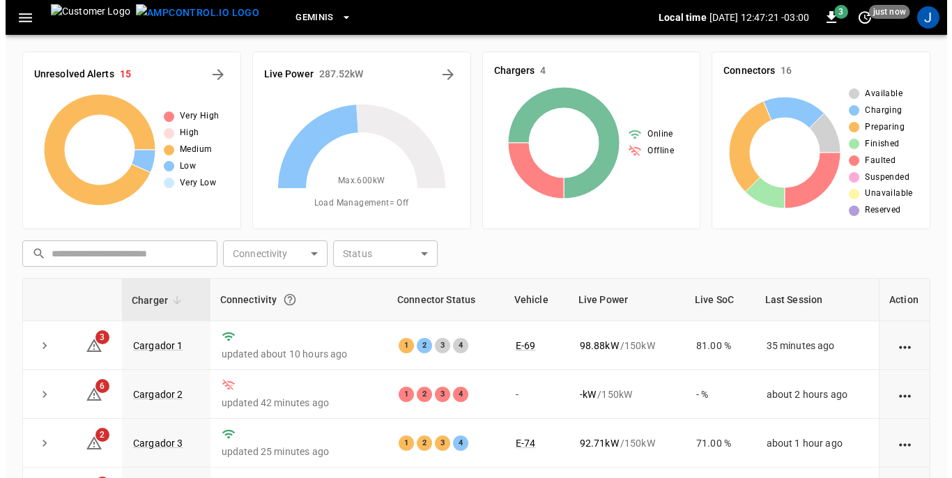
scroll to position [188, 0]
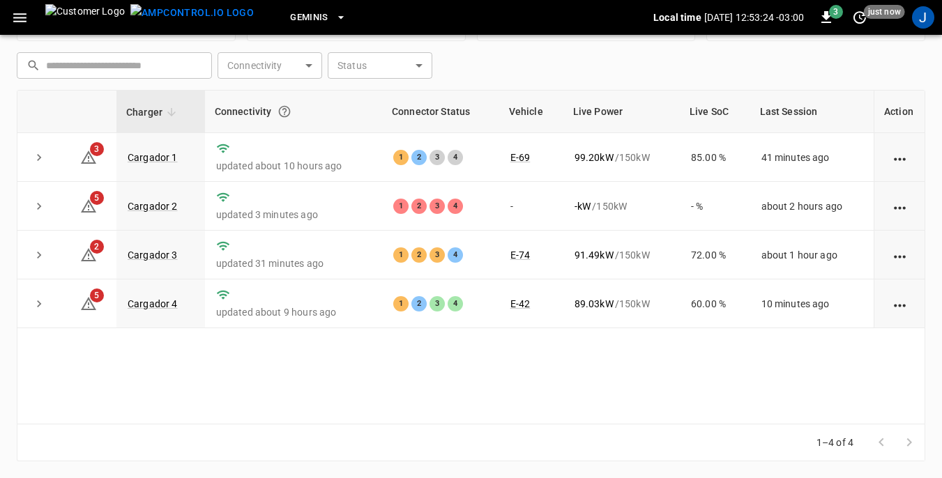
click at [21, 17] on icon "button" at bounding box center [19, 17] width 13 height 9
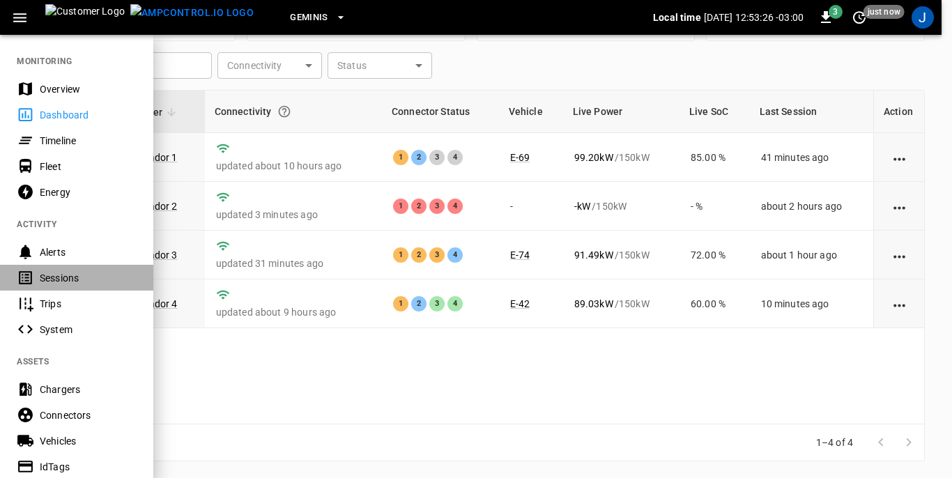
click at [64, 277] on div "Sessions" at bounding box center [88, 278] width 97 height 14
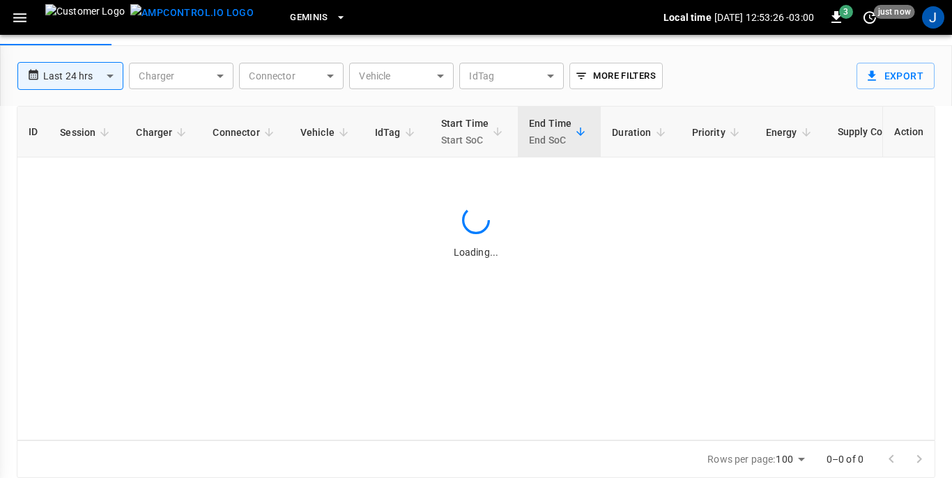
scroll to position [67, 0]
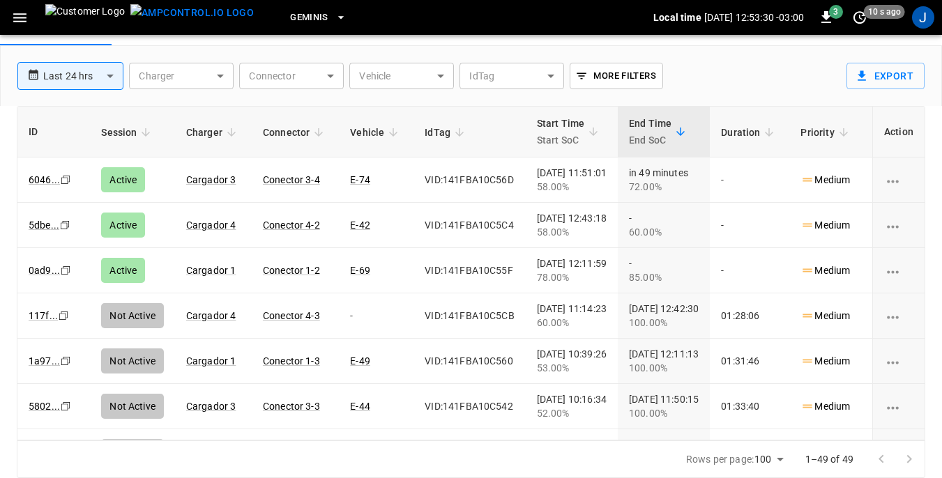
click at [441, 77] on body "**********" at bounding box center [471, 205] width 942 height 545
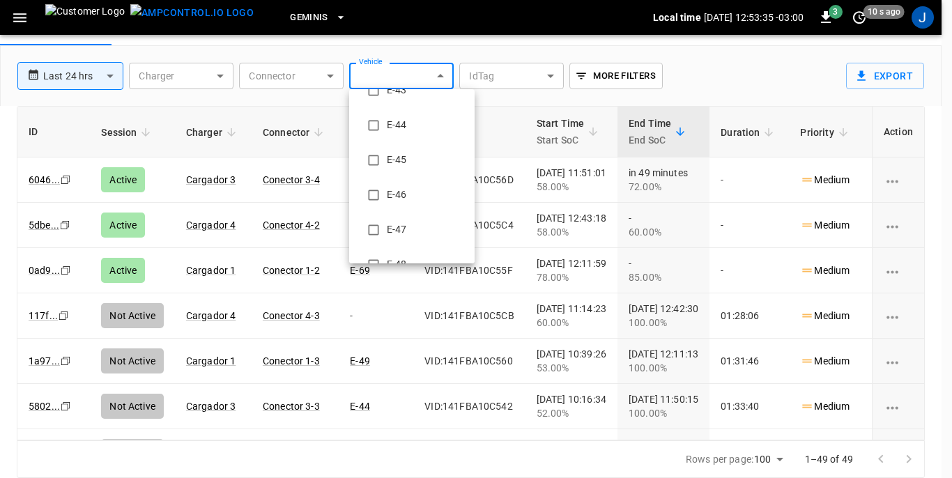
scroll to position [139, 0]
type input "**********"
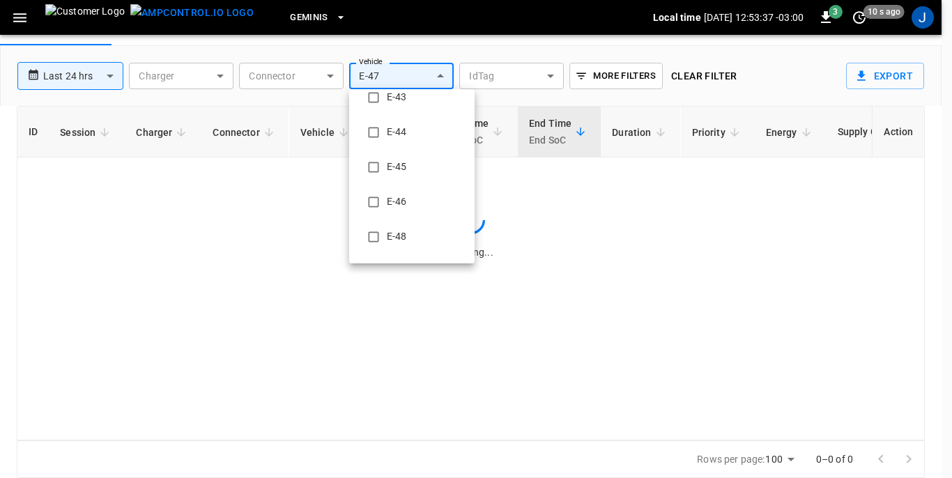
scroll to position [0, 0]
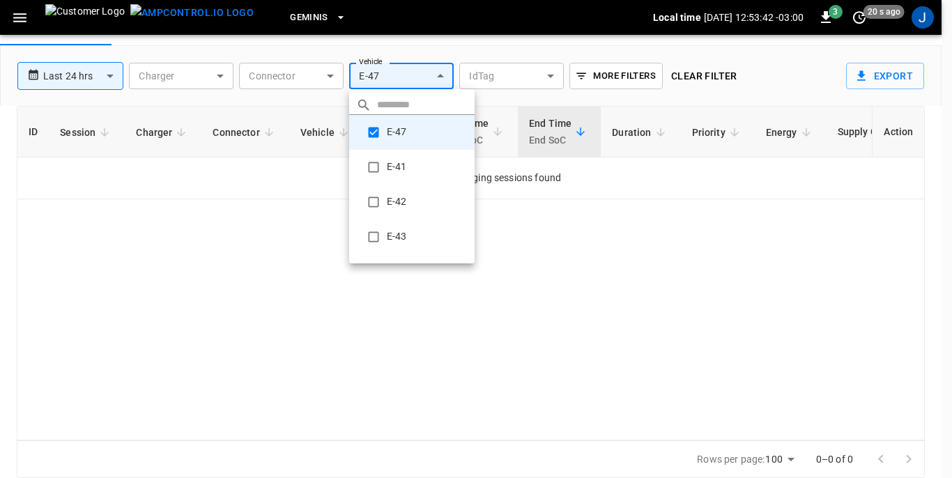
click at [220, 73] on div at bounding box center [476, 239] width 952 height 478
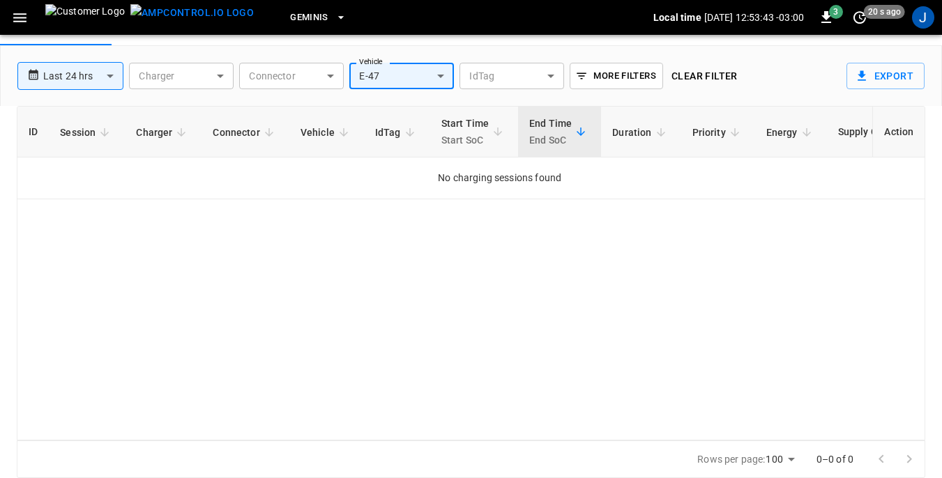
click at [220, 73] on body "**********" at bounding box center [471, 205] width 942 height 545
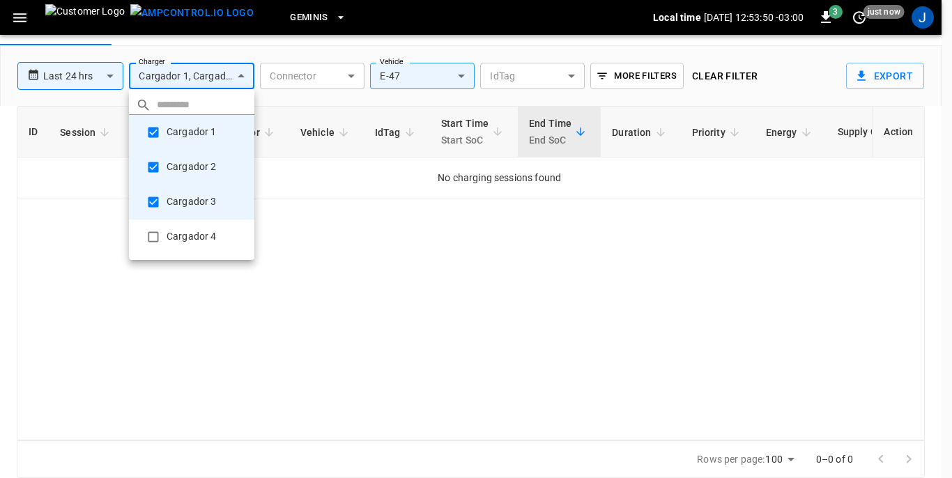
type input "**********"
click at [111, 74] on div at bounding box center [476, 239] width 952 height 478
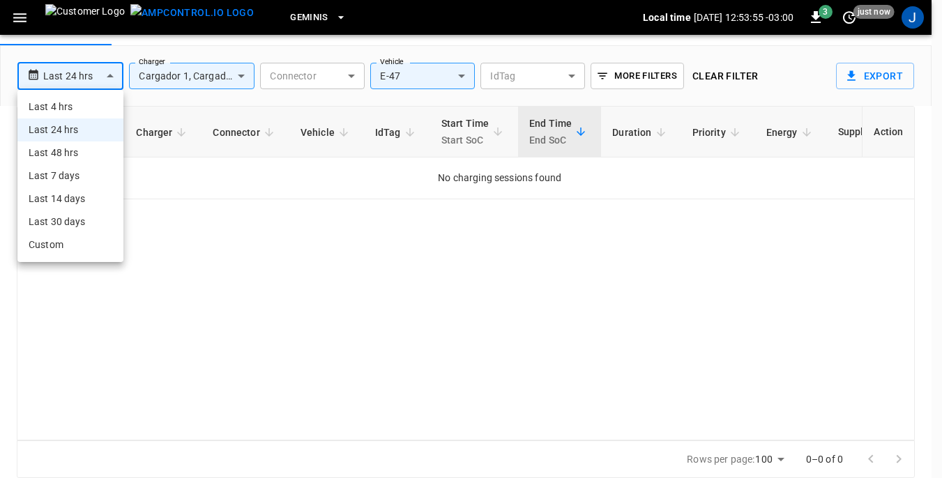
click at [111, 79] on body "**********" at bounding box center [471, 205] width 942 height 545
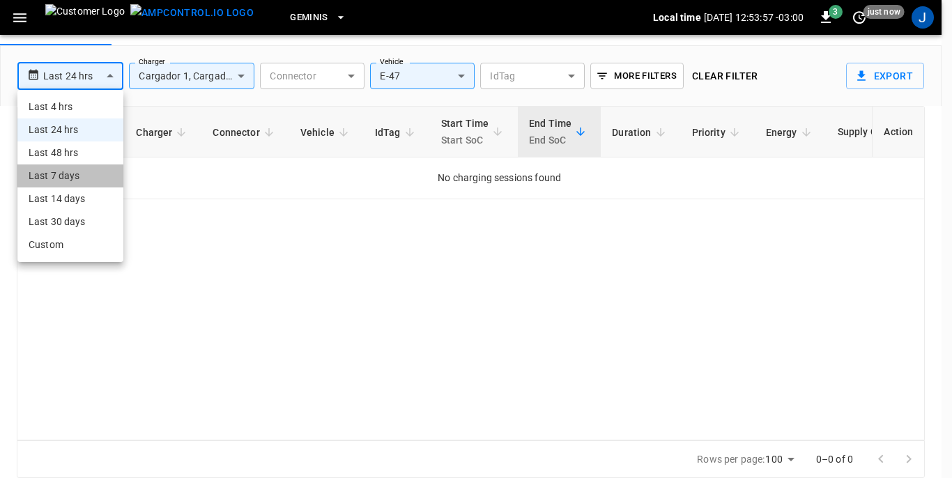
click at [59, 173] on li "Last 7 days" at bounding box center [70, 176] width 106 height 23
type input "**********"
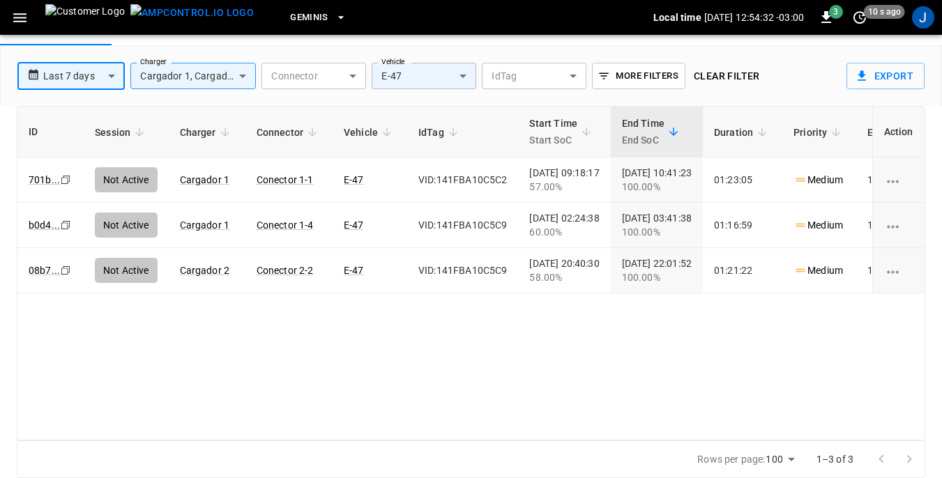
click at [463, 78] on body "**********" at bounding box center [471, 205] width 942 height 545
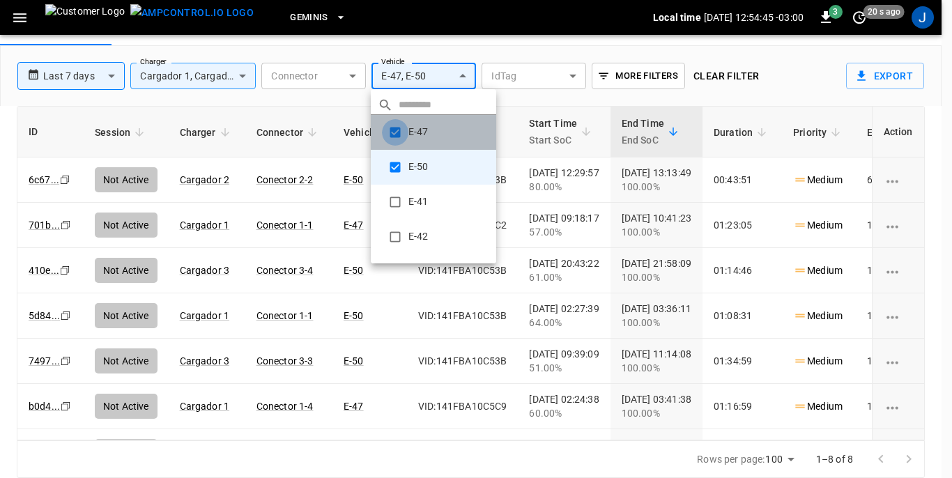
type input "**********"
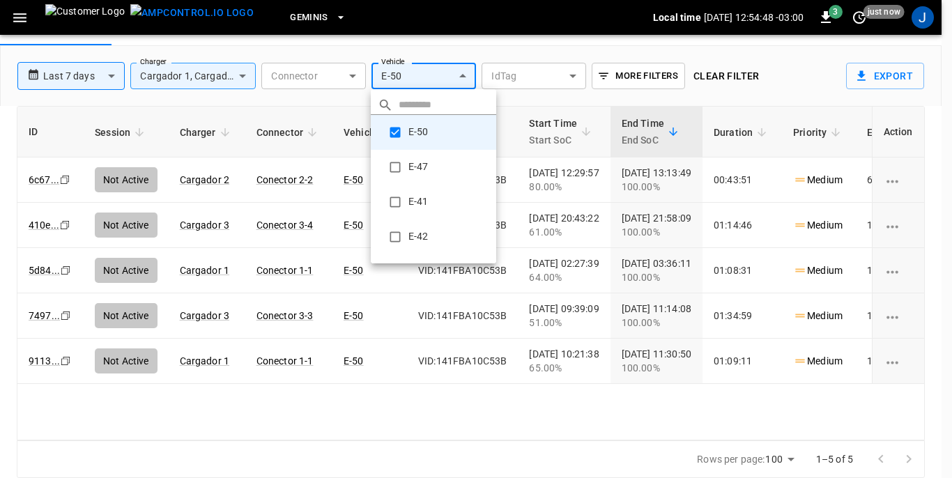
click at [471, 50] on div at bounding box center [476, 239] width 952 height 478
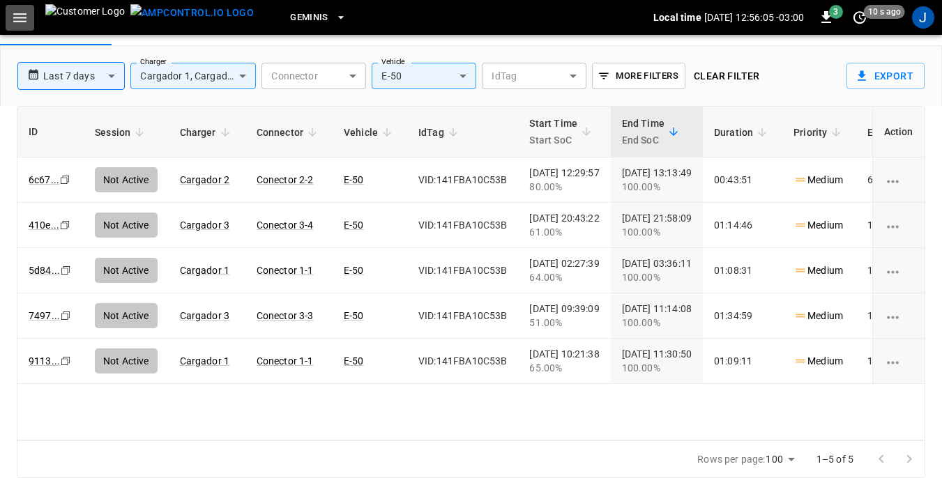
click at [23, 21] on icon "button" at bounding box center [19, 17] width 17 height 17
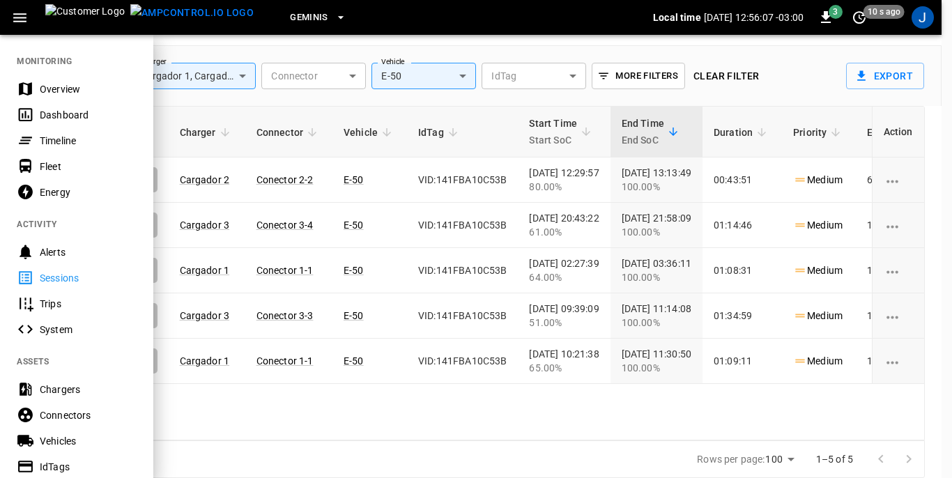
click at [52, 113] on div "Dashboard" at bounding box center [88, 115] width 97 height 14
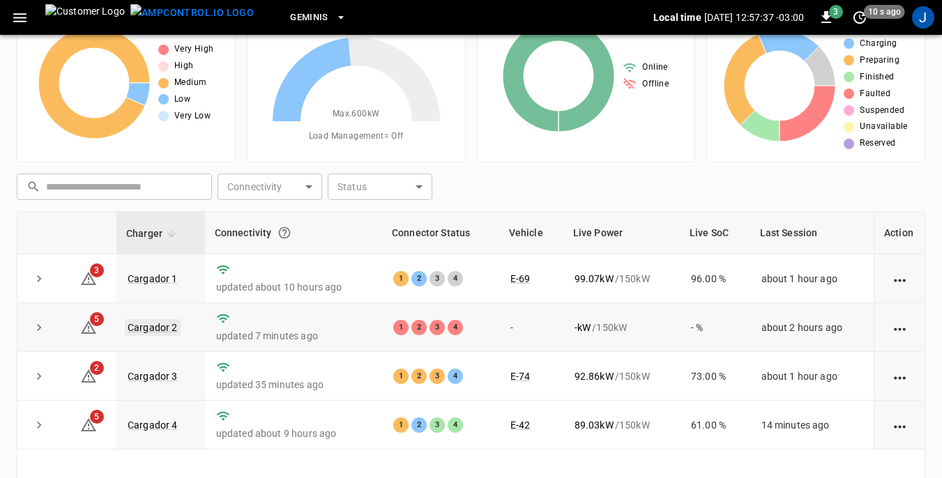
click at [159, 328] on link "Cargador 2" at bounding box center [153, 327] width 56 height 17
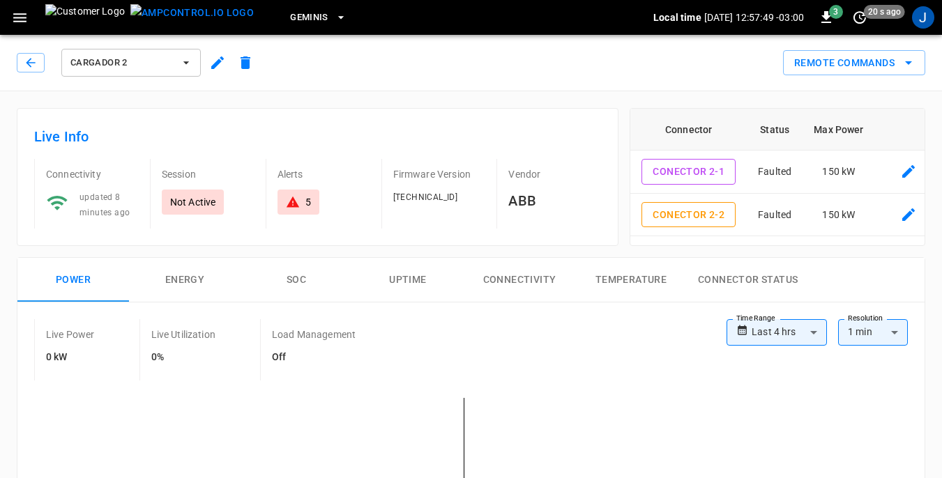
click at [299, 197] on icon at bounding box center [293, 202] width 14 height 14
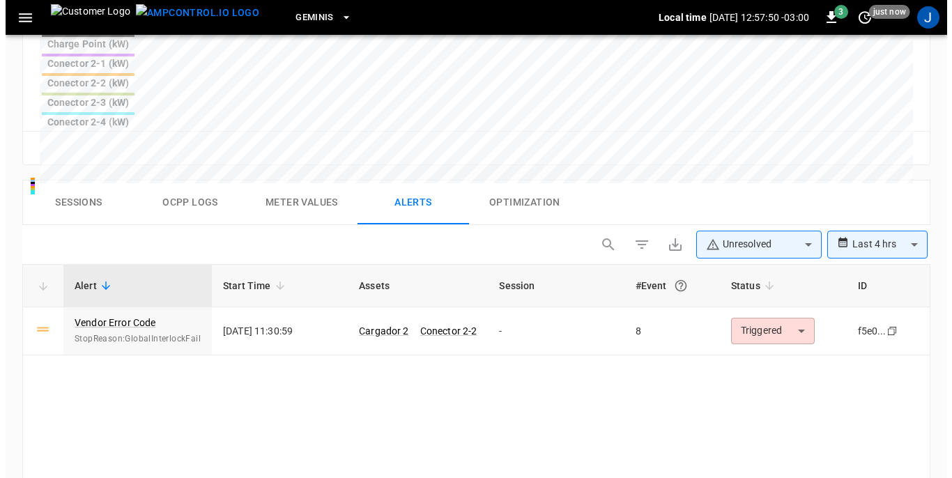
scroll to position [664, 0]
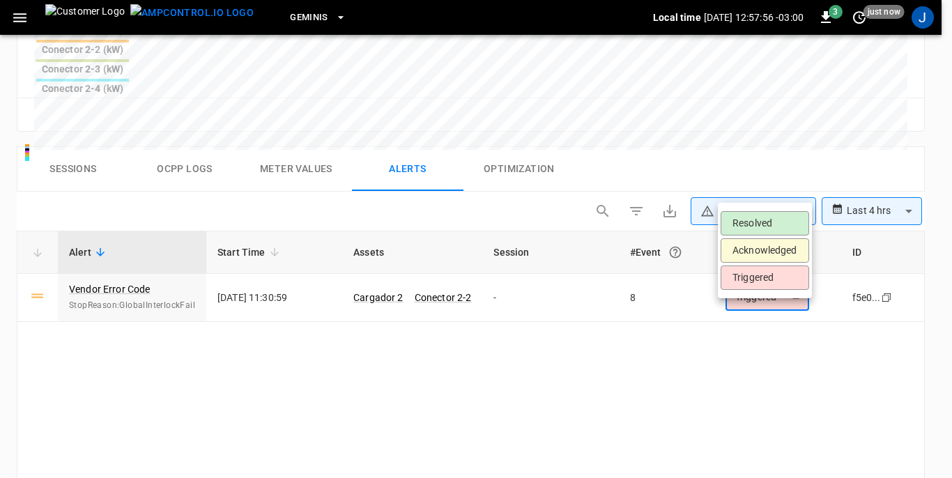
click at [765, 220] on li "Resolved" at bounding box center [765, 223] width 89 height 24
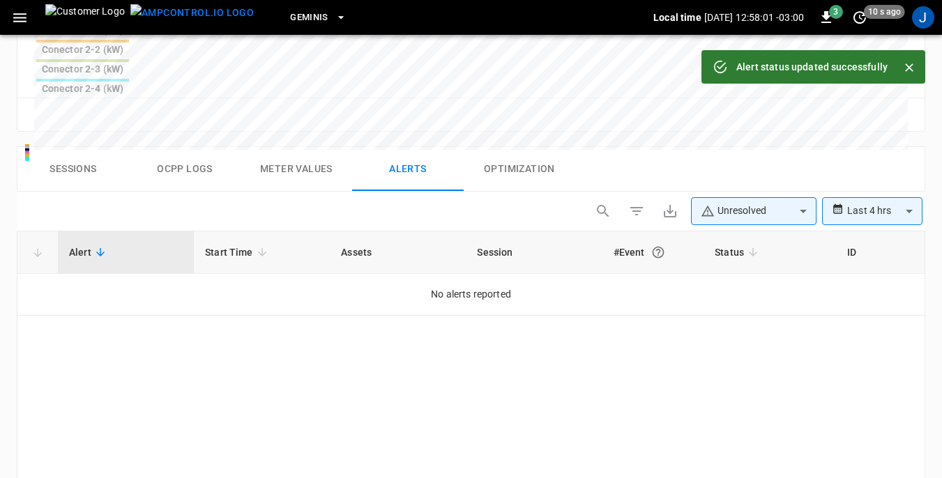
click at [19, 19] on icon "button" at bounding box center [19, 17] width 17 height 17
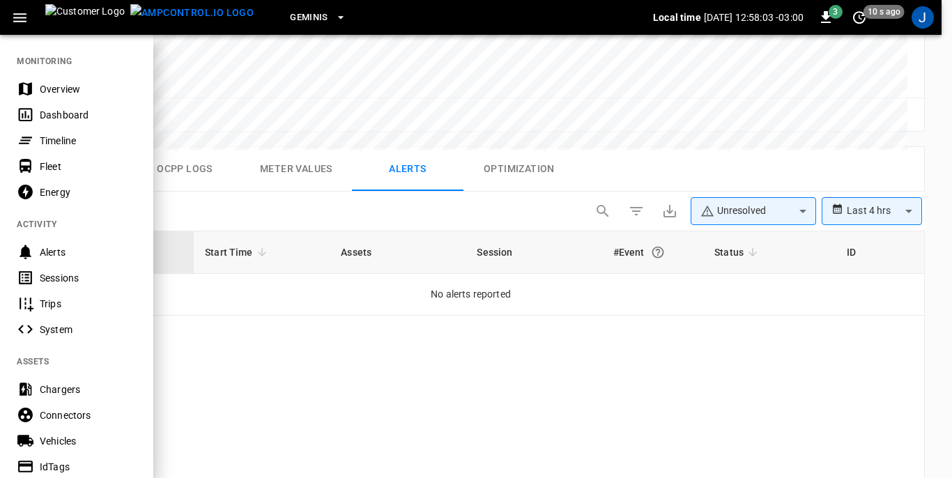
click at [54, 114] on div "Dashboard" at bounding box center [88, 115] width 97 height 14
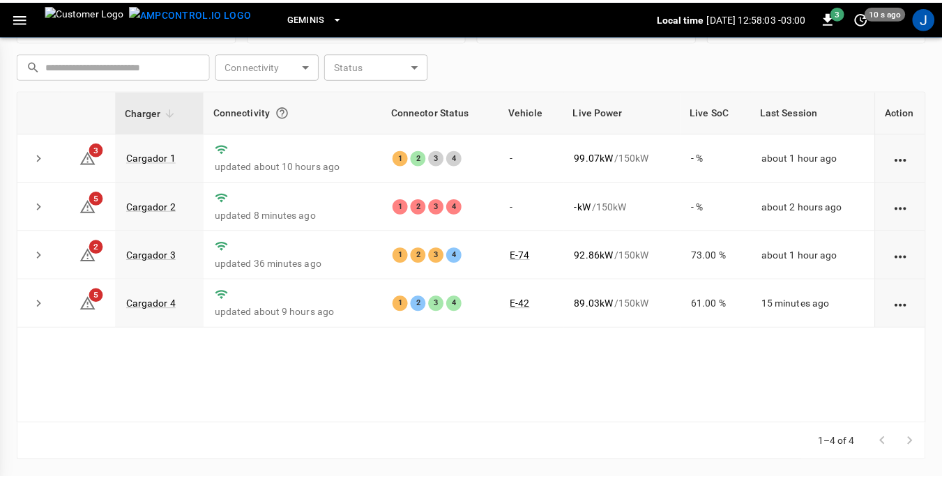
scroll to position [188, 0]
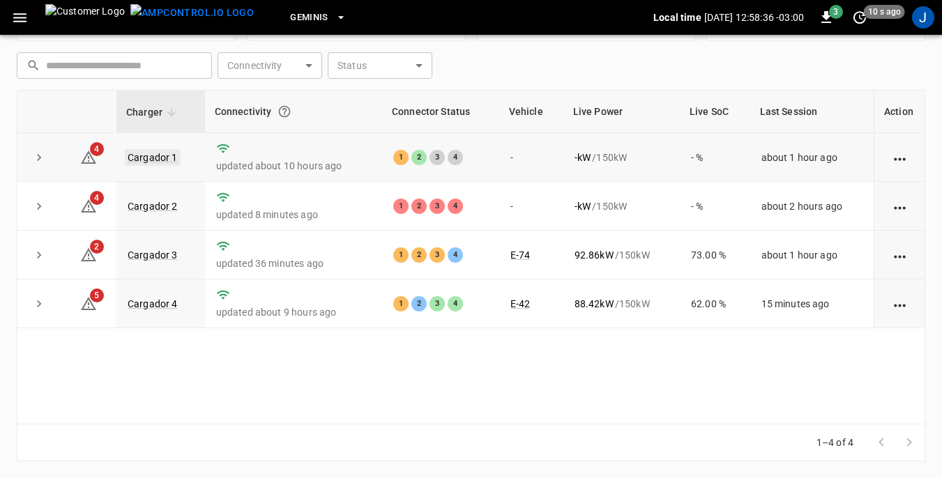
click at [160, 155] on link "Cargador 1" at bounding box center [153, 157] width 56 height 17
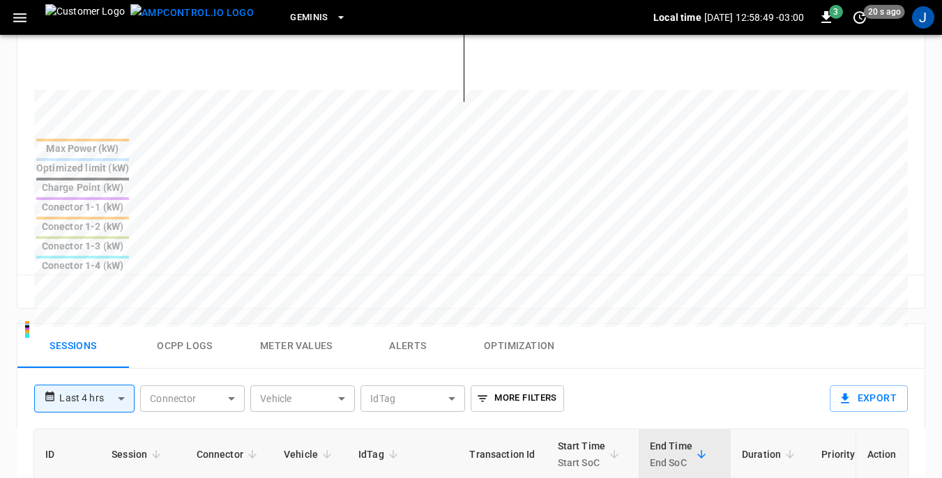
scroll to position [539, 0]
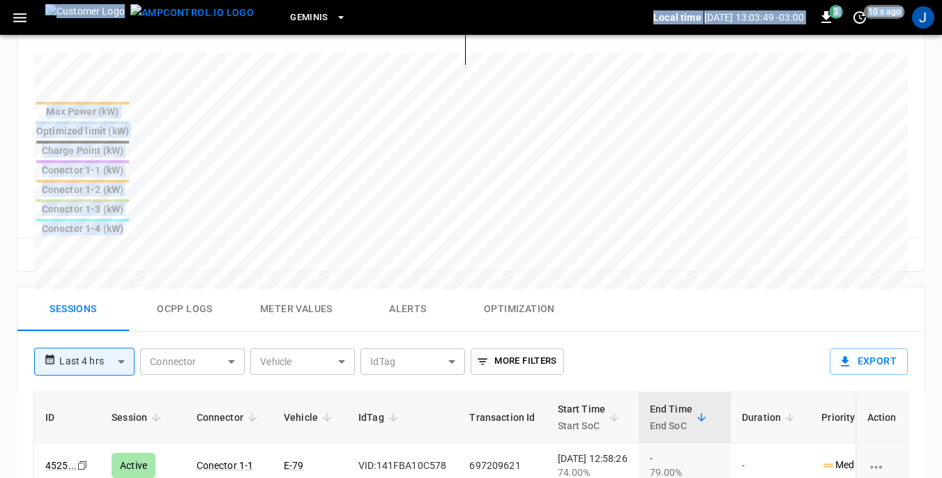
drag, startPoint x: 279, startPoint y: 121, endPoint x: 0, endPoint y: 4, distance: 302.5
click at [0, 4] on div "**********" at bounding box center [471, 121] width 942 height 1320
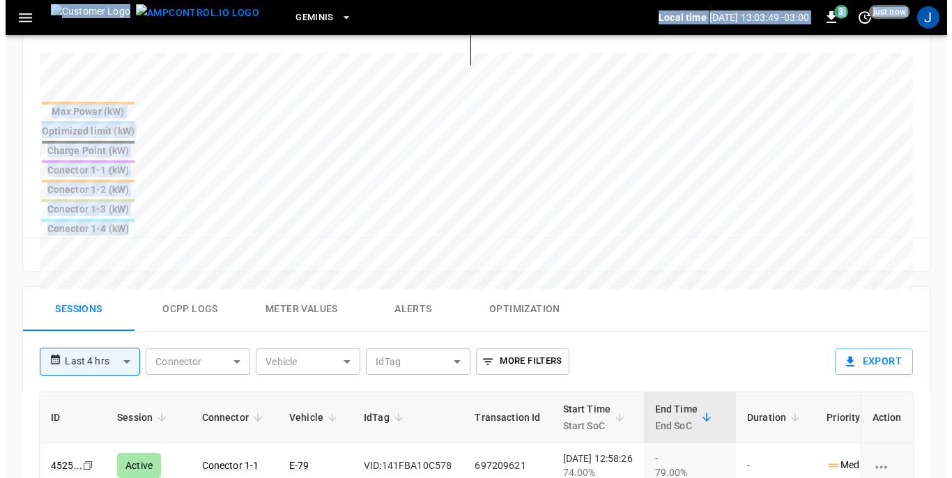
scroll to position [538, 0]
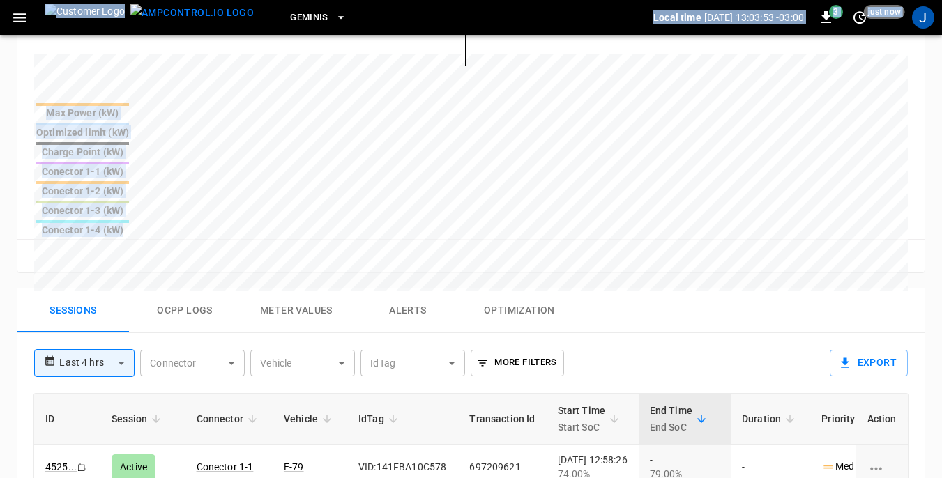
drag, startPoint x: 0, startPoint y: 4, endPoint x: 45, endPoint y: 137, distance: 140.0
click at [45, 245] on div "Reset zoom" at bounding box center [471, 256] width 885 height 22
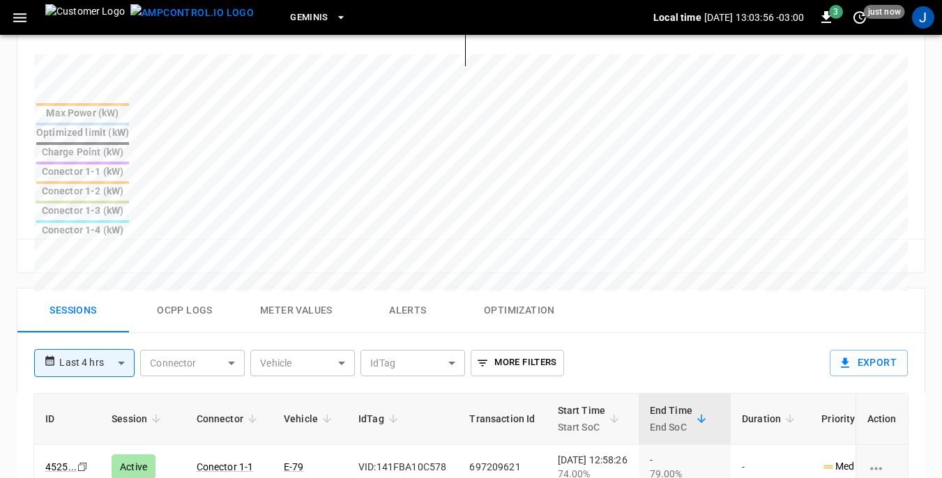
click at [18, 17] on icon "button" at bounding box center [19, 17] width 13 height 9
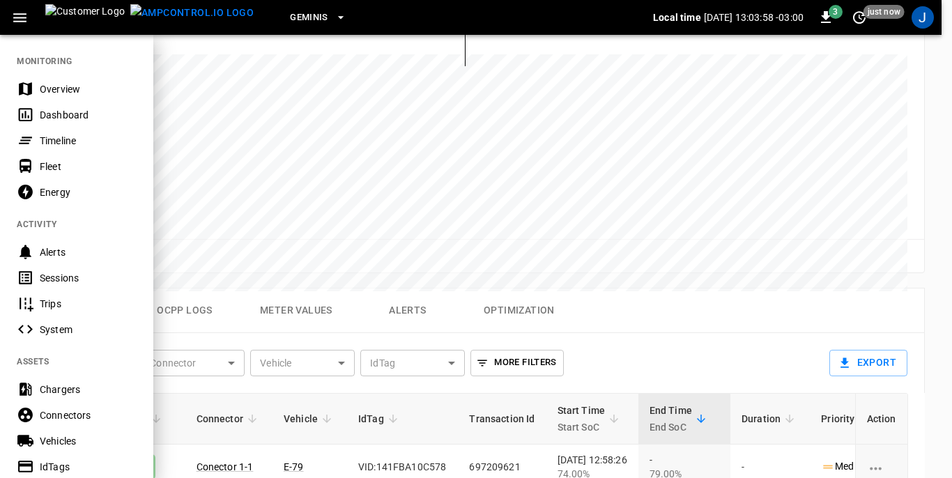
click at [52, 113] on div "Dashboard" at bounding box center [88, 115] width 97 height 14
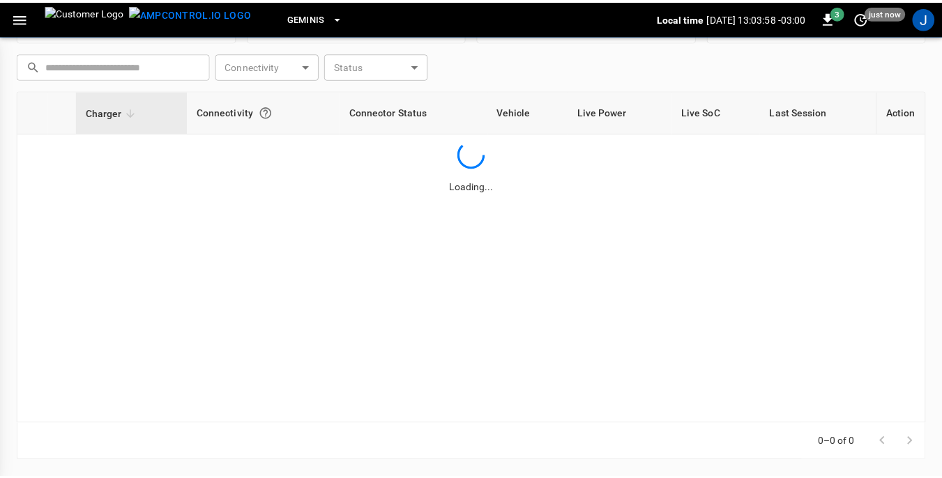
scroll to position [188, 0]
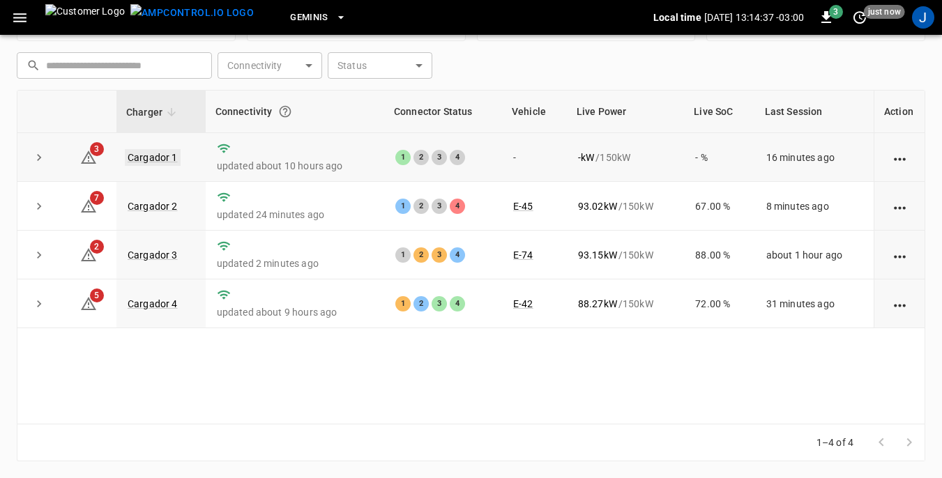
click at [153, 155] on link "Cargador 1" at bounding box center [153, 157] width 56 height 17
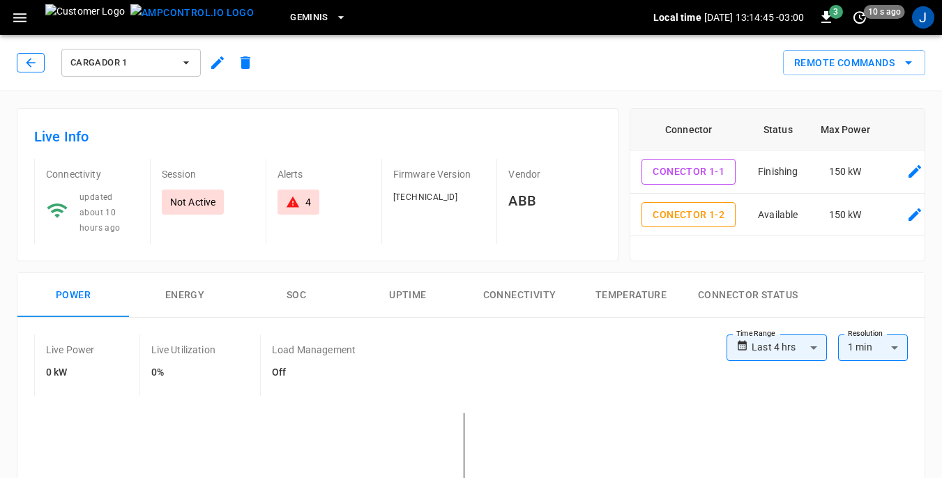
click at [33, 63] on icon "button" at bounding box center [31, 63] width 14 height 14
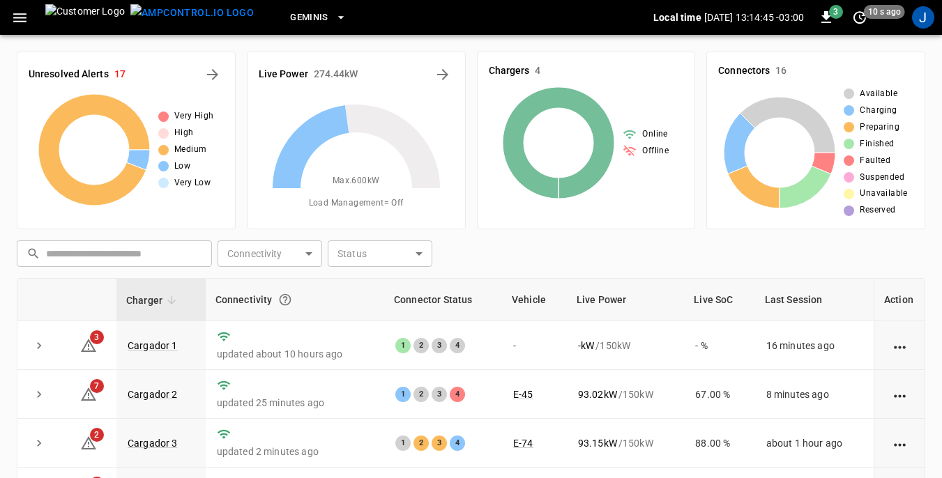
scroll to position [188, 0]
